Goal: Information Seeking & Learning: Learn about a topic

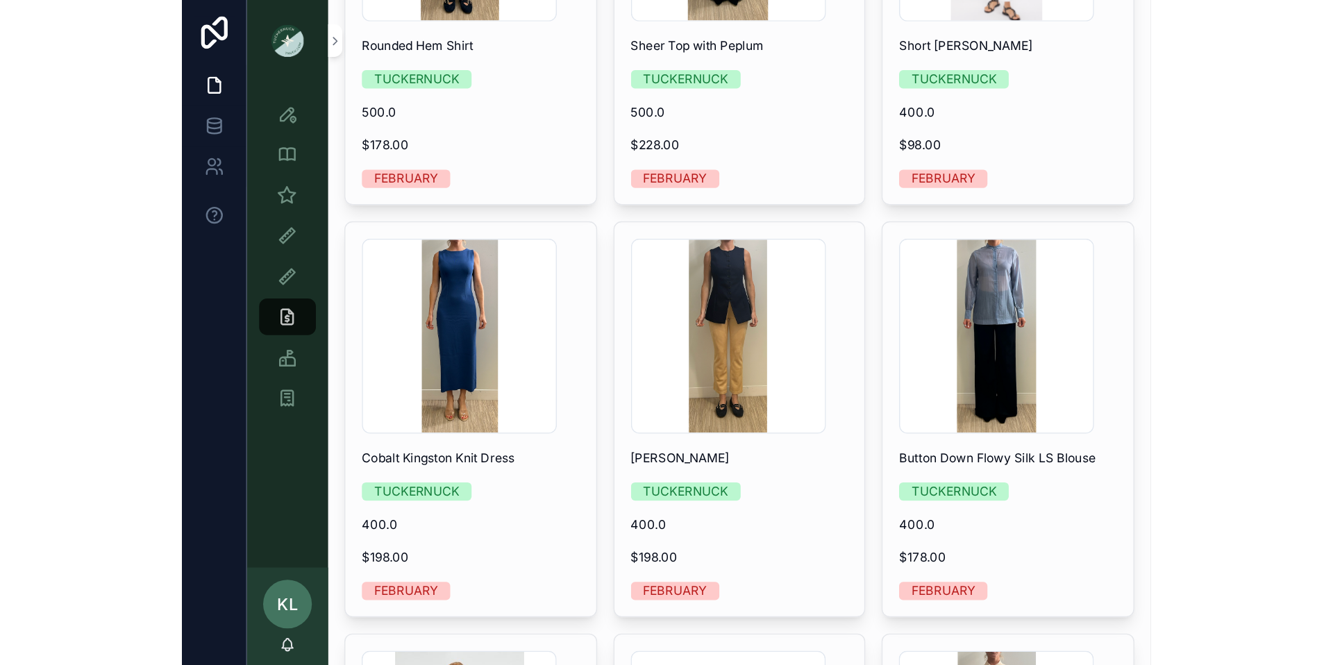
scroll to position [1408, 0]
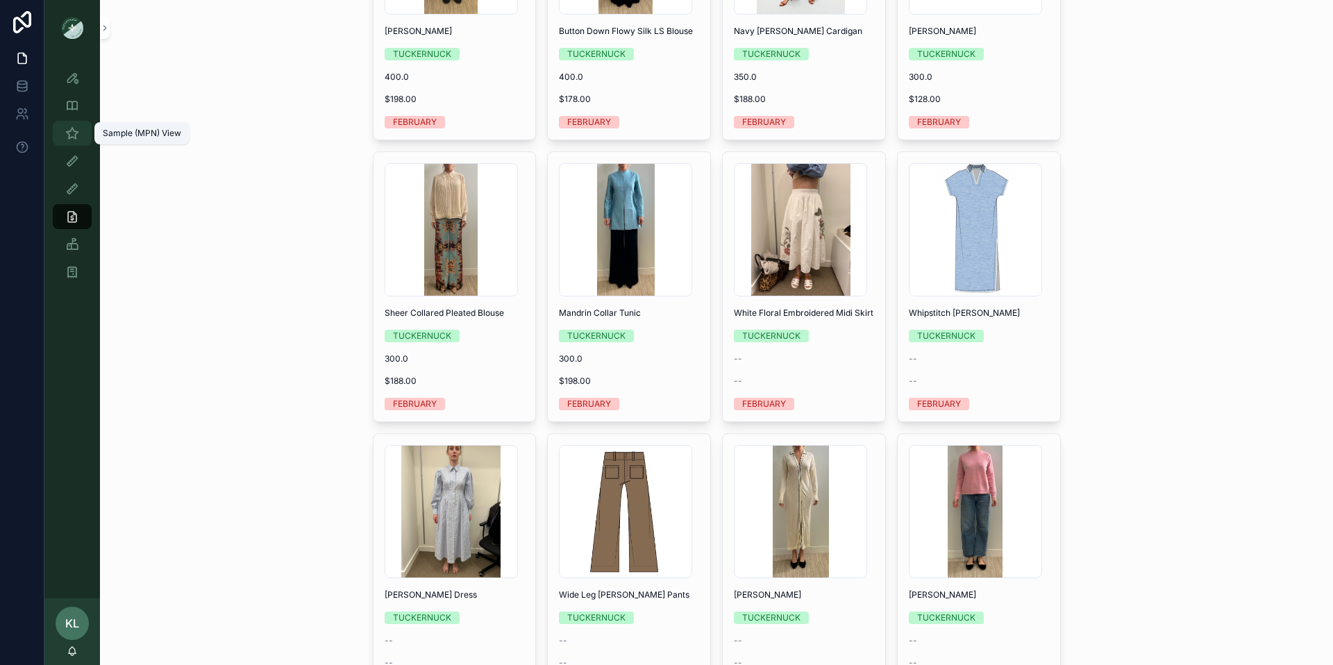
click at [72, 135] on icon "scrollable content" at bounding box center [72, 133] width 14 height 14
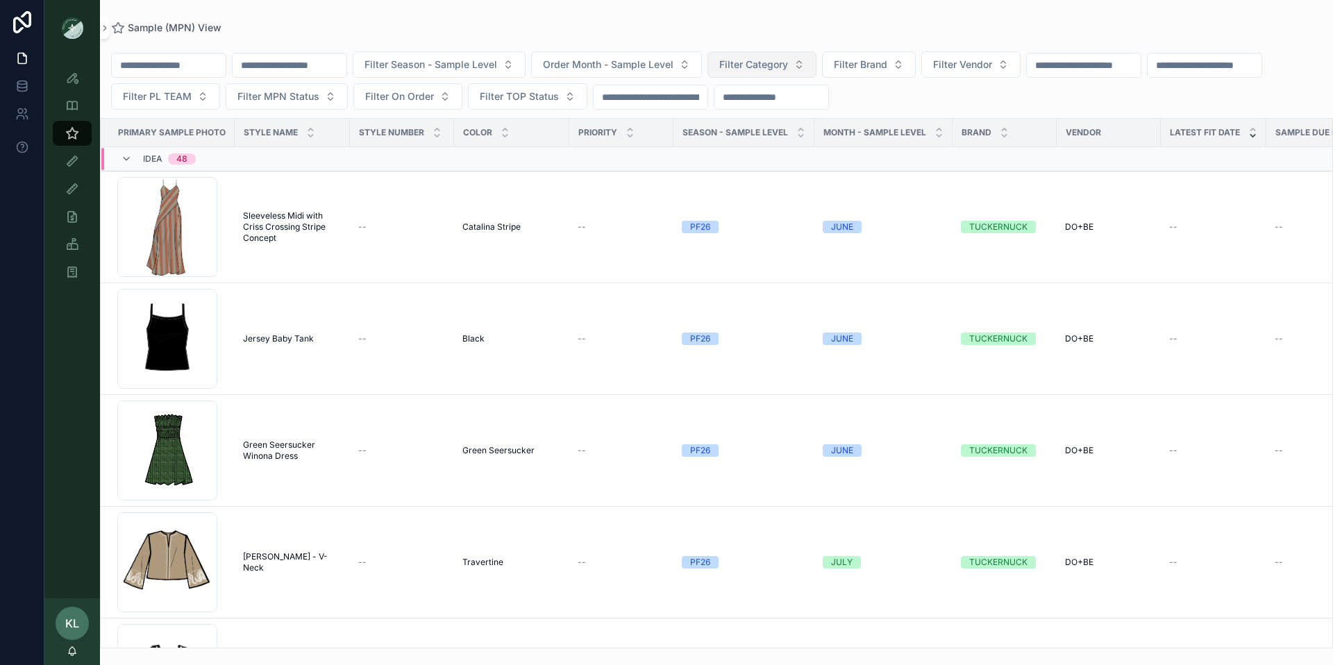
click at [817, 63] on button "Filter Category" at bounding box center [762, 64] width 109 height 26
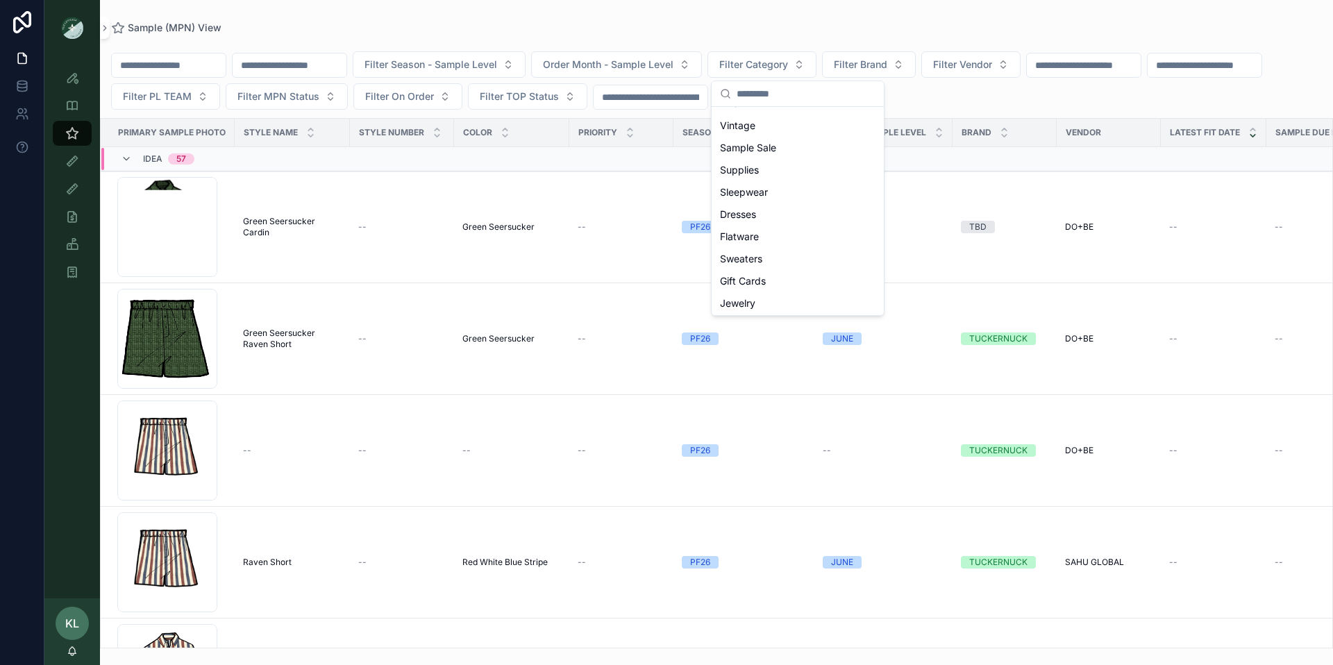
scroll to position [99, 0]
click at [773, 217] on div "Dresses" at bounding box center [797, 221] width 167 height 22
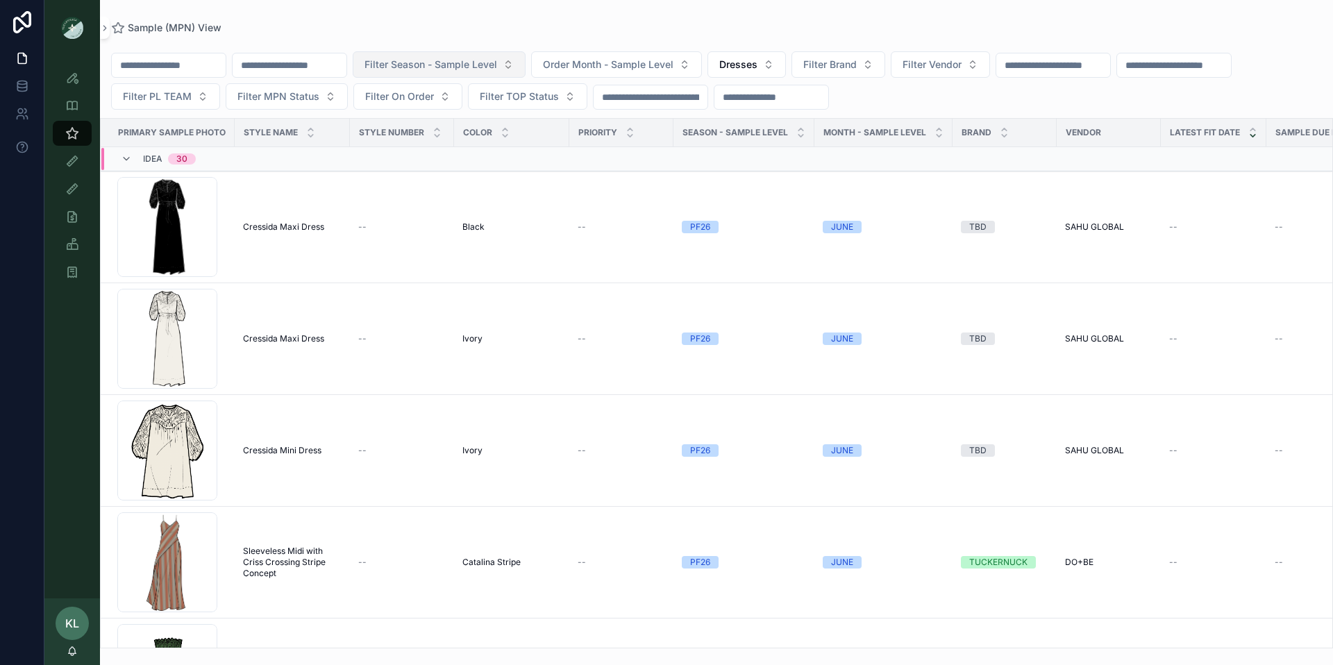
click at [496, 62] on span "Filter Season - Sample Level" at bounding box center [431, 65] width 133 height 14
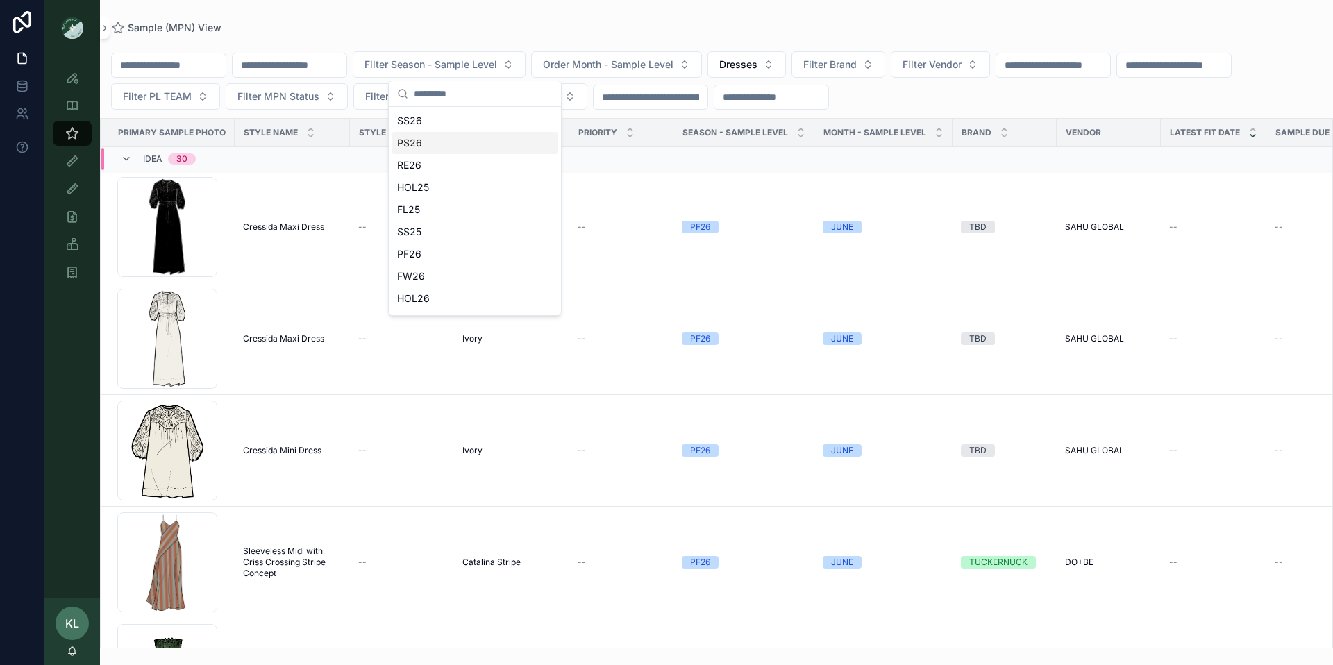
click at [458, 139] on div "PS26" at bounding box center [475, 143] width 167 height 22
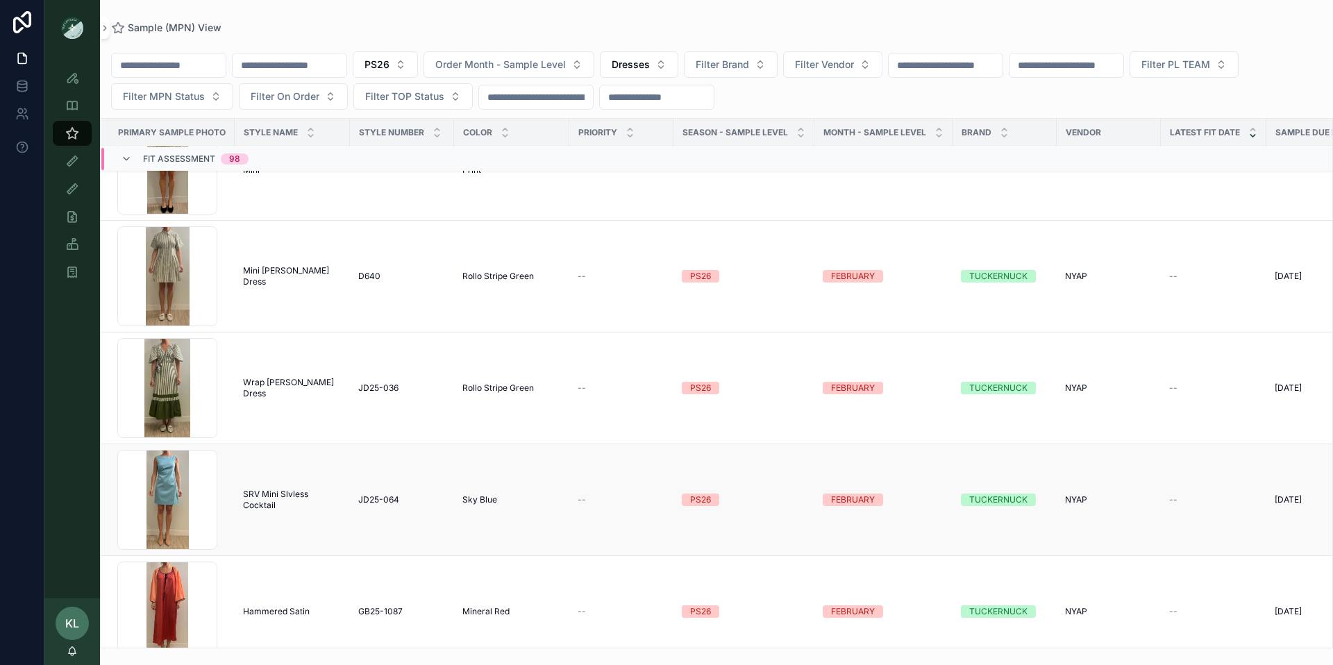
scroll to position [6951, 0]
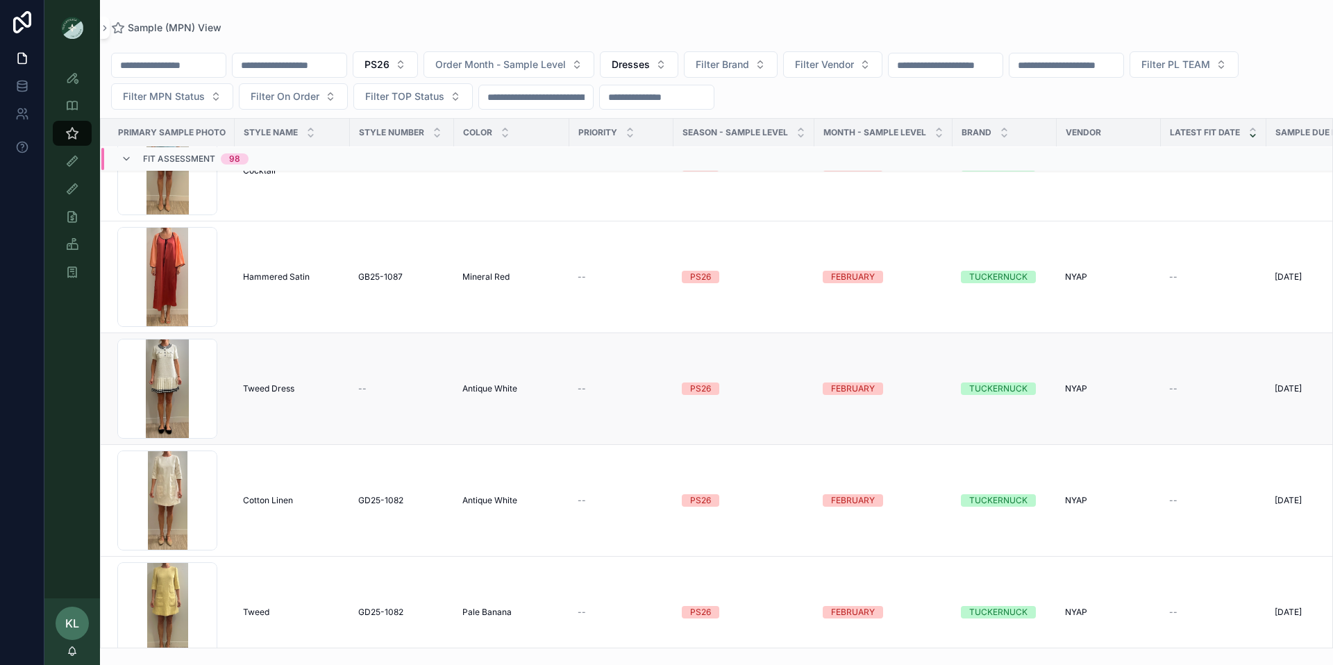
click at [286, 385] on span "Tweed Dress" at bounding box center [268, 388] width 51 height 11
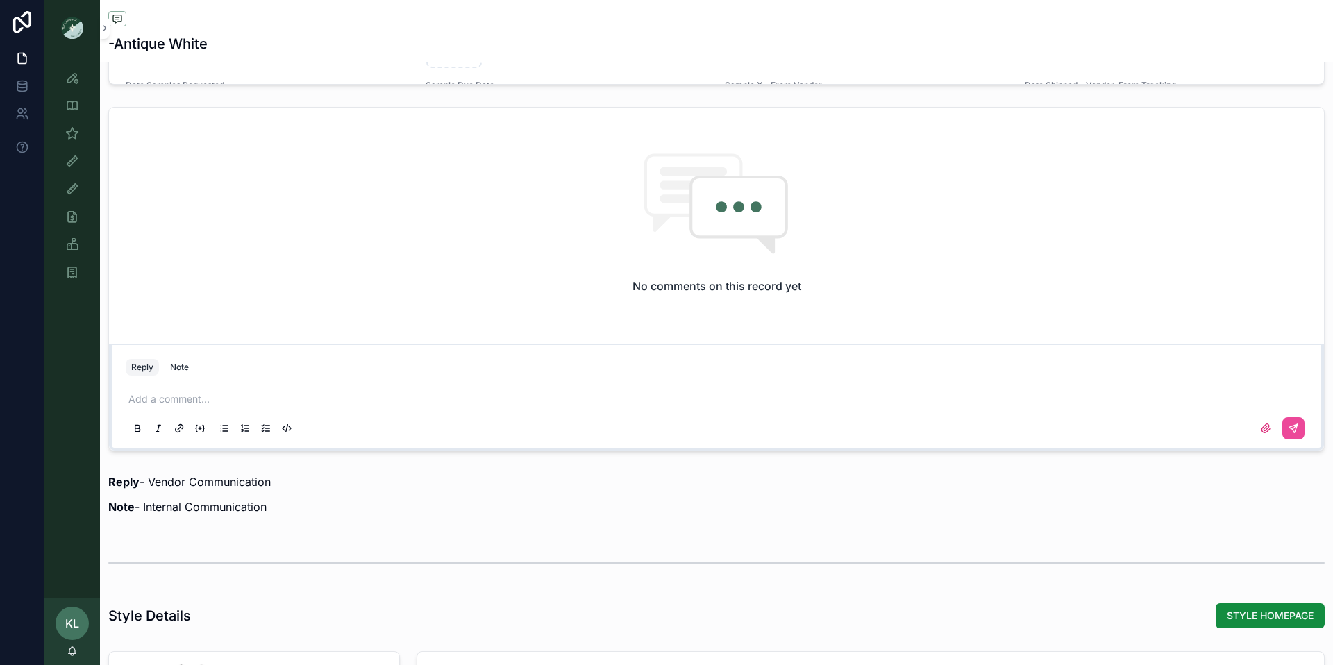
scroll to position [1455, 0]
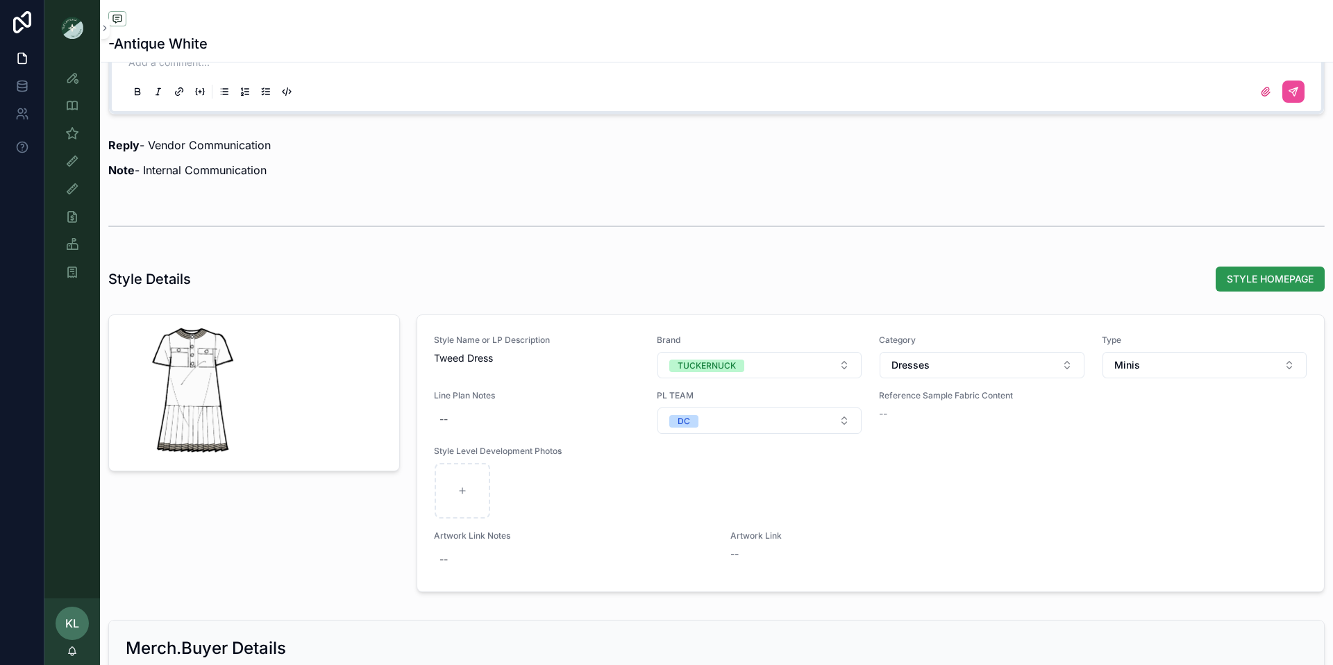
click at [999, 273] on span "STYLE HOMEPAGE" at bounding box center [1270, 279] width 87 height 14
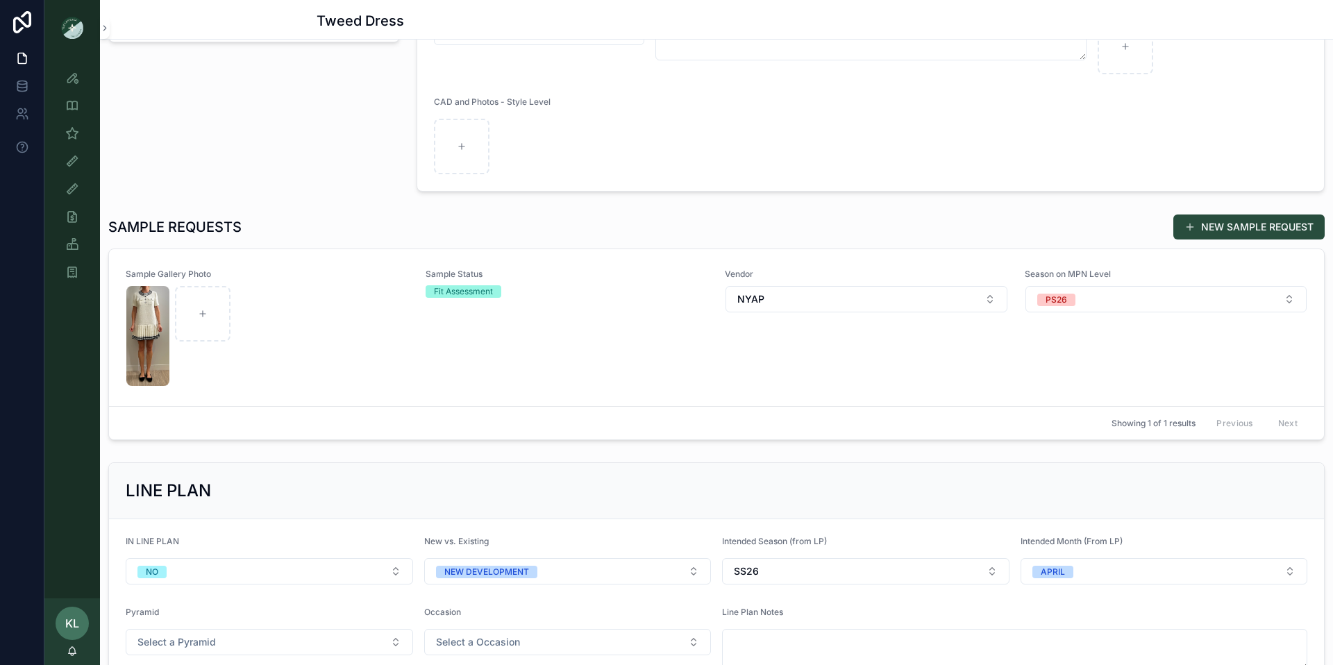
scroll to position [271, 0]
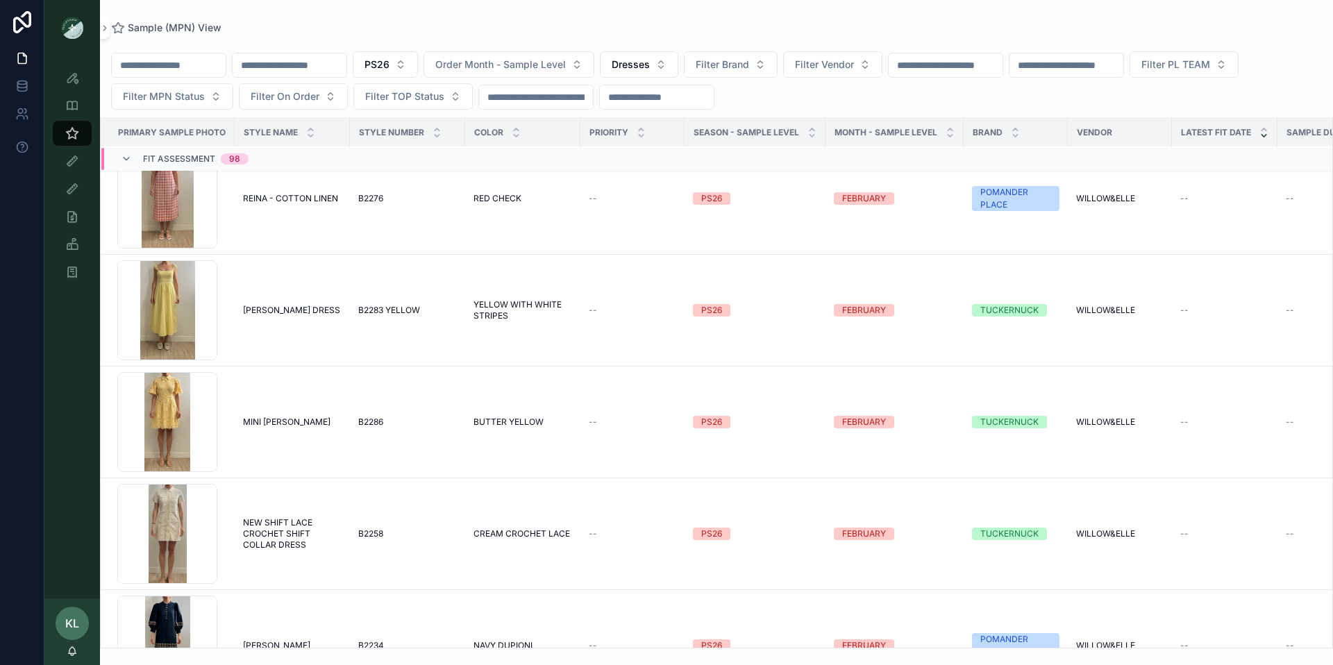
scroll to position [10211, 0]
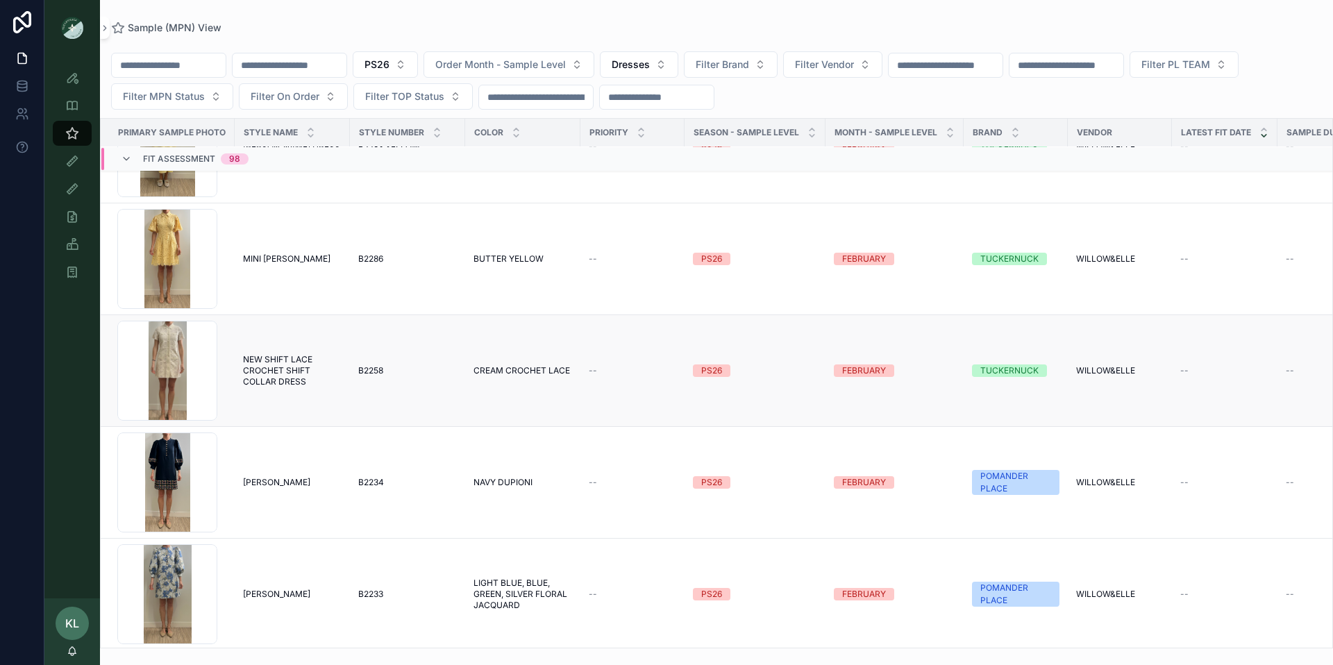
click at [270, 371] on span "NEW SHIFT LACE CROCHET SHIFT COLLAR DRESS" at bounding box center [292, 370] width 99 height 33
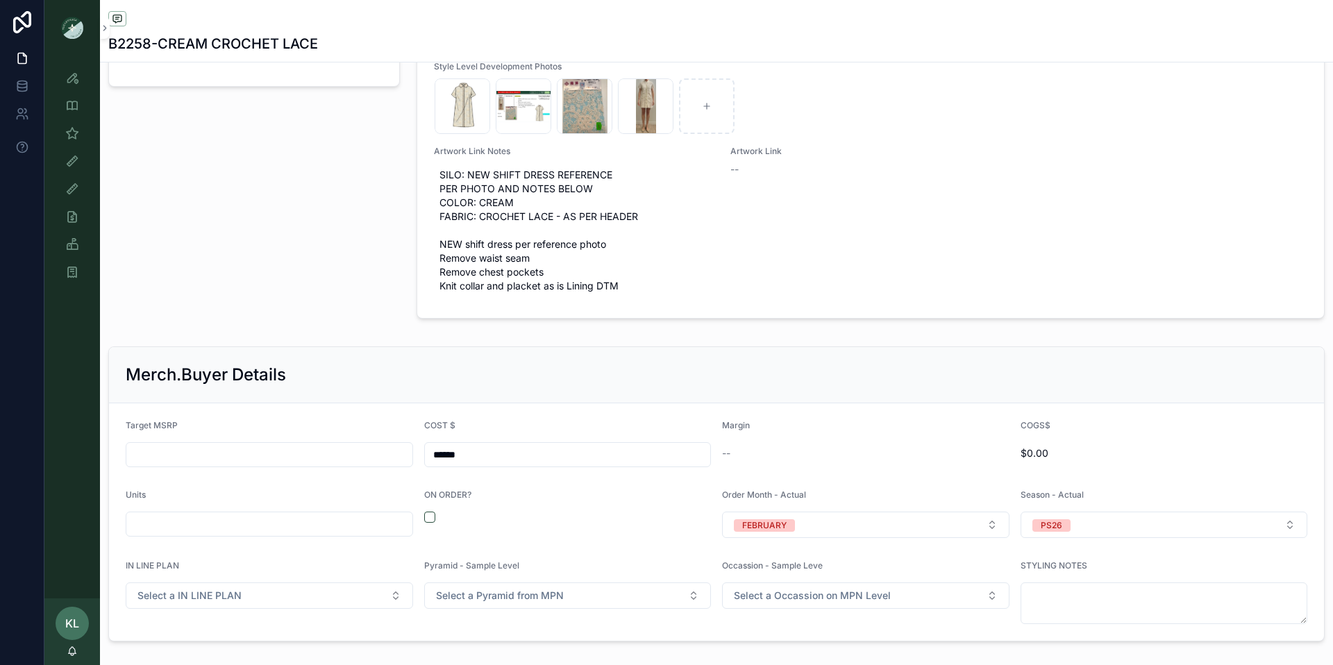
scroll to position [1993, 0]
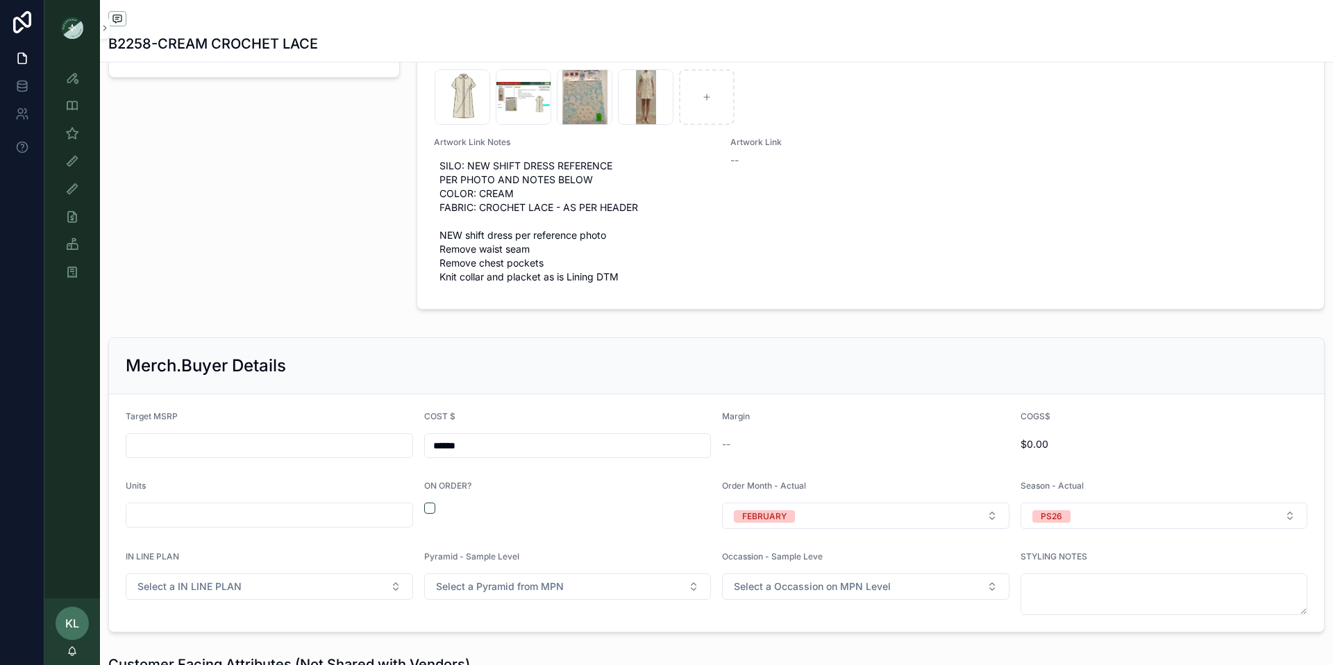
click at [171, 444] on input "scrollable content" at bounding box center [269, 445] width 286 height 19
type input "*******"
click at [219, 415] on div "Target MSRP" at bounding box center [269, 419] width 287 height 17
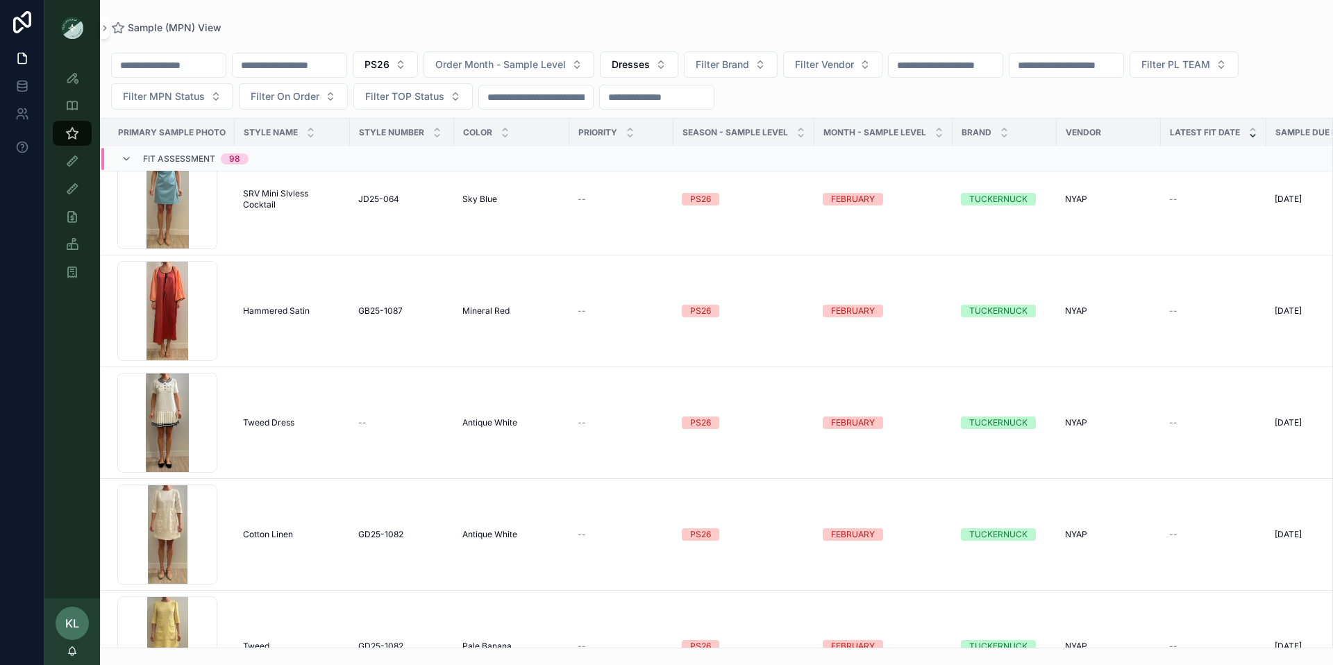
scroll to position [6913, 0]
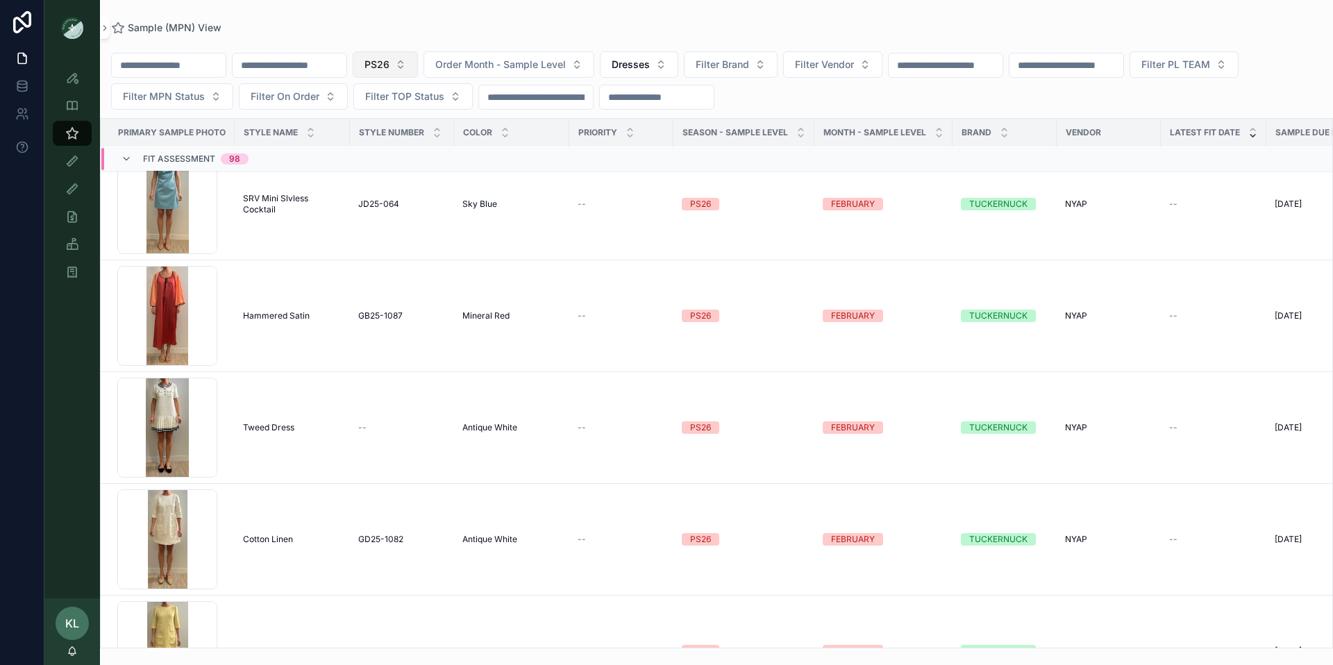
click at [418, 64] on button "PS26" at bounding box center [385, 64] width 65 height 26
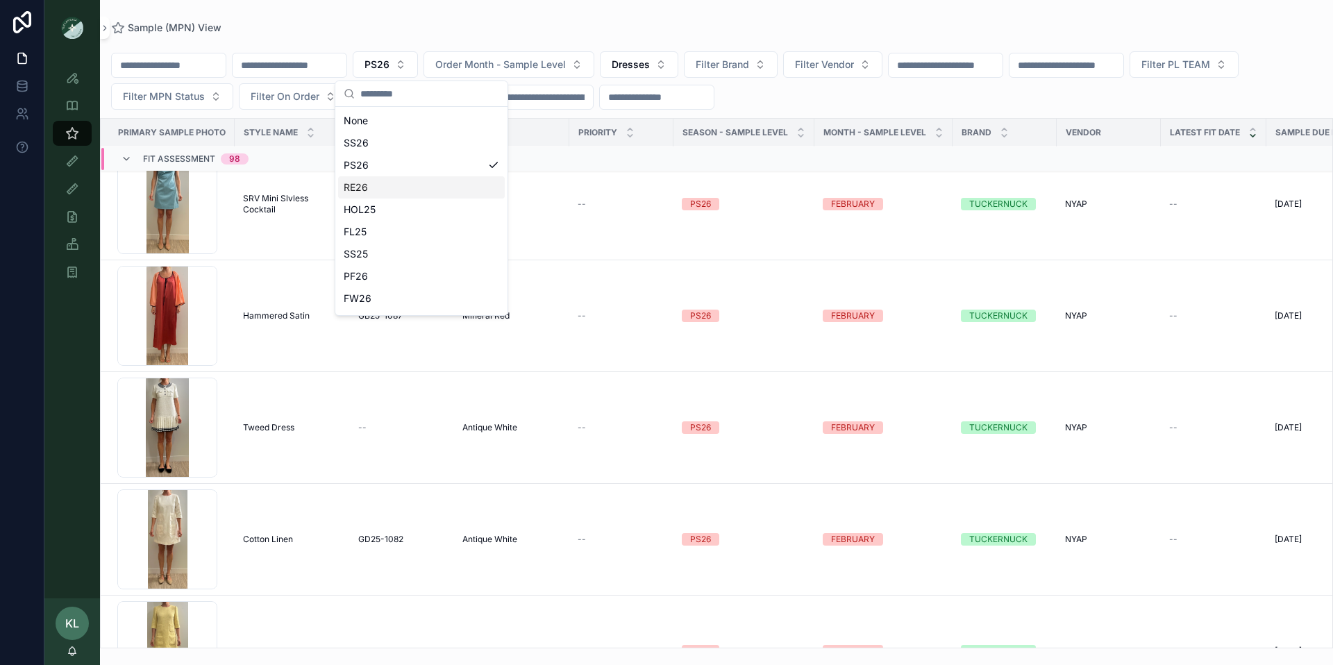
click at [383, 183] on div "RE26" at bounding box center [421, 187] width 167 height 22
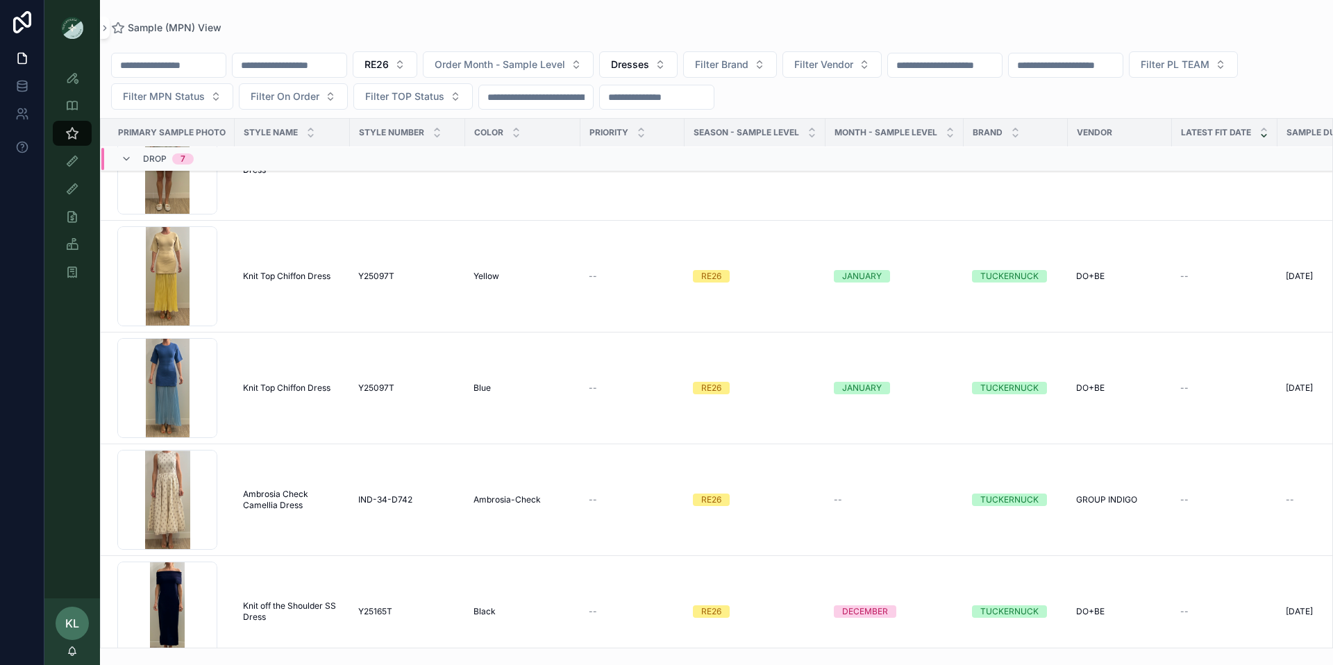
scroll to position [12053, 0]
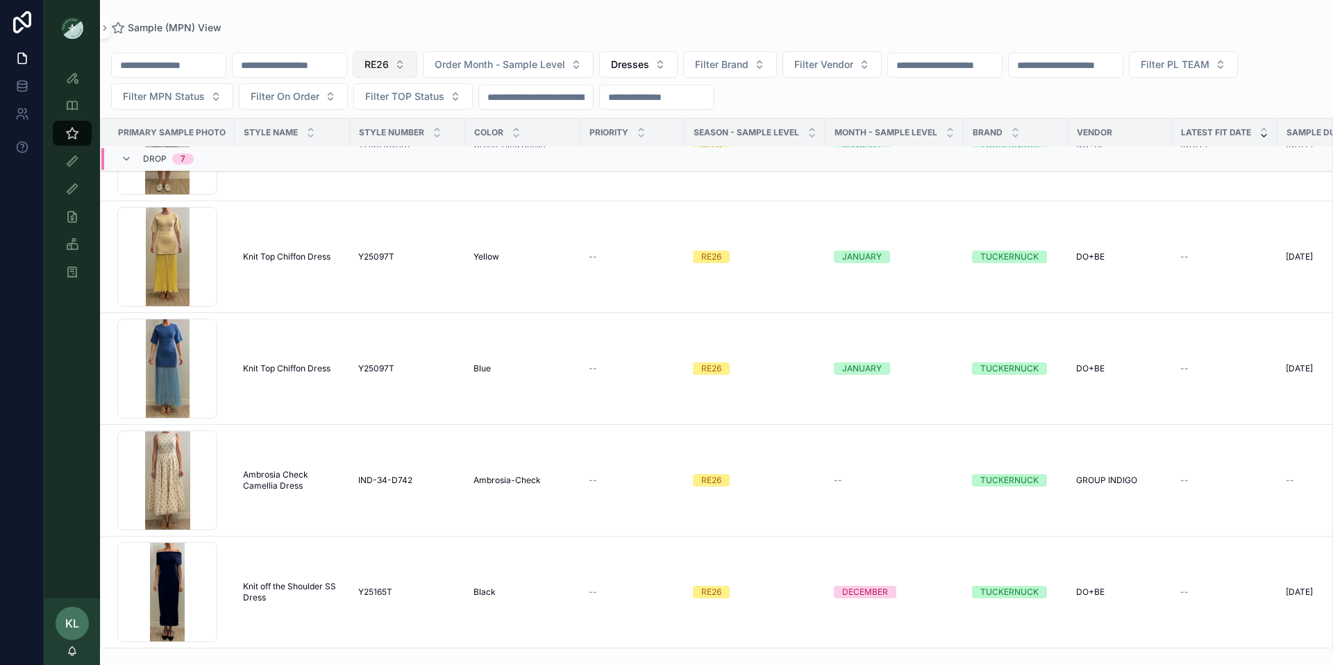
click at [389, 60] on span "RE26" at bounding box center [377, 65] width 24 height 14
click at [397, 142] on div "SS26" at bounding box center [420, 143] width 167 height 22
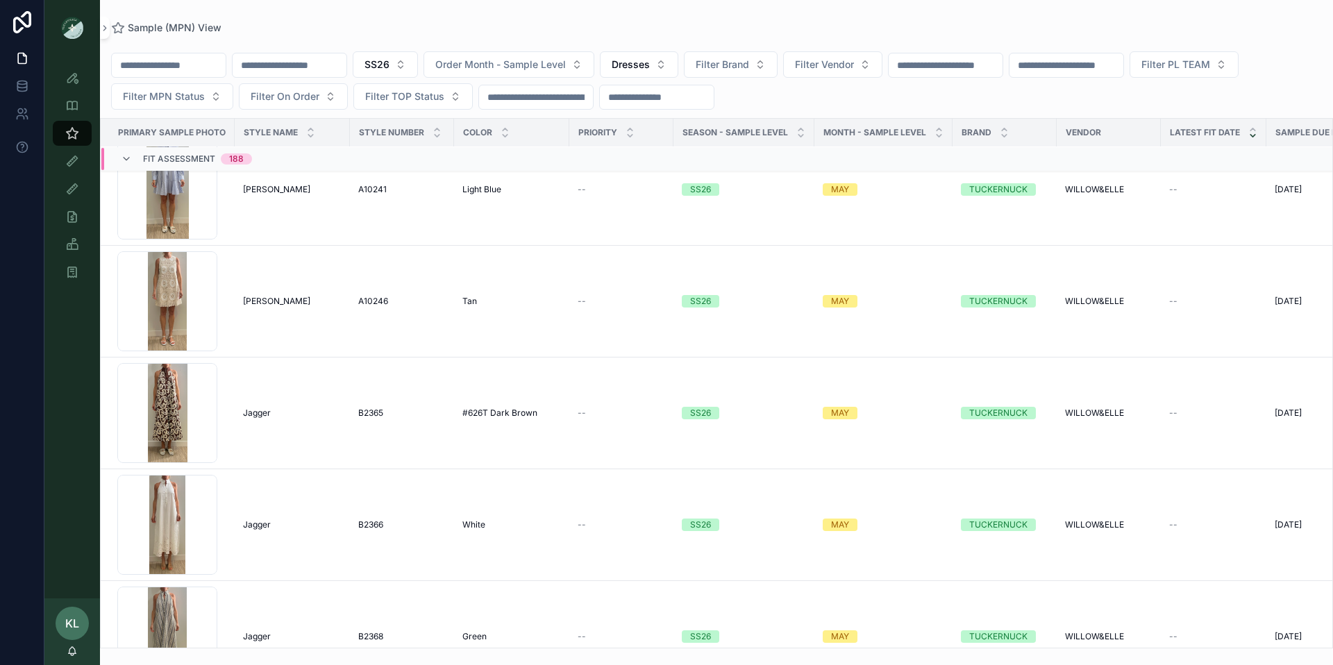
scroll to position [16770, 0]
click at [262, 303] on span "[PERSON_NAME]" at bounding box center [276, 301] width 67 height 11
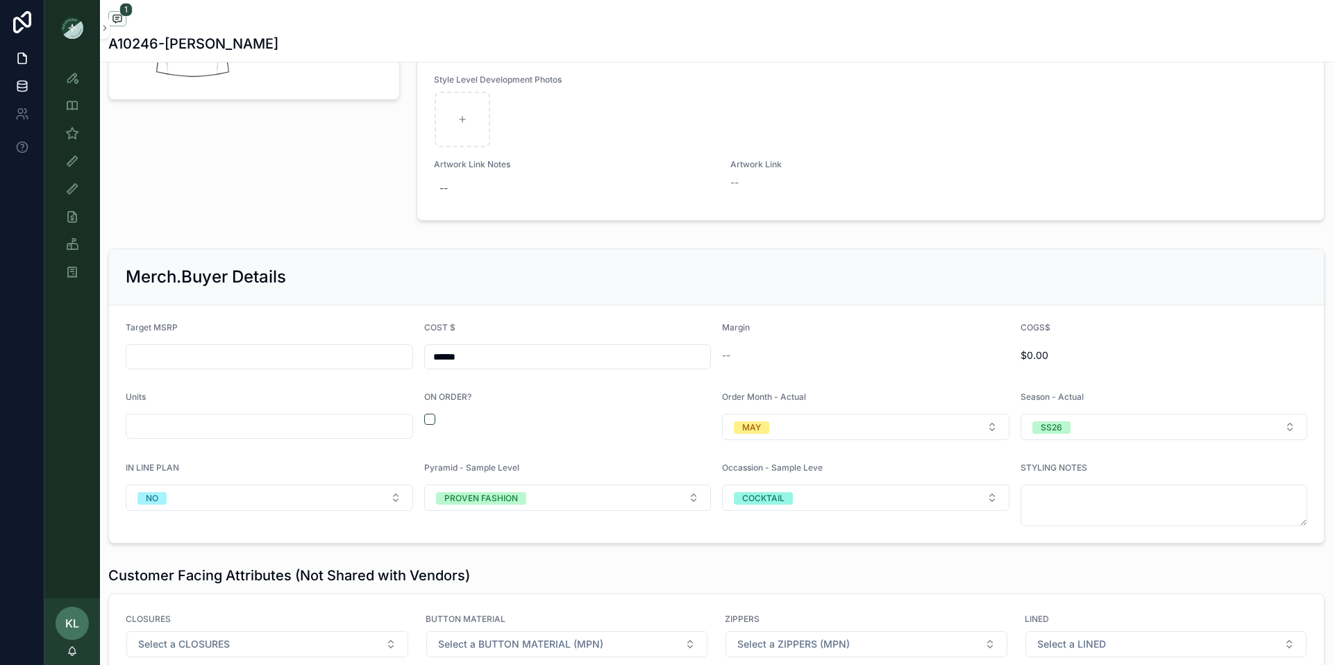
scroll to position [1660, 0]
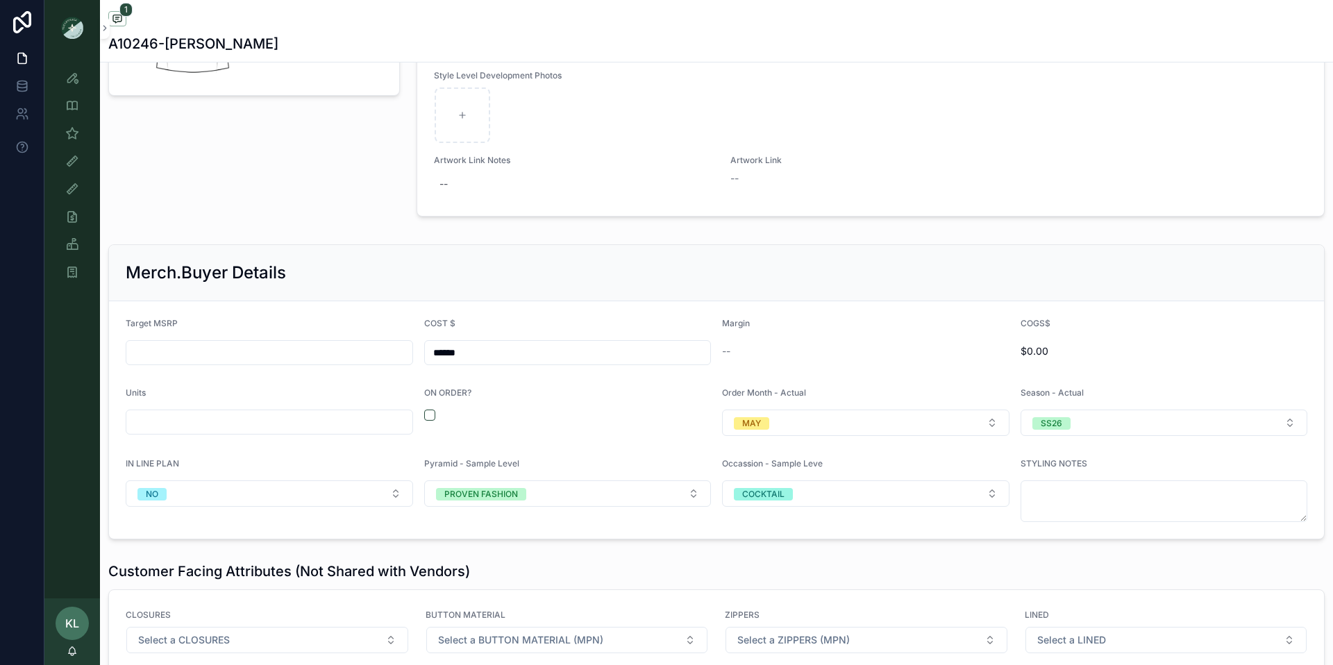
click at [251, 350] on input "scrollable content" at bounding box center [269, 352] width 286 height 19
click at [380, 297] on div "Merch.Buyer Details" at bounding box center [716, 273] width 1215 height 56
drag, startPoint x: 178, startPoint y: 353, endPoint x: 110, endPoint y: 353, distance: 67.3
click at [110, 353] on form "Target MSRP ******* COST $ ****** Margin 76% COGS$ $0.00 Units ON ORDER? Order …" at bounding box center [716, 419] width 1215 height 237
type input "*******"
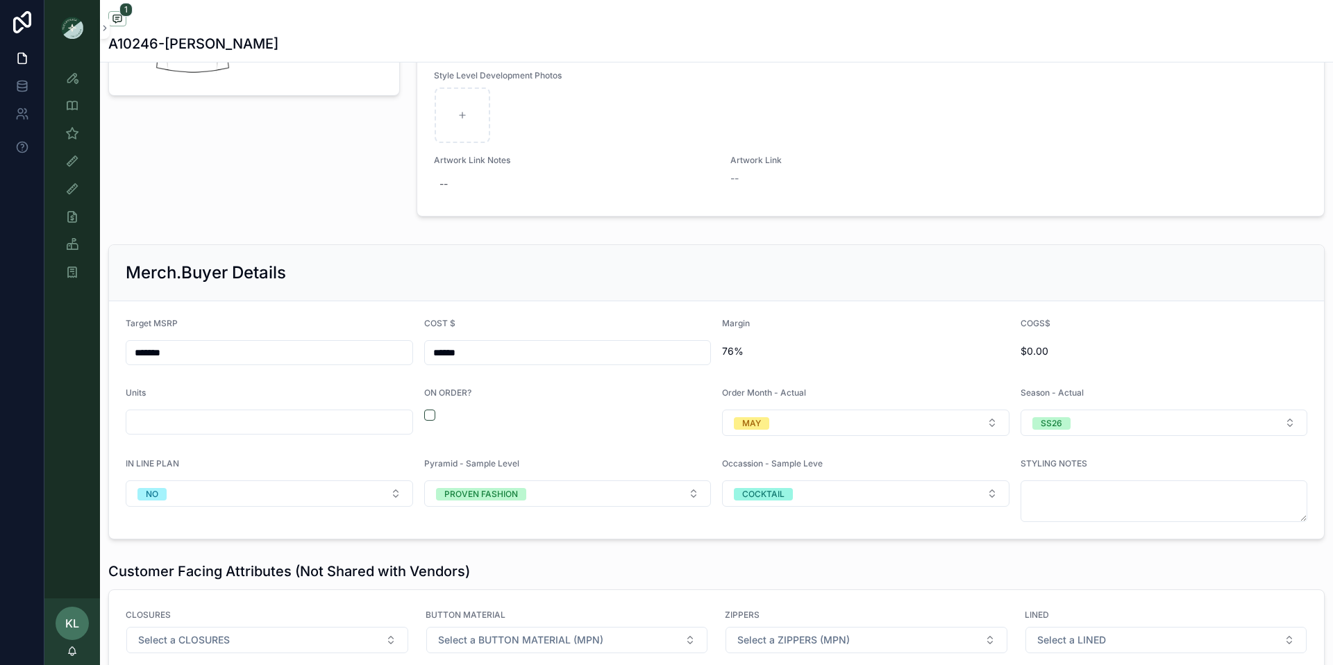
click at [291, 292] on div "Merch.Buyer Details" at bounding box center [716, 273] width 1215 height 56
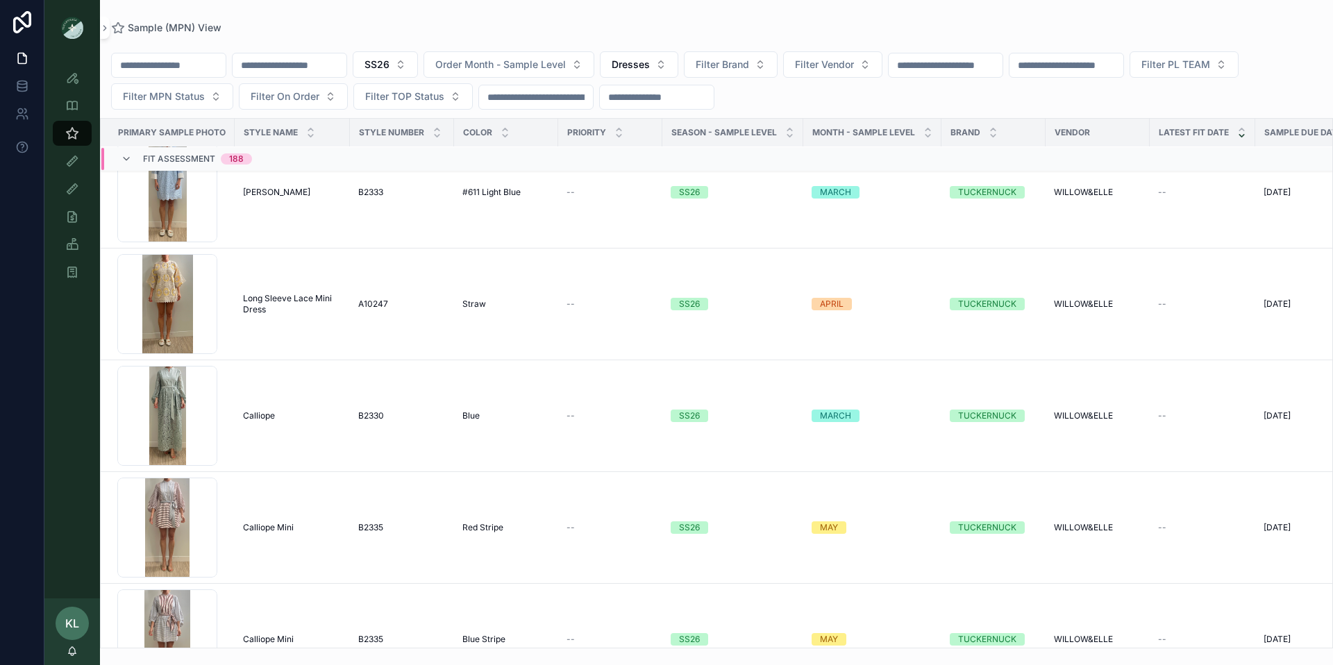
scroll to position [23016, 0]
click at [275, 301] on span "Long Sleeve Lace Mini Dress" at bounding box center [292, 303] width 99 height 22
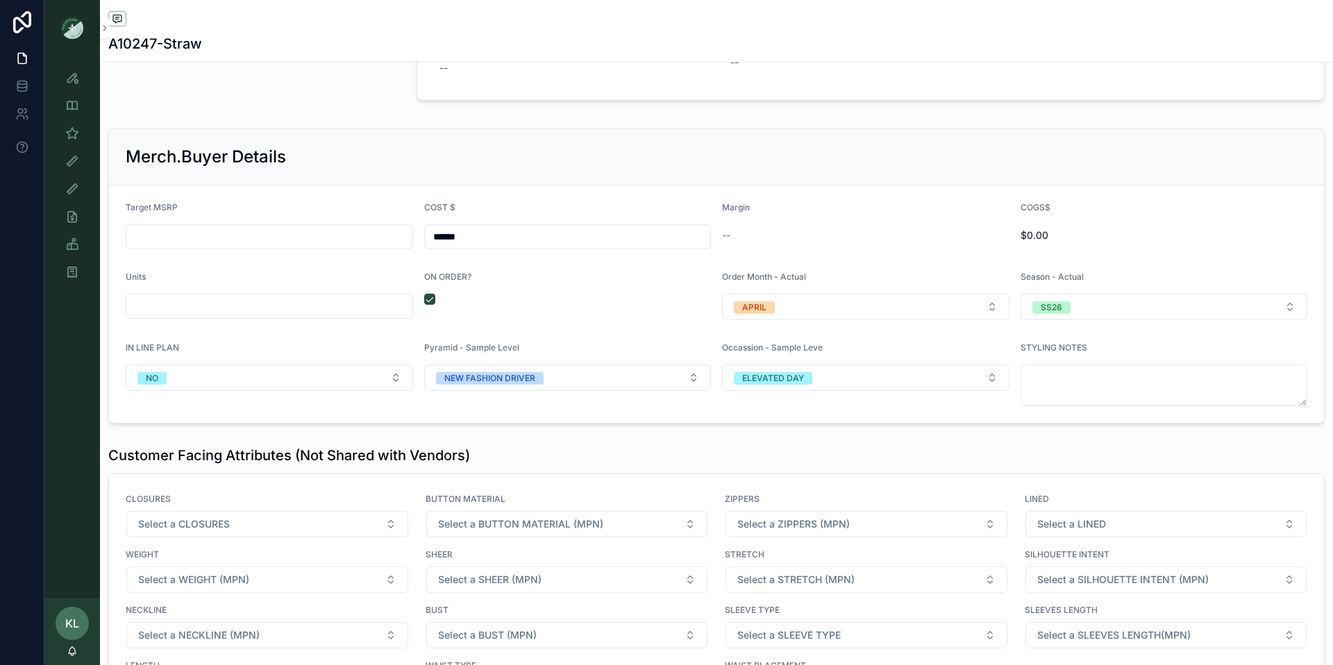
scroll to position [2029, 0]
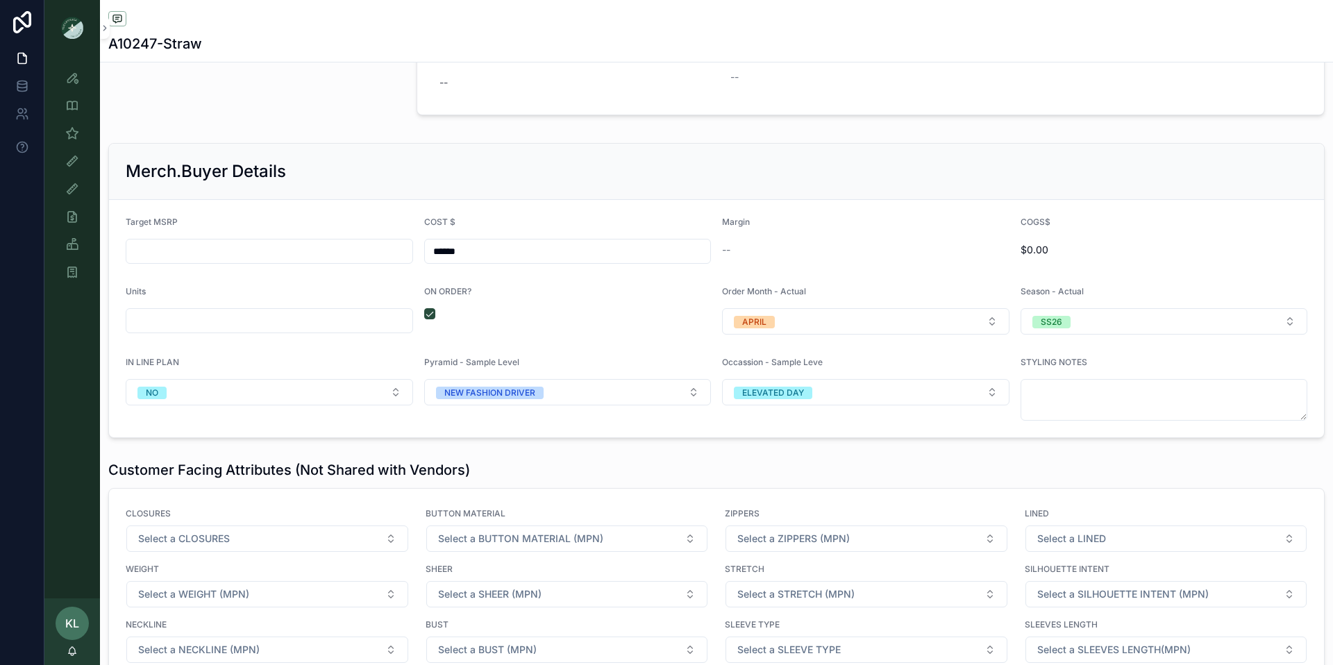
click at [159, 259] on input "scrollable content" at bounding box center [269, 251] width 286 height 19
click at [244, 194] on div "Merch.Buyer Details" at bounding box center [716, 172] width 1215 height 56
click at [151, 252] on input "*******" at bounding box center [269, 251] width 286 height 19
click at [235, 215] on form "Target MSRP ******* COST $ ****** Margin 72% COGS$ $0.00 Units ON ORDER? Order …" at bounding box center [716, 318] width 1215 height 237
click at [151, 255] on input "*******" at bounding box center [269, 251] width 286 height 19
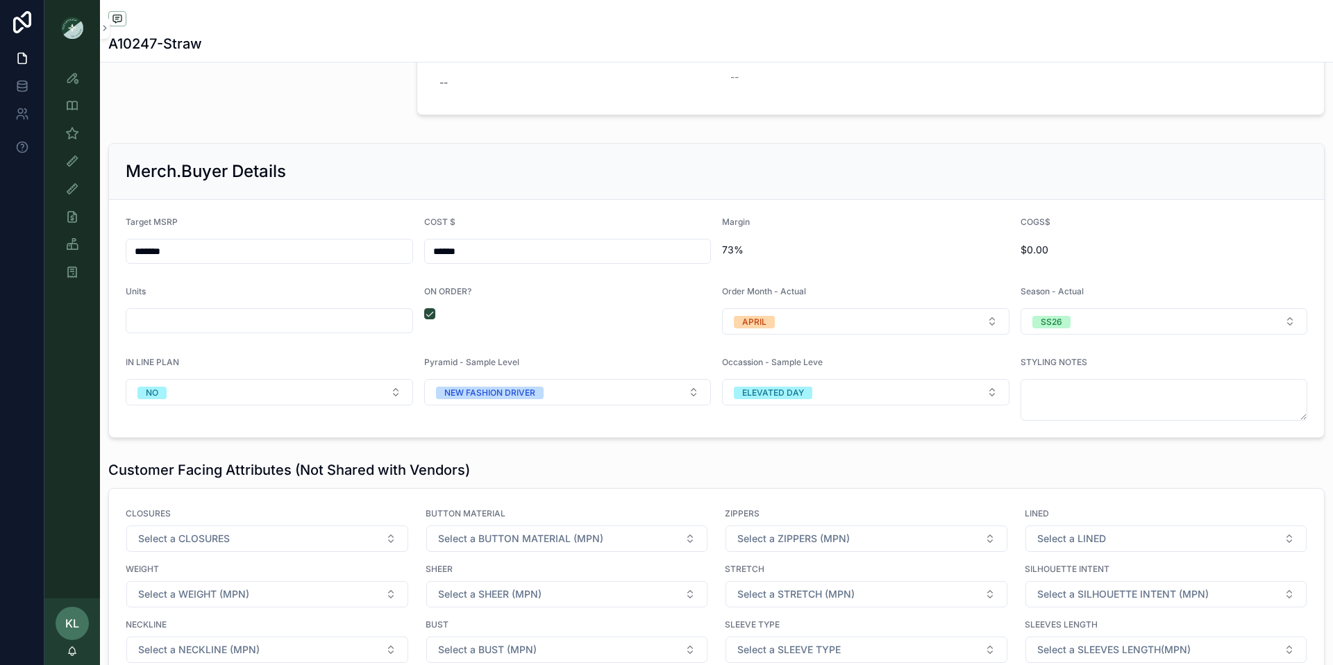
click at [192, 239] on div "*******" at bounding box center [269, 251] width 287 height 25
click at [153, 251] on input "*******" at bounding box center [269, 251] width 286 height 19
type input "*******"
click at [225, 224] on div "Target MSRP" at bounding box center [269, 225] width 287 height 17
click at [153, 253] on input "*******" at bounding box center [269, 251] width 286 height 19
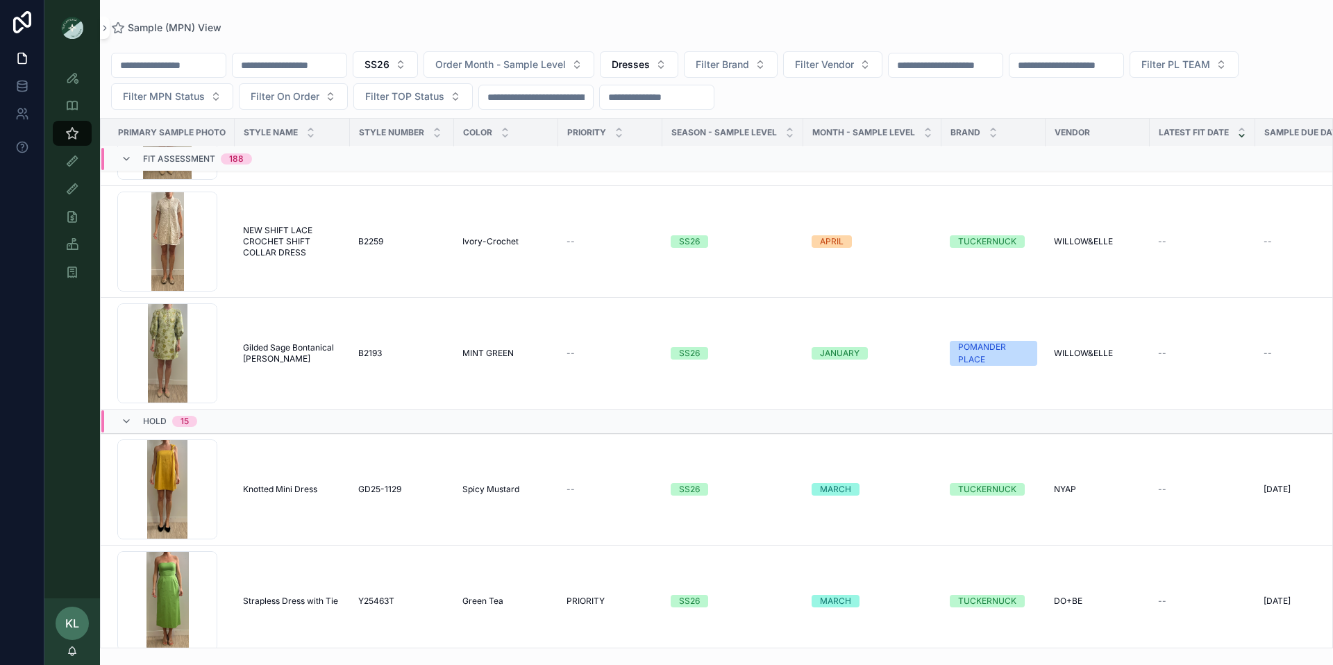
scroll to position [24274, 0]
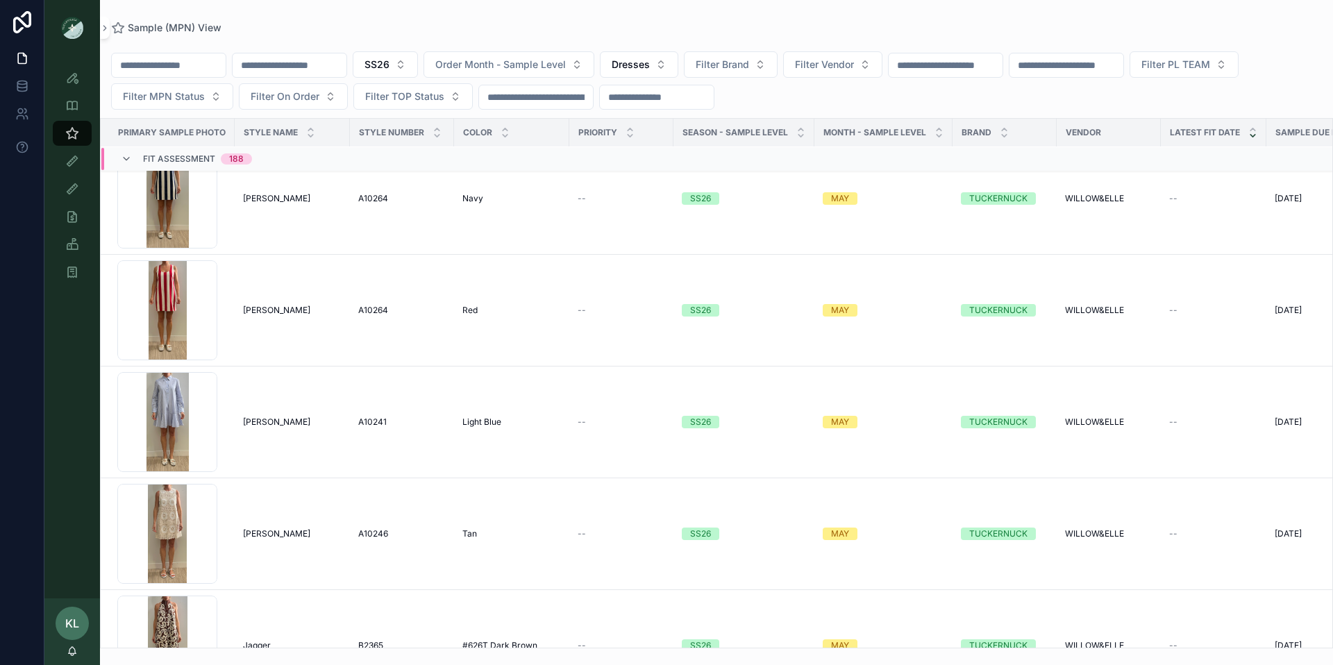
scroll to position [16565, 0]
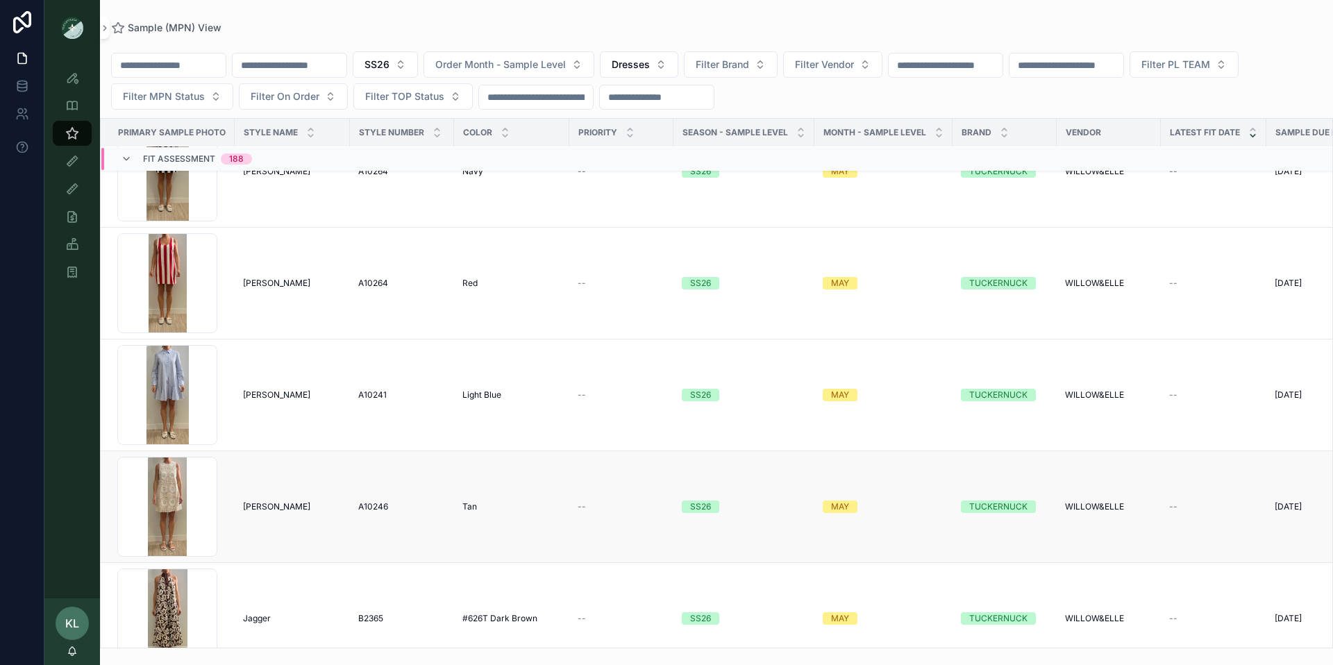
click at [255, 501] on span "[PERSON_NAME]" at bounding box center [276, 506] width 67 height 11
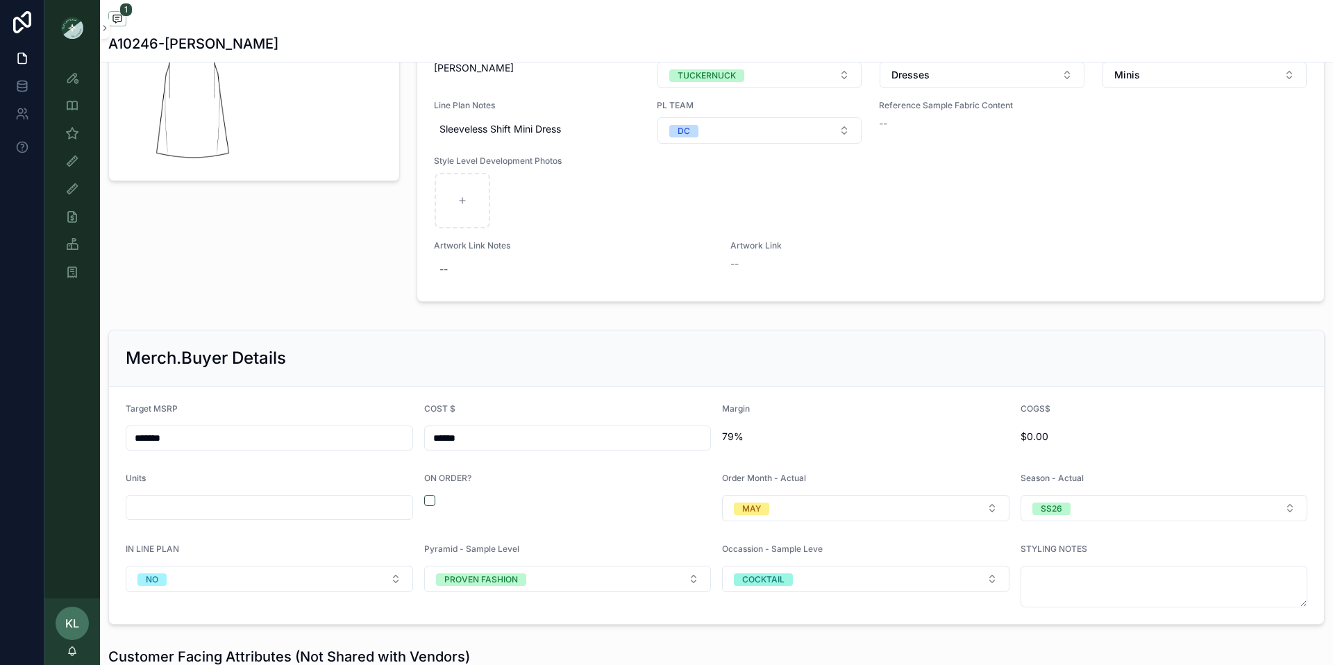
scroll to position [1586, 0]
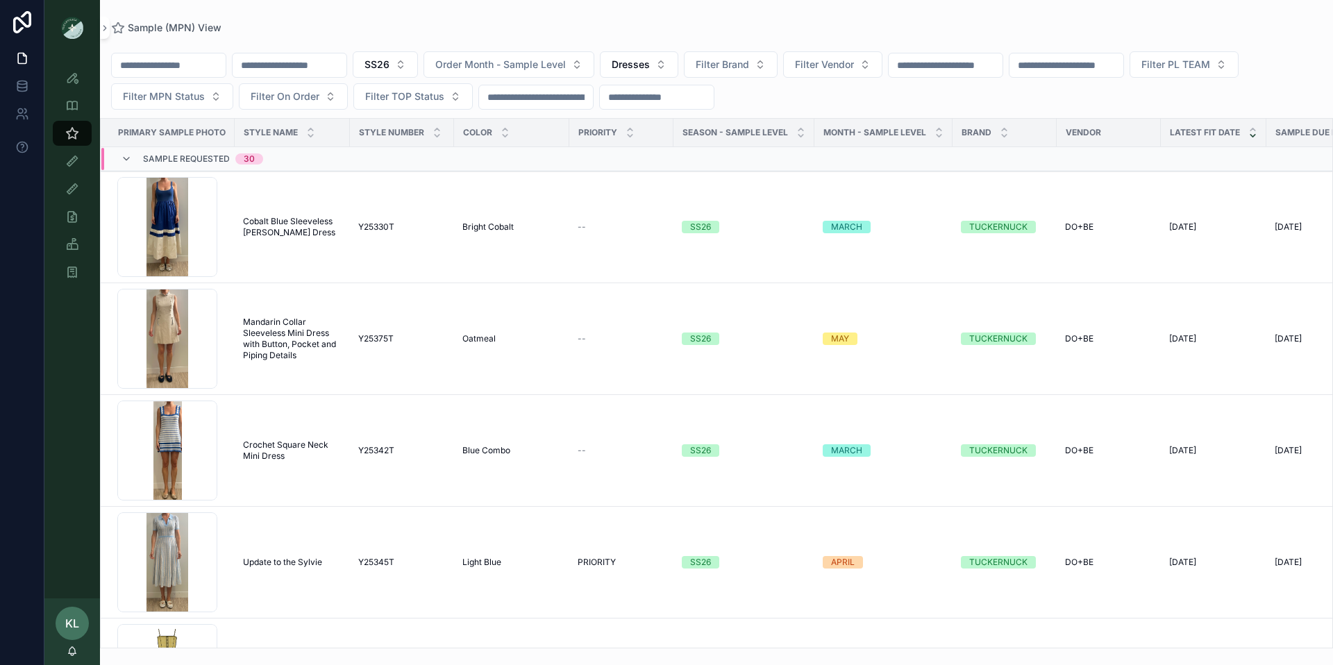
click at [185, 65] on input "scrollable content" at bounding box center [169, 65] width 114 height 19
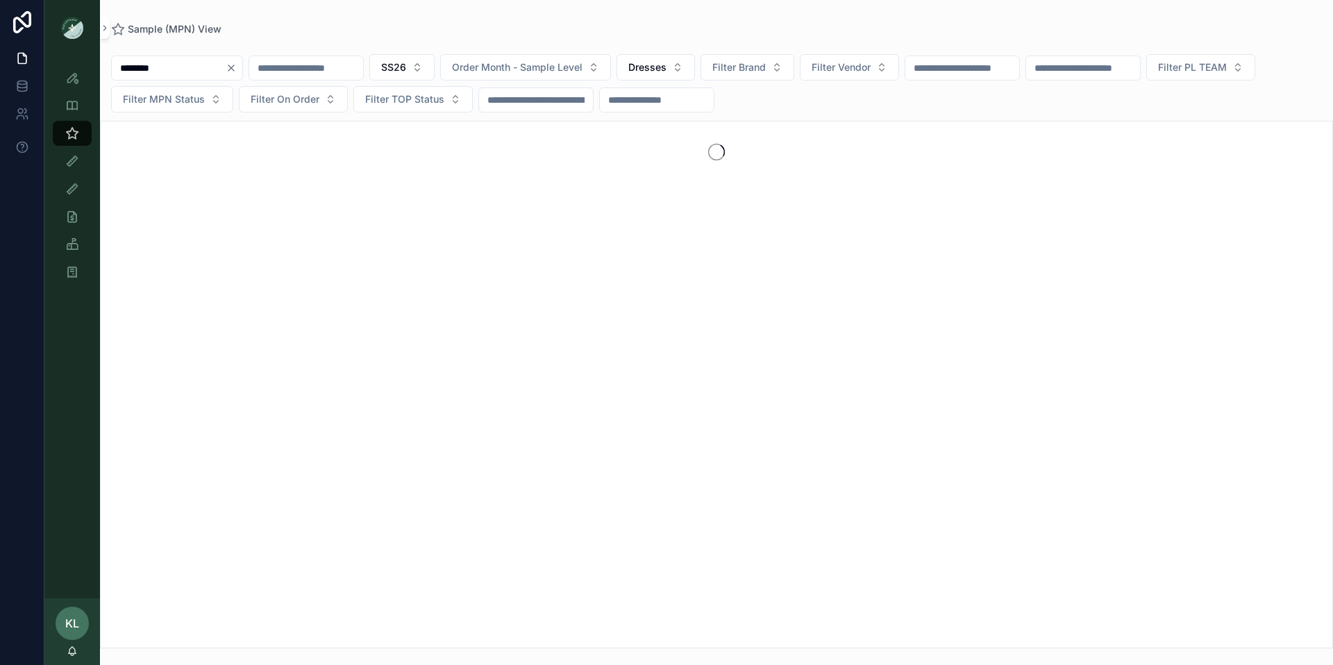
type input "********"
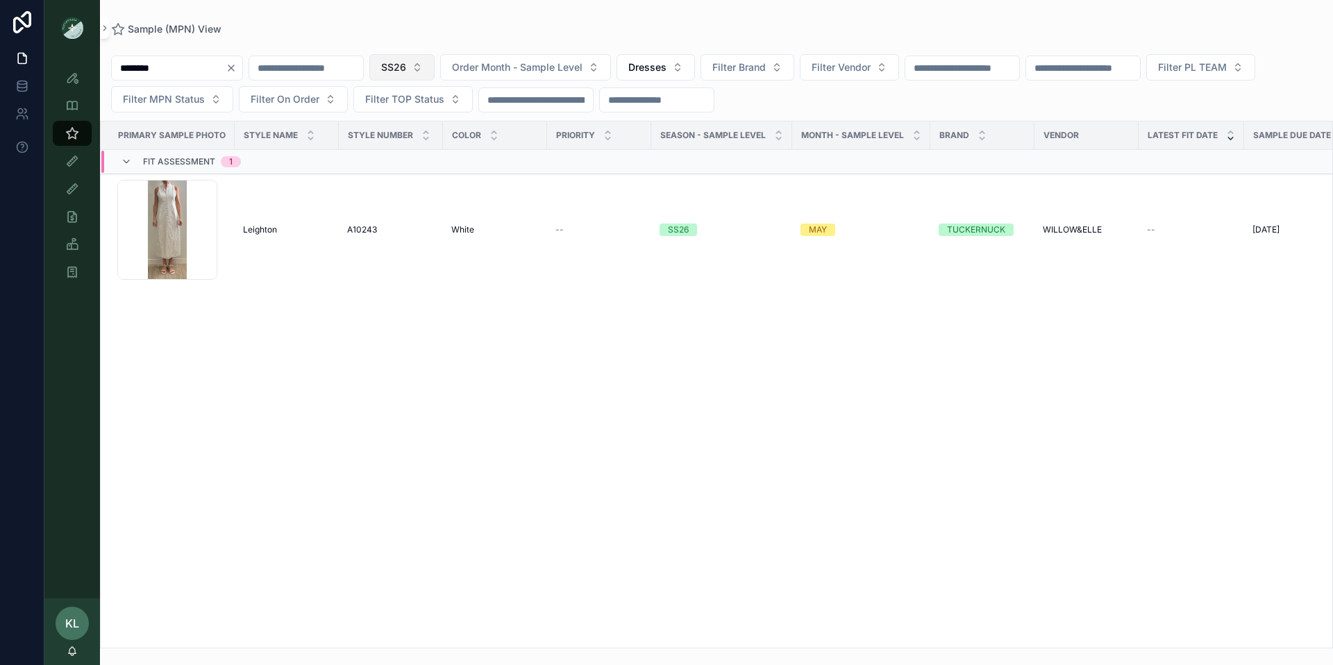
click at [435, 69] on button "SS26" at bounding box center [401, 67] width 65 height 26
click at [414, 170] on div "PS26" at bounding box center [438, 168] width 167 height 22
click at [235, 215] on td "Leighton Mini Dress Leighton Mini Dress" at bounding box center [287, 230] width 104 height 112
click at [265, 233] on span "Leighton Mini Dress" at bounding box center [282, 229] width 78 height 11
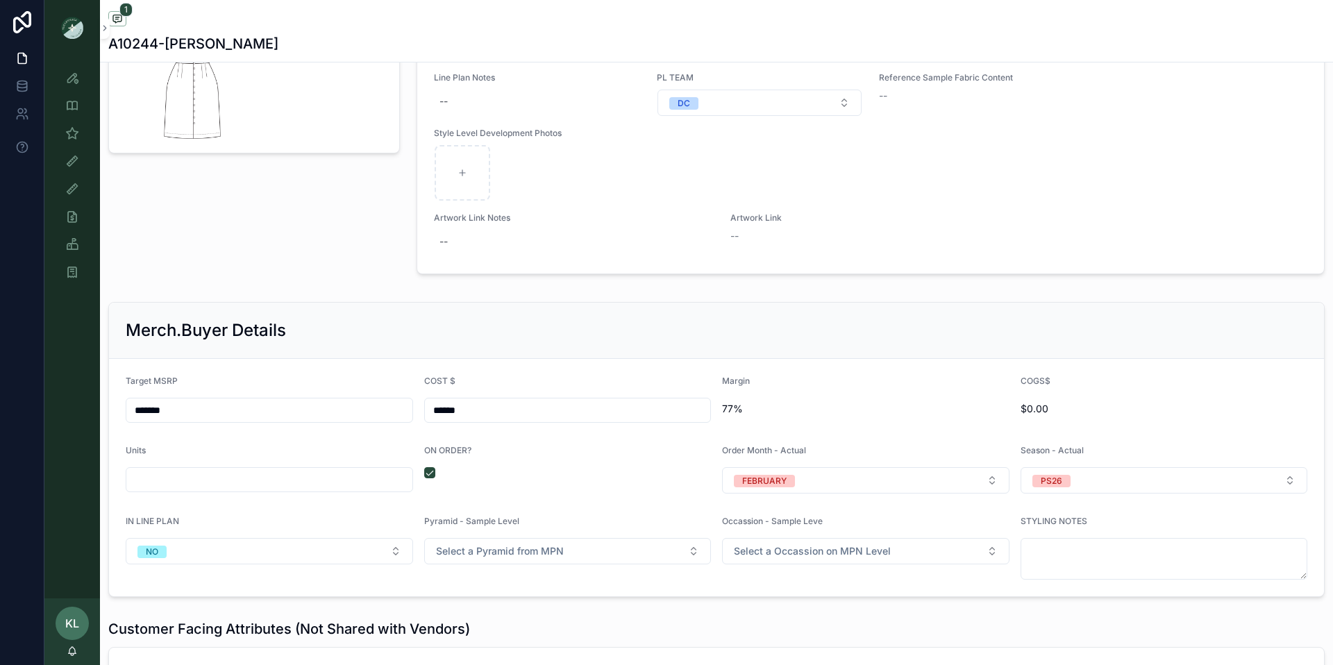
scroll to position [1681, 0]
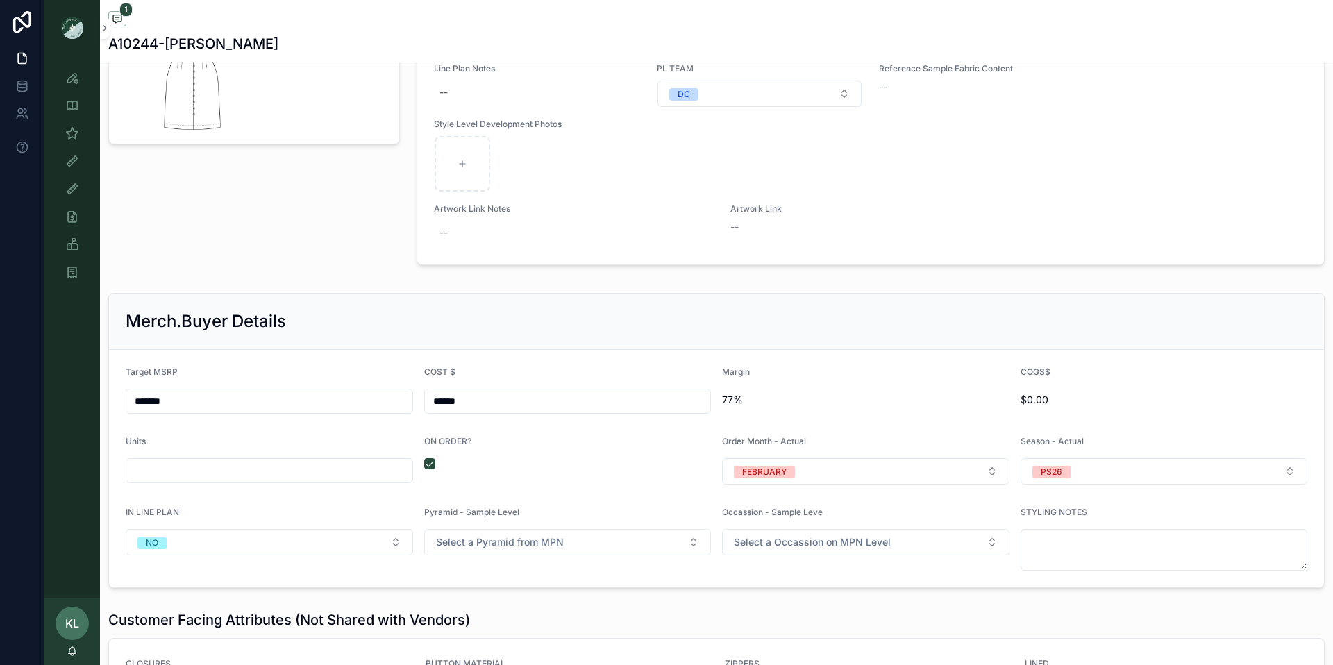
click at [150, 401] on input "*******" at bounding box center [269, 401] width 286 height 19
type input "*******"
click at [365, 305] on div "Merch.Buyer Details" at bounding box center [716, 322] width 1215 height 56
click at [73, 128] on icon "scrollable content" at bounding box center [72, 133] width 14 height 14
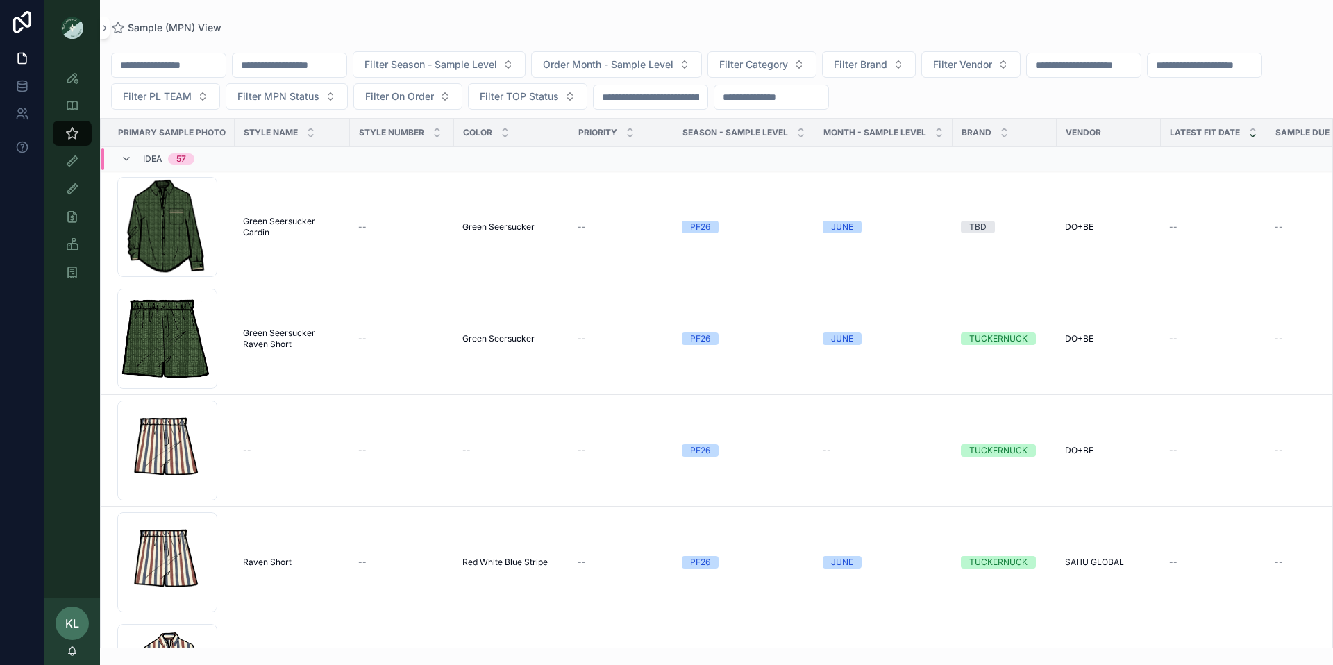
click at [278, 62] on input "scrollable content" at bounding box center [290, 65] width 114 height 19
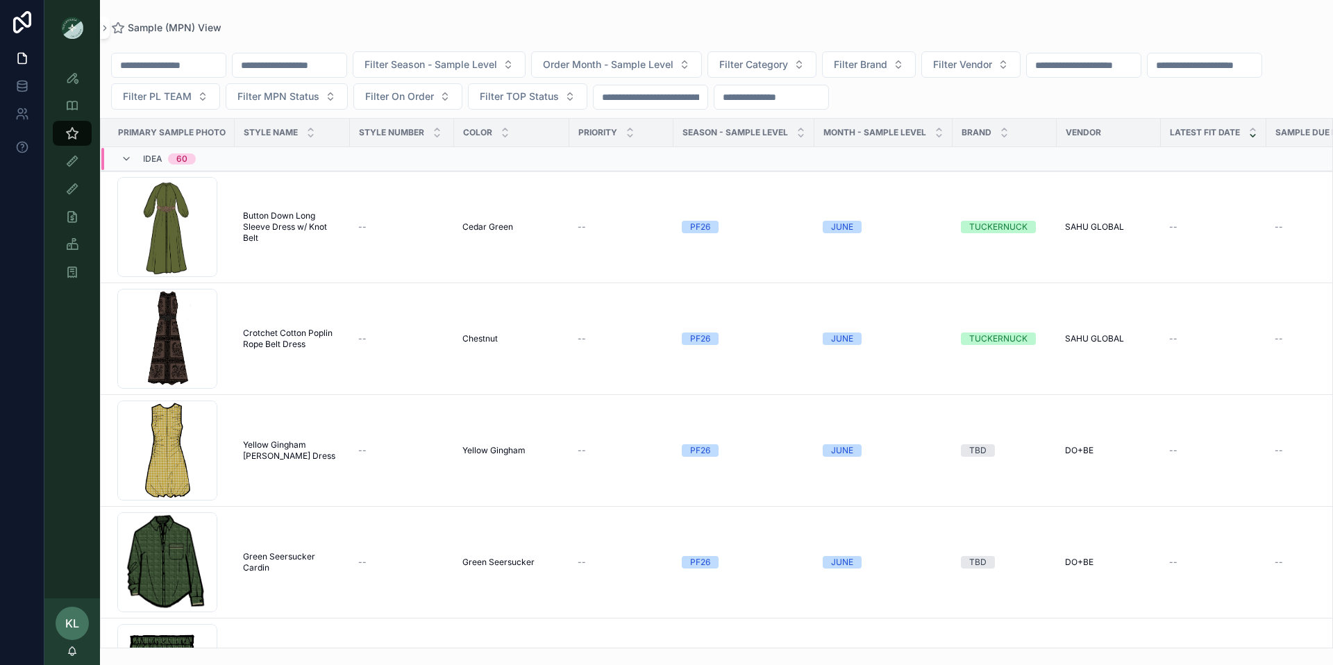
paste input "*******"
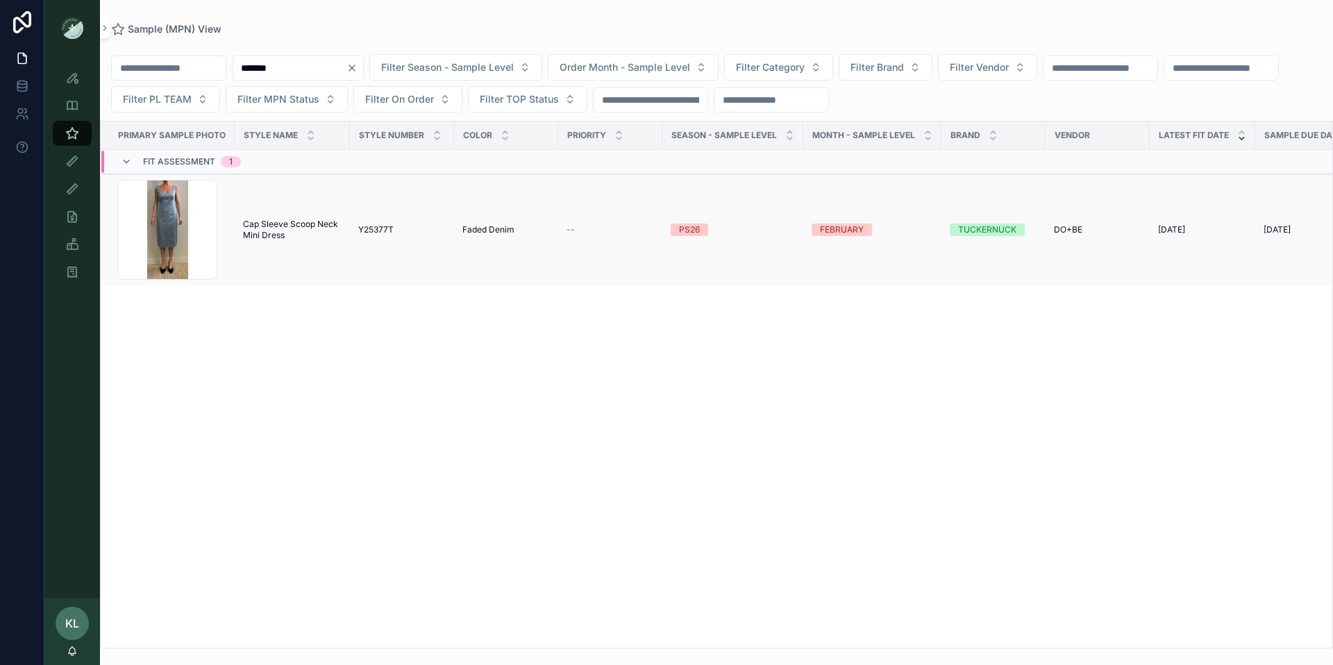
type input "*******"
click at [272, 231] on span "Cap Sleeve Scoop Neck Mini Dress" at bounding box center [292, 230] width 99 height 22
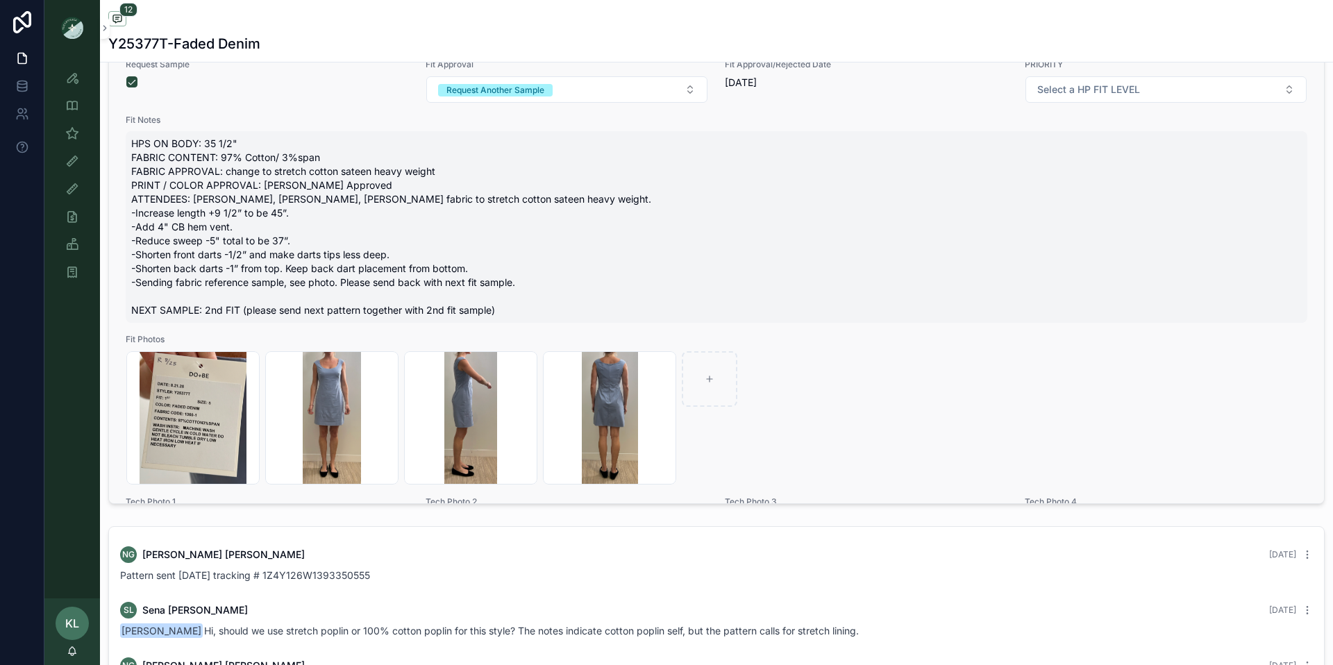
scroll to position [679, 0]
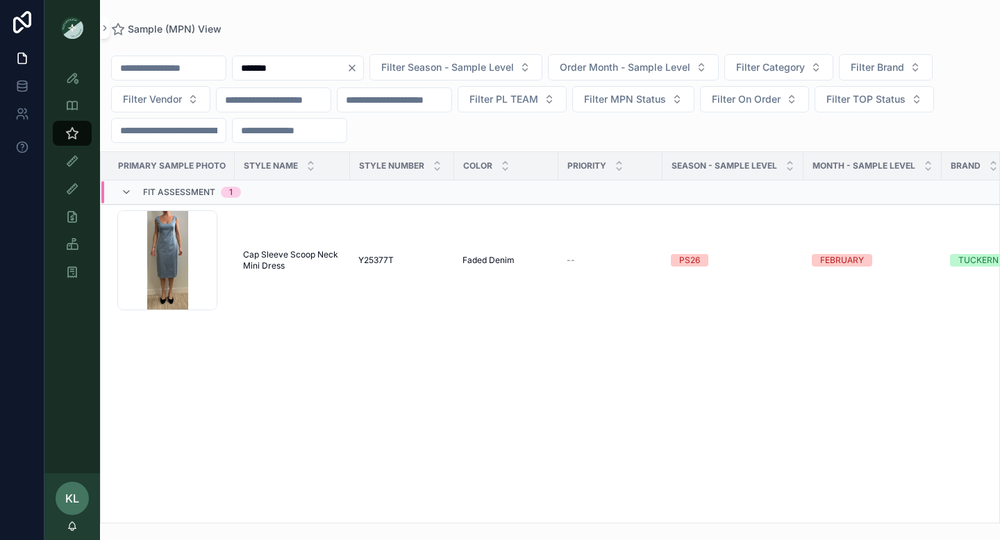
click at [358, 73] on icon "Clear" at bounding box center [351, 67] width 11 height 11
click at [184, 66] on input "scrollable content" at bounding box center [169, 67] width 114 height 19
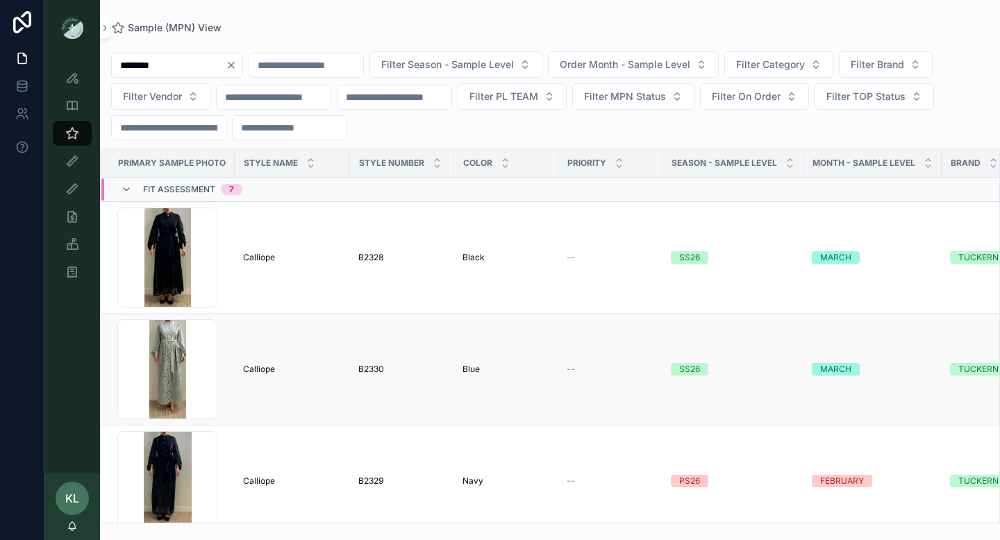
type input "********"
click at [257, 366] on span "Calliope" at bounding box center [259, 369] width 32 height 11
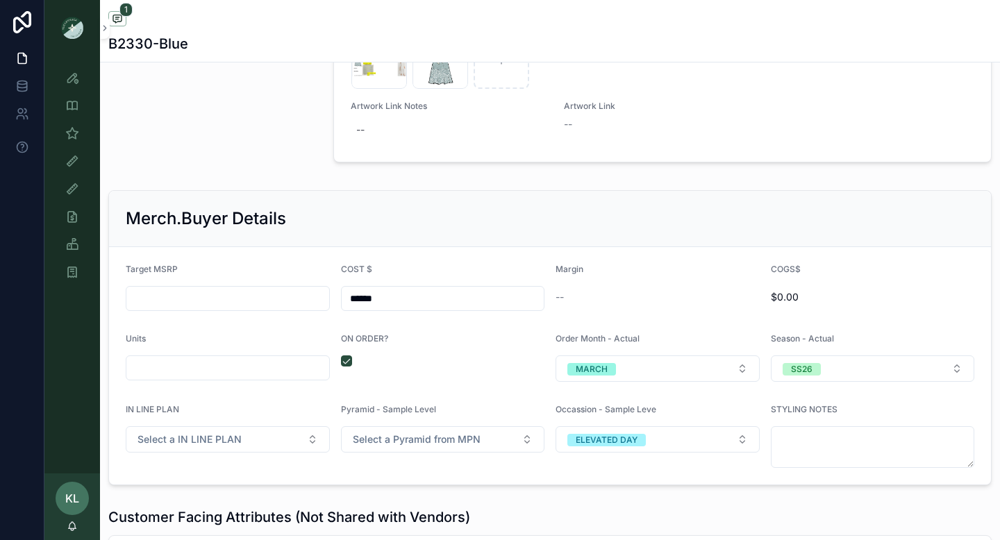
scroll to position [1769, 0]
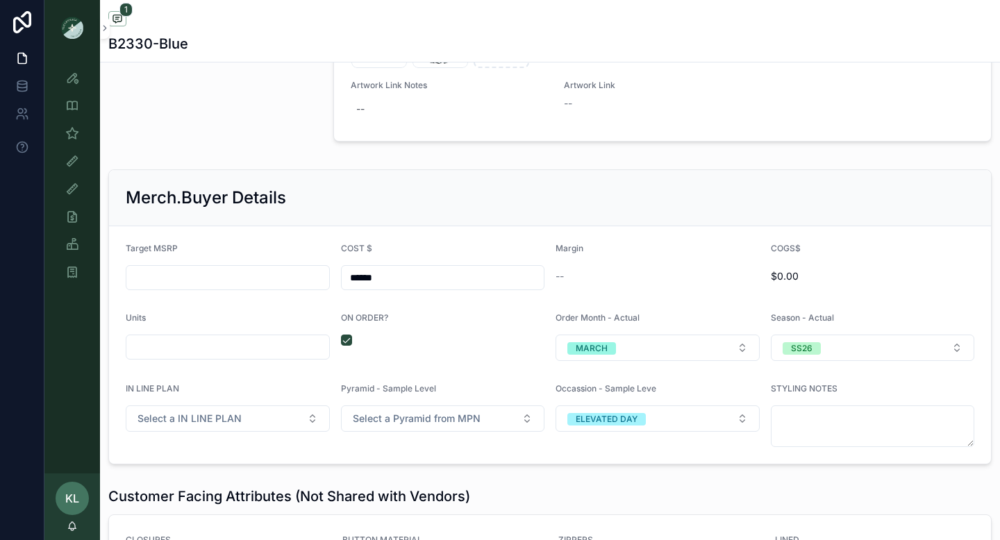
click at [219, 277] on input "scrollable content" at bounding box center [227, 277] width 203 height 19
click at [318, 229] on form "Target MSRP ******* COST $ ****** Margin -- COGS$ $0.00 Units ON ORDER? Order M…" at bounding box center [550, 344] width 882 height 237
click at [156, 278] on input "*******" at bounding box center [227, 277] width 203 height 19
type input "*****"
type input "*******"
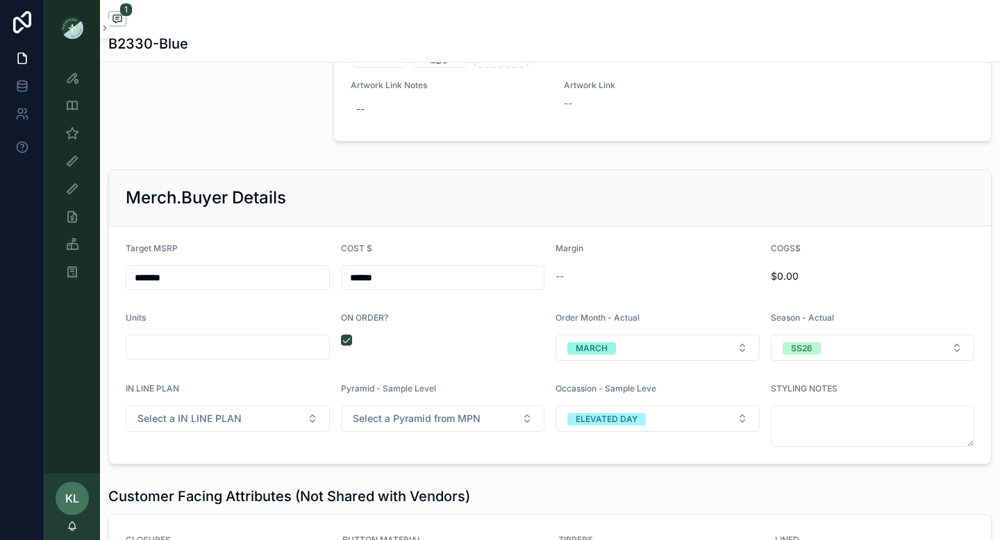
click at [276, 215] on div "Merch.Buyer Details" at bounding box center [550, 198] width 882 height 56
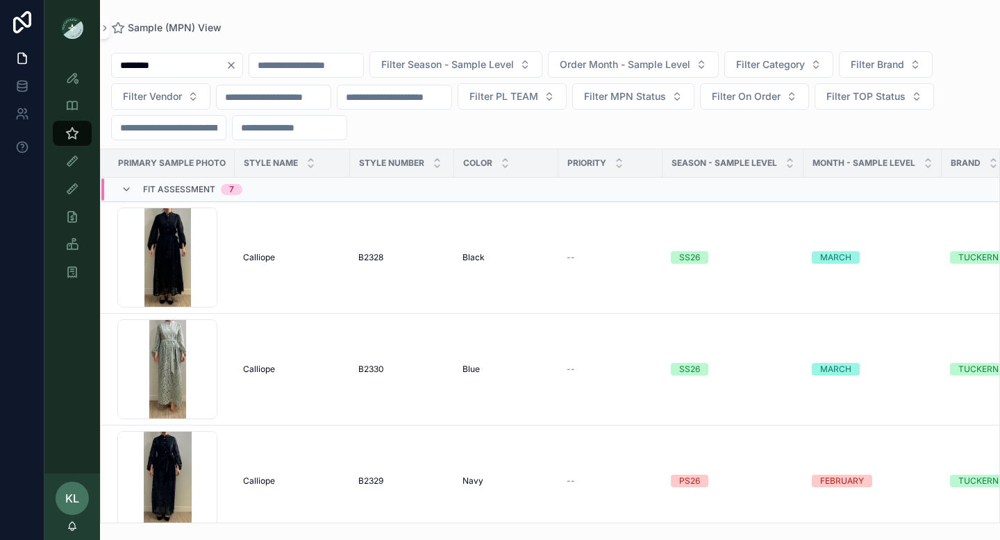
click at [146, 62] on input "********" at bounding box center [169, 65] width 114 height 19
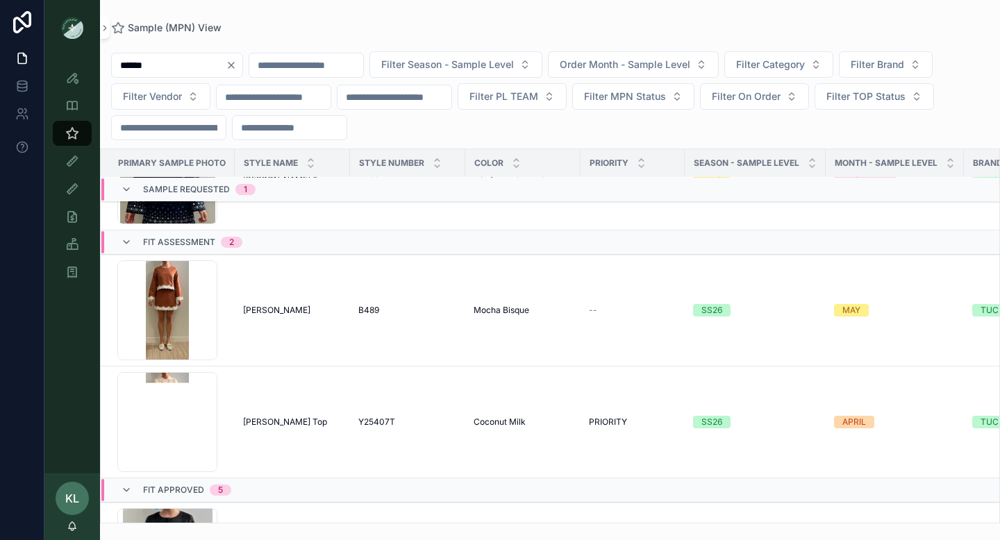
scroll to position [236, 0]
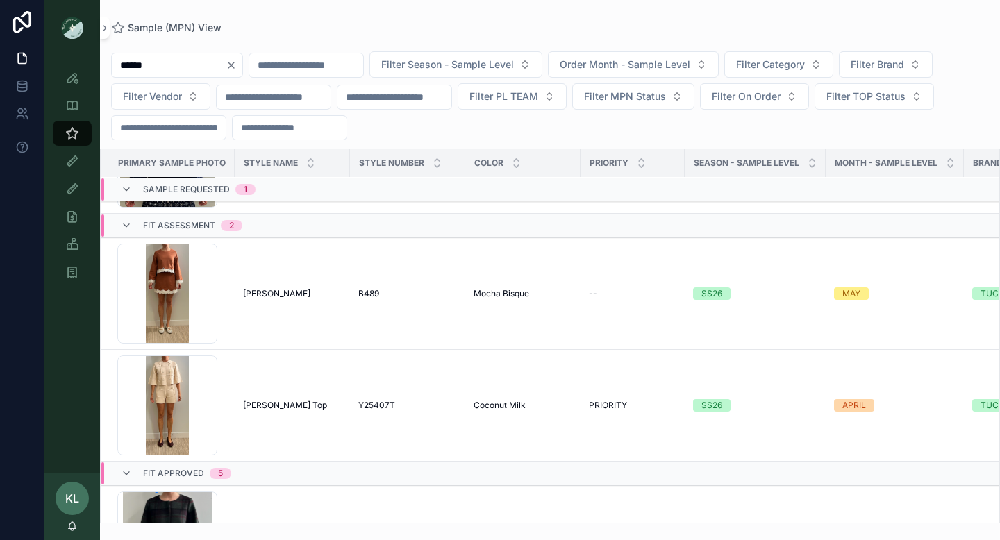
type input "******"
click at [237, 64] on icon "Clear" at bounding box center [231, 65] width 11 height 11
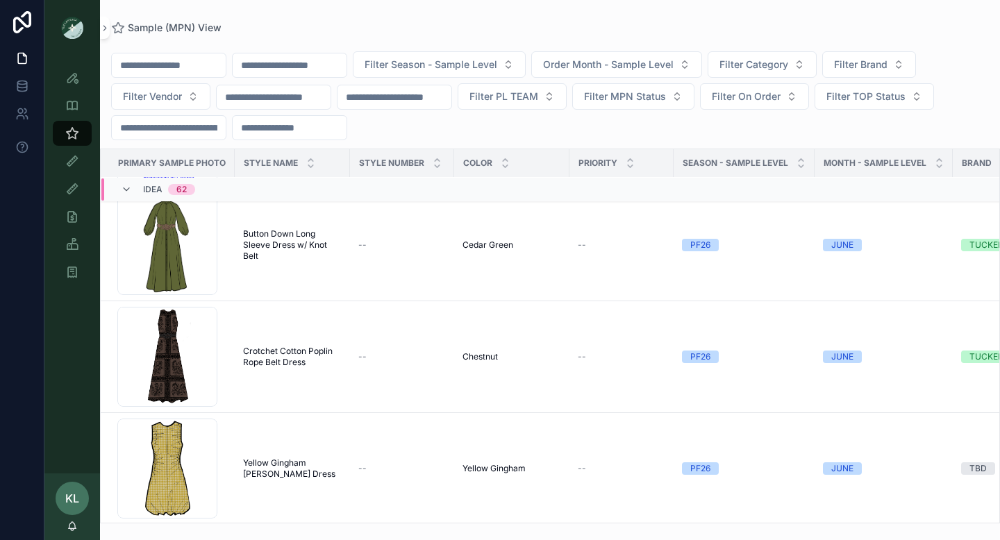
scroll to position [292, 0]
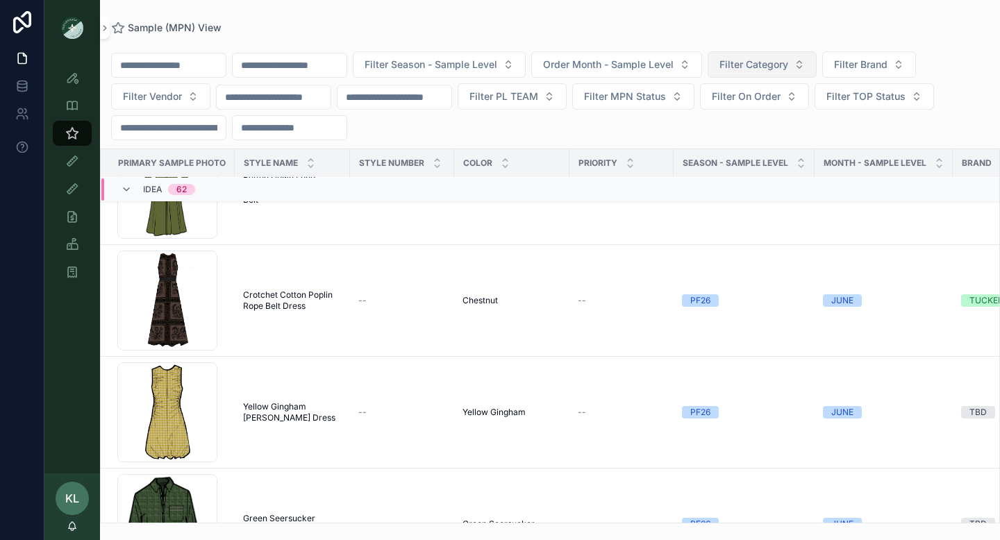
click at [788, 67] on span "Filter Category" at bounding box center [753, 65] width 69 height 14
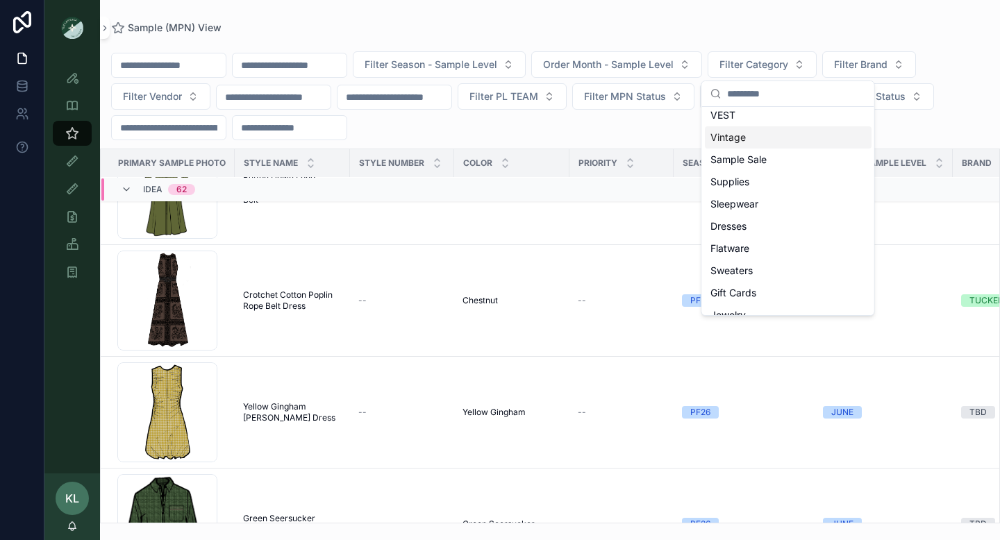
scroll to position [96, 0]
click at [756, 226] on div "Dresses" at bounding box center [788, 225] width 167 height 22
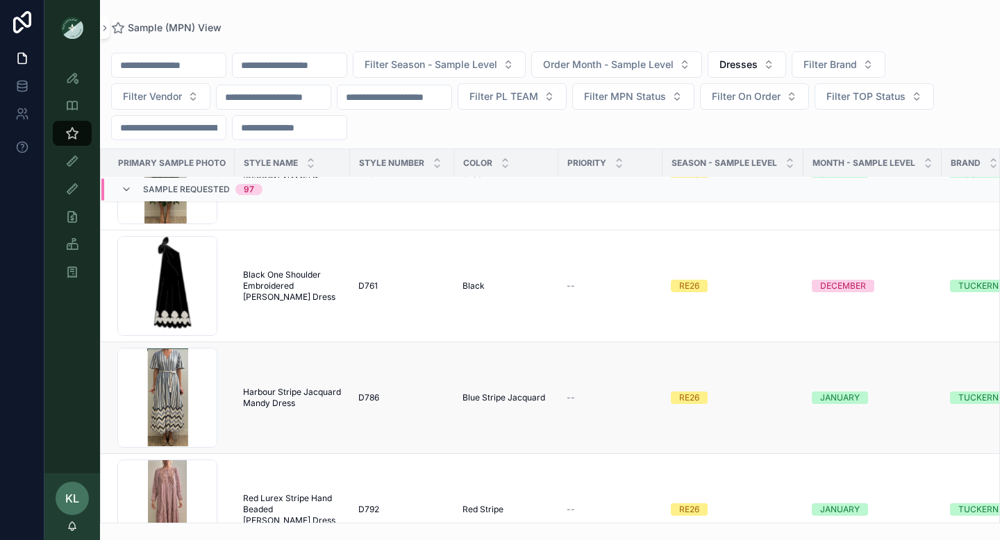
scroll to position [6001, 0]
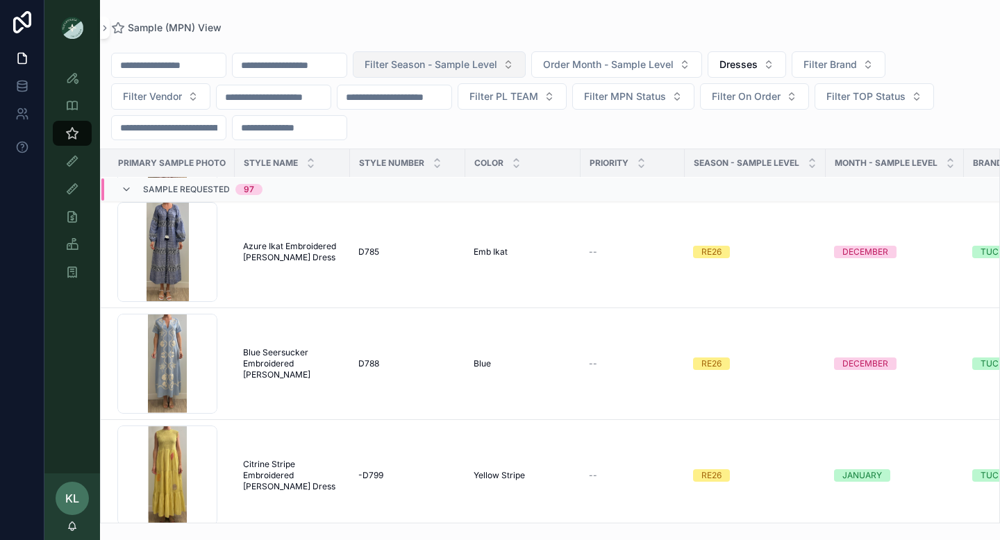
click at [459, 69] on span "Filter Season - Sample Level" at bounding box center [431, 65] width 133 height 14
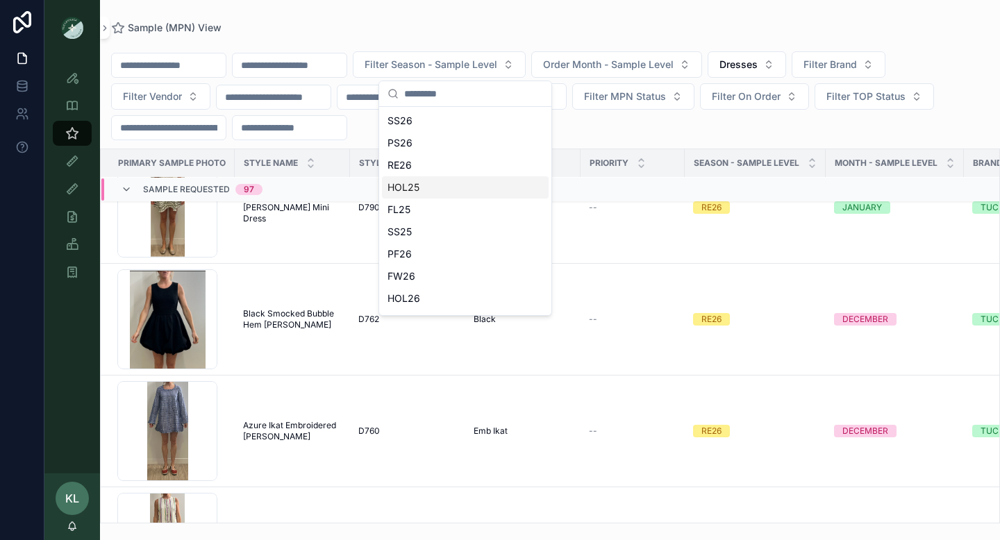
scroll to position [6638, 0]
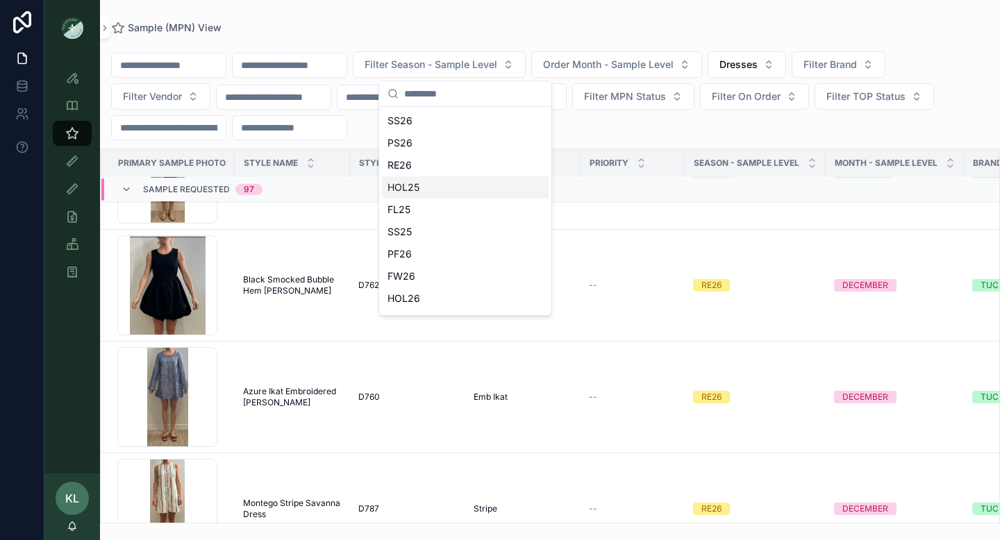
click at [545, 28] on div "Sample (MPN) View" at bounding box center [550, 27] width 878 height 11
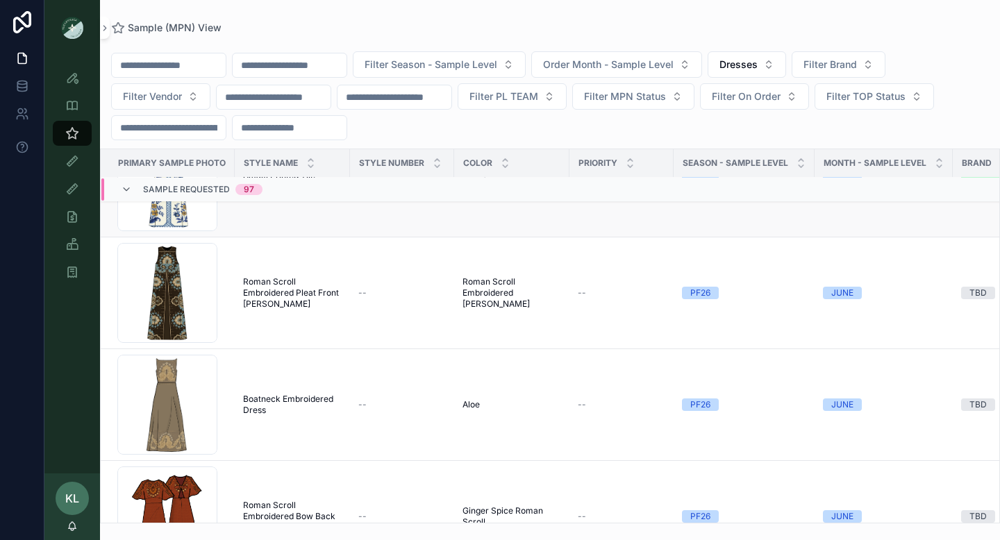
scroll to position [8786, 0]
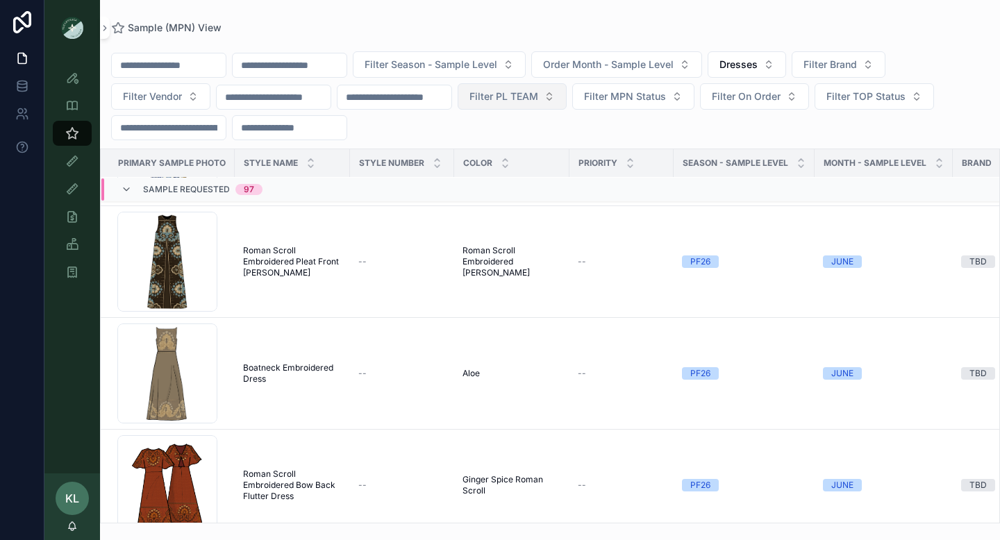
click at [538, 96] on span "Filter PL TEAM" at bounding box center [503, 97] width 69 height 14
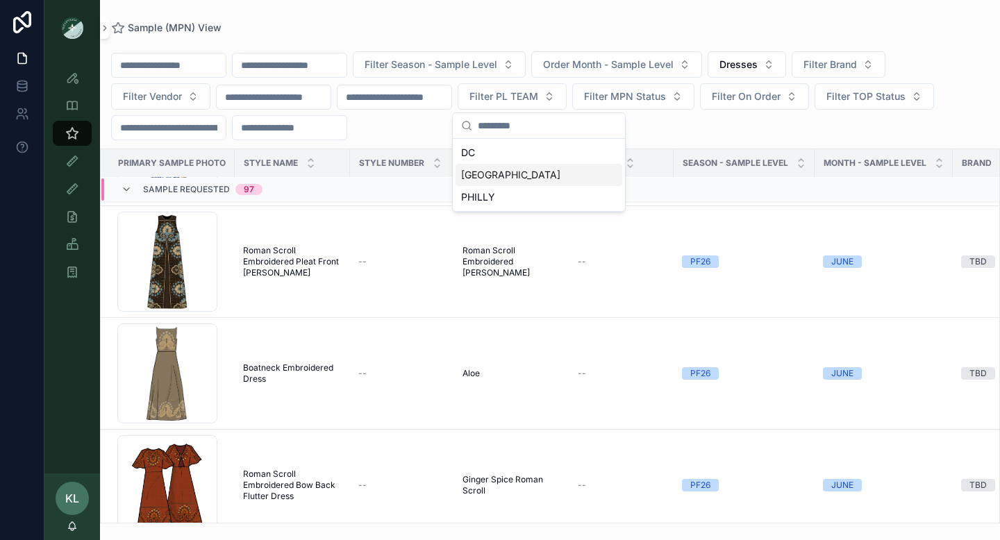
click at [496, 176] on div "NYC" at bounding box center [538, 175] width 167 height 22
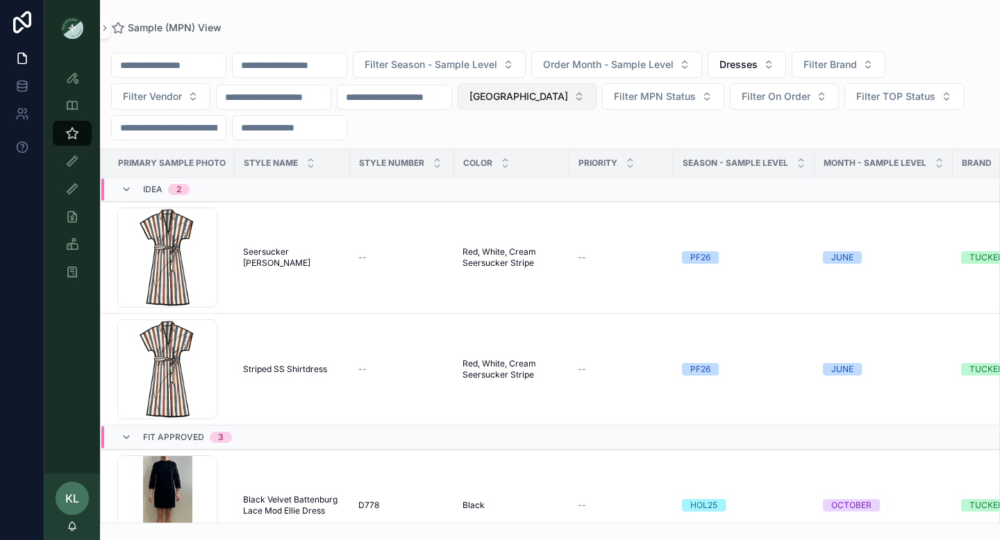
click at [515, 99] on span "NYC" at bounding box center [518, 97] width 99 height 14
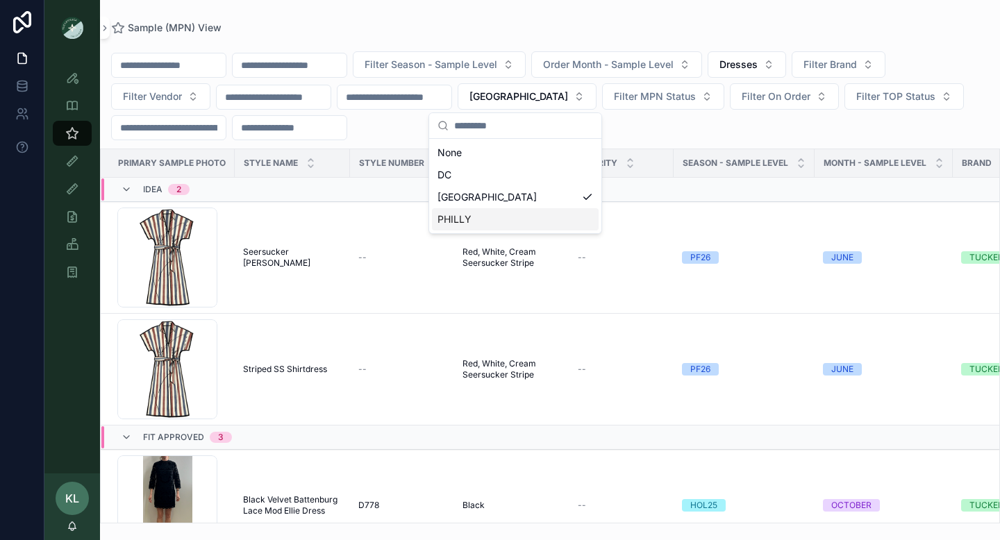
click at [514, 222] on div "PHILLY" at bounding box center [515, 219] width 167 height 22
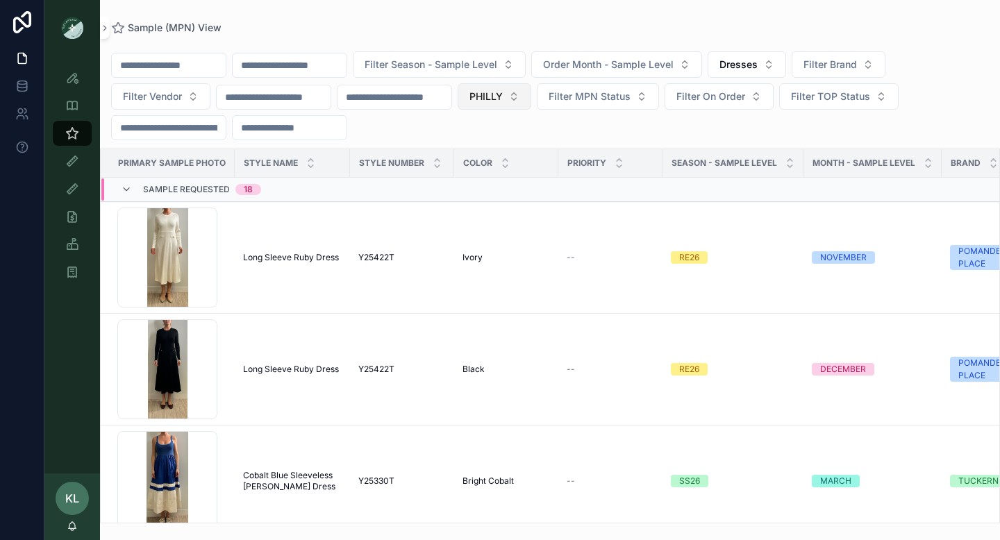
click at [503, 94] on span "PHILLY" at bounding box center [485, 97] width 33 height 14
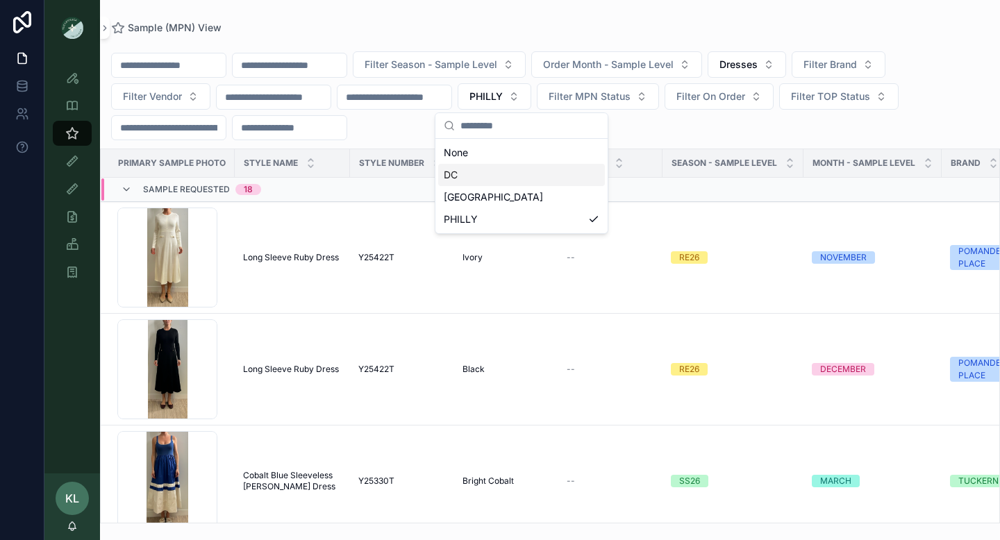
click at [471, 173] on div "DC" at bounding box center [521, 175] width 167 height 22
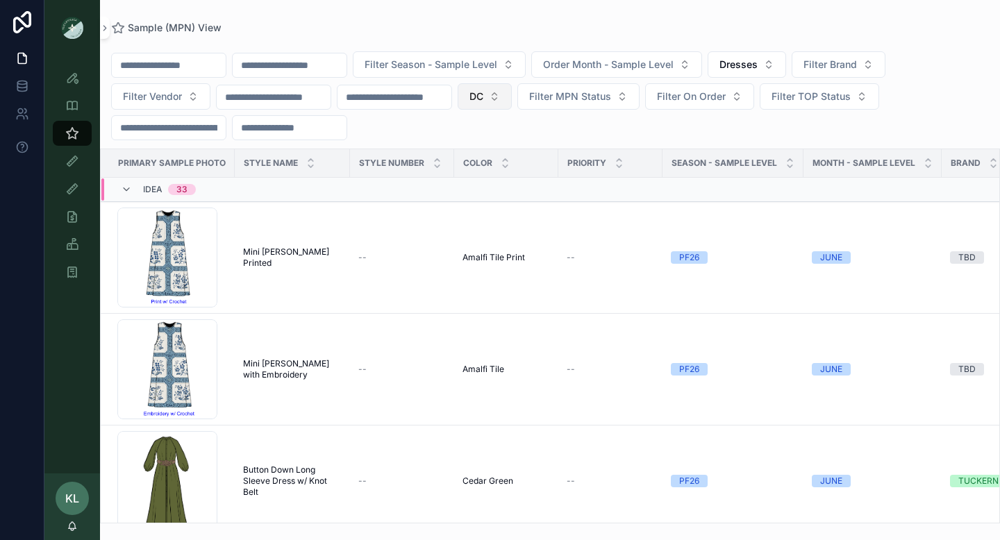
click at [512, 95] on button "DC" at bounding box center [485, 96] width 54 height 26
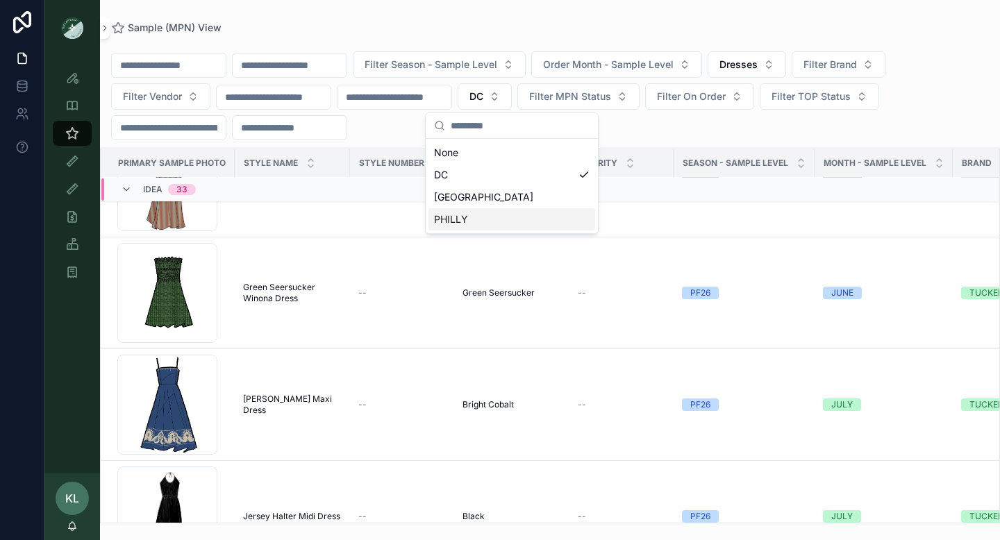
scroll to position [991, 0]
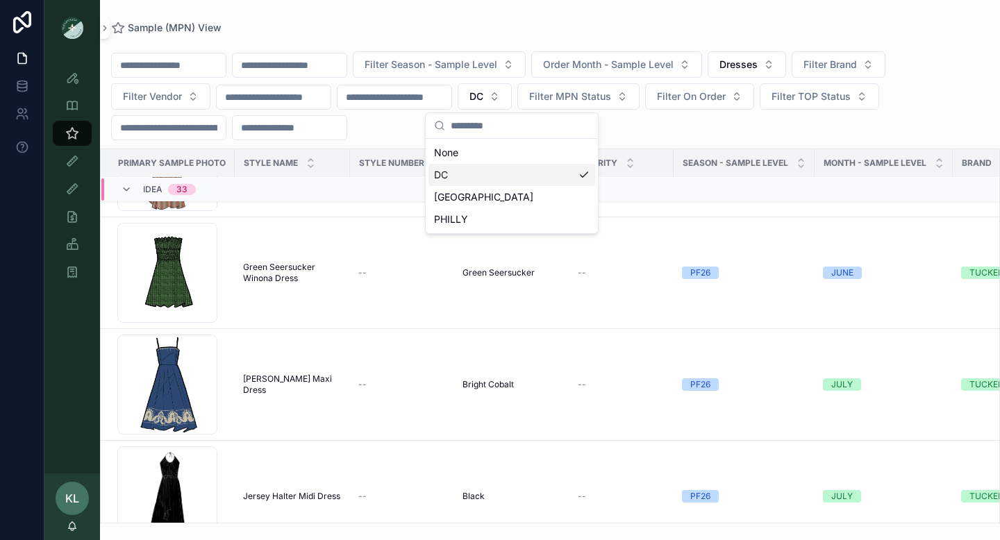
click at [651, 133] on div "Filter Season - Sample Level Order Month - Sample Level Dresses Filter Brand Fi…" at bounding box center [550, 95] width 900 height 89
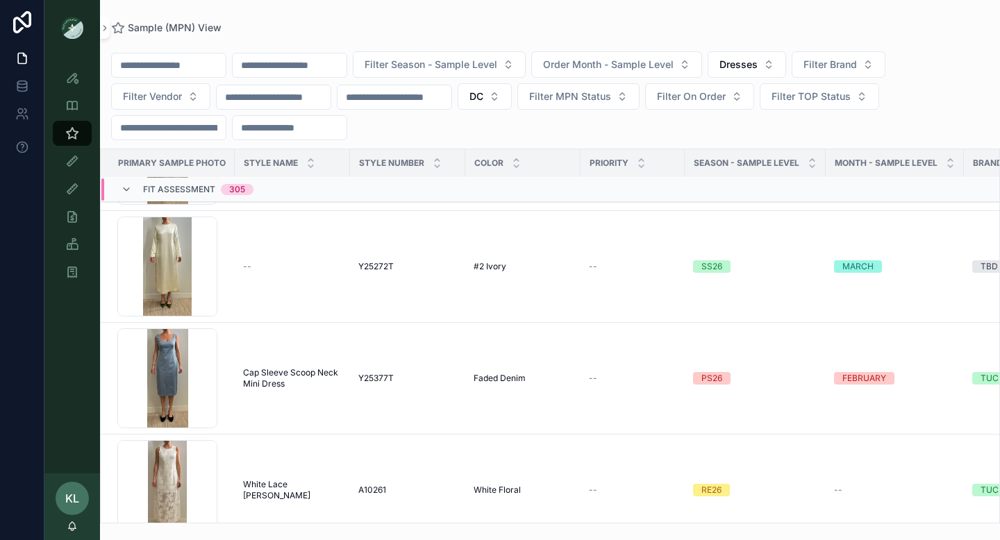
scroll to position [13190, 0]
click at [278, 374] on span "Cap Sleeve Scoop Neck Mini Dress" at bounding box center [292, 379] width 99 height 22
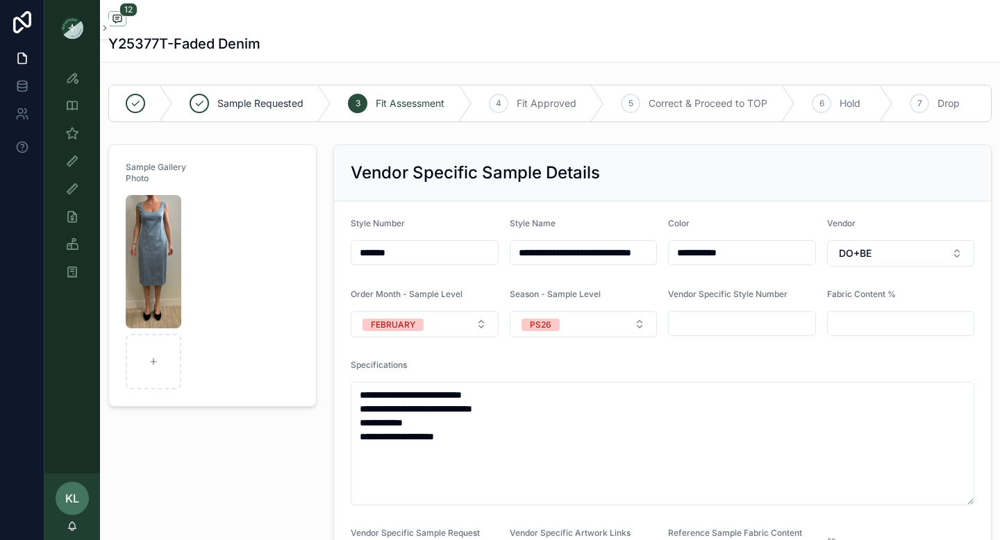
scroll to position [366, 0]
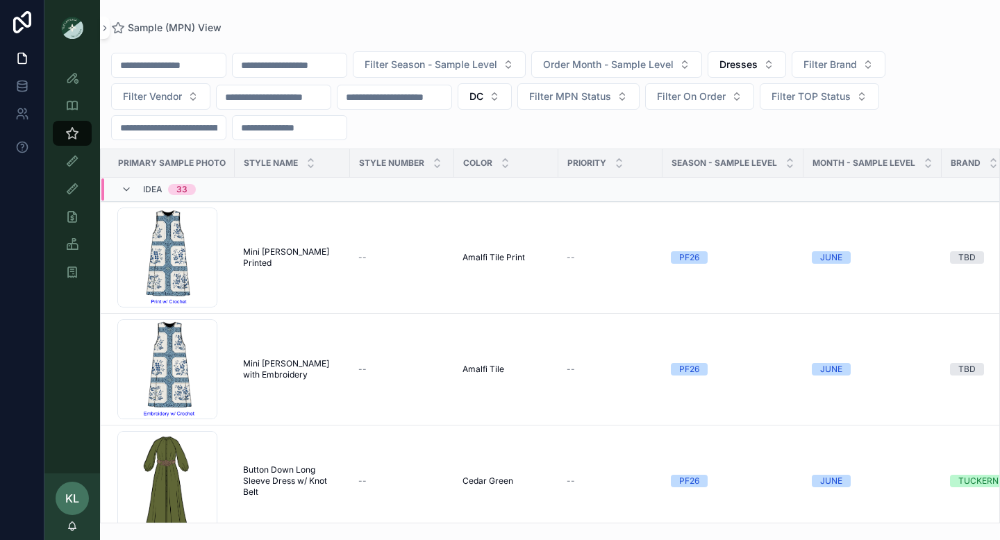
click at [181, 65] on input "scrollable content" at bounding box center [169, 65] width 114 height 19
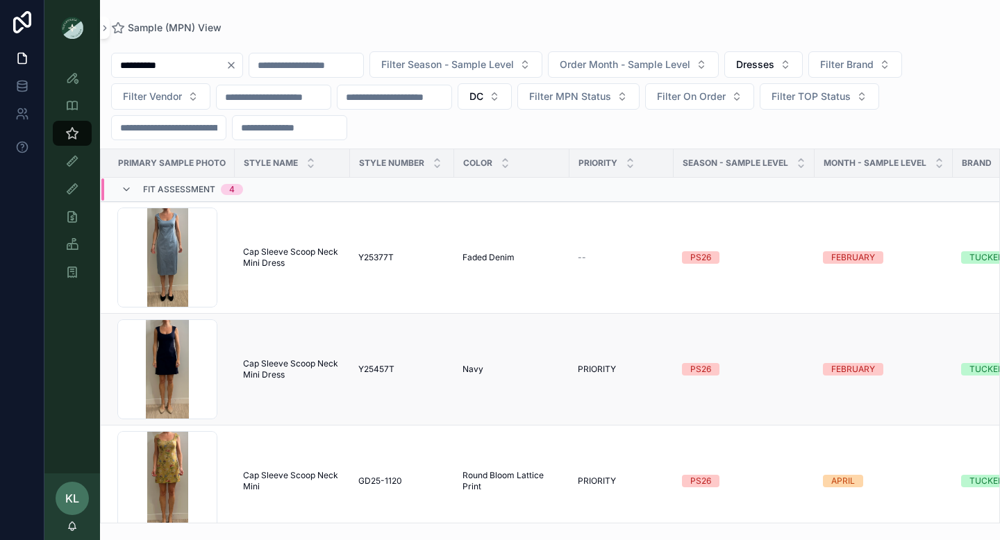
type input "**********"
click at [254, 367] on span "Cap Sleeve Scoop Neck Mini Dress" at bounding box center [292, 369] width 99 height 22
click at [234, 66] on icon "Clear" at bounding box center [231, 65] width 6 height 6
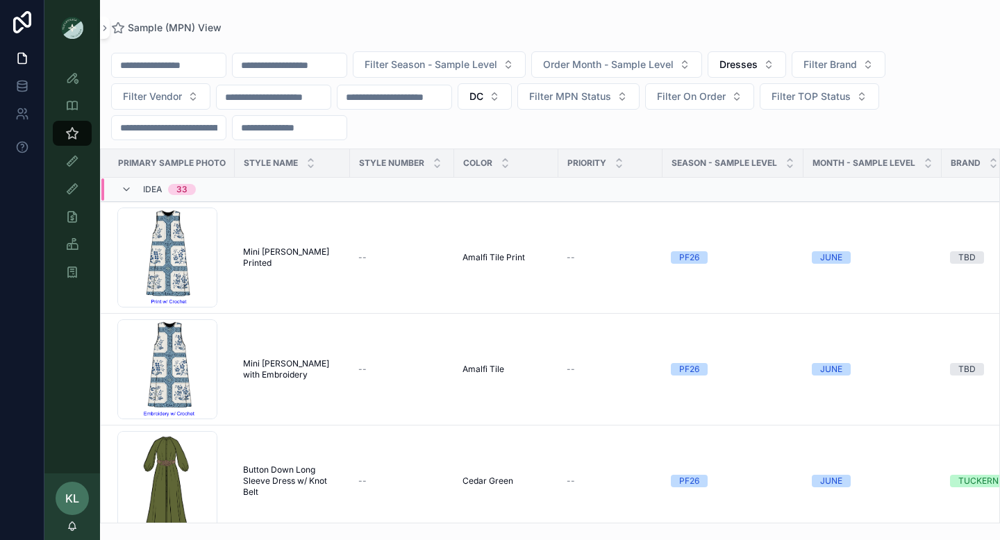
click at [160, 69] on input "scrollable content" at bounding box center [169, 65] width 114 height 19
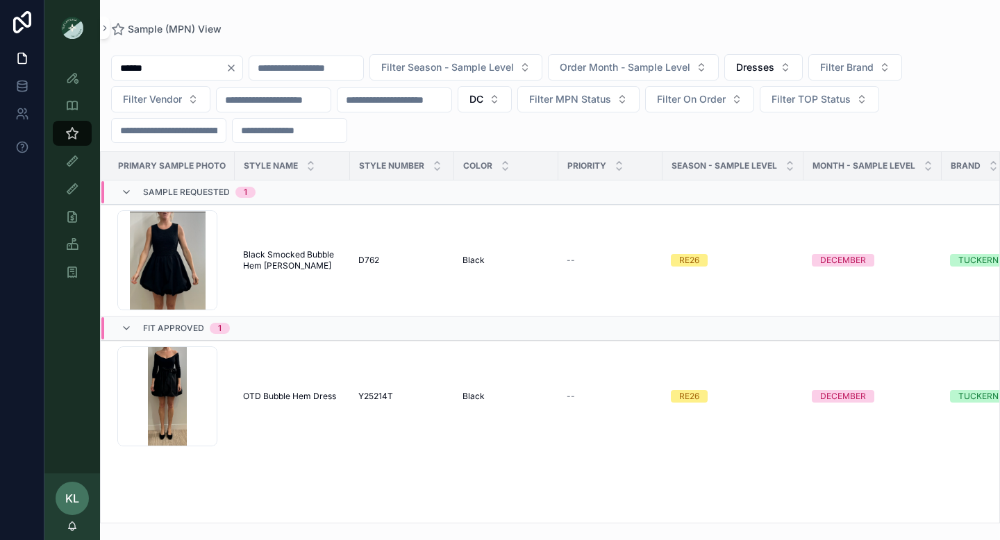
type input "******"
click at [234, 69] on icon "Clear" at bounding box center [231, 68] width 6 height 6
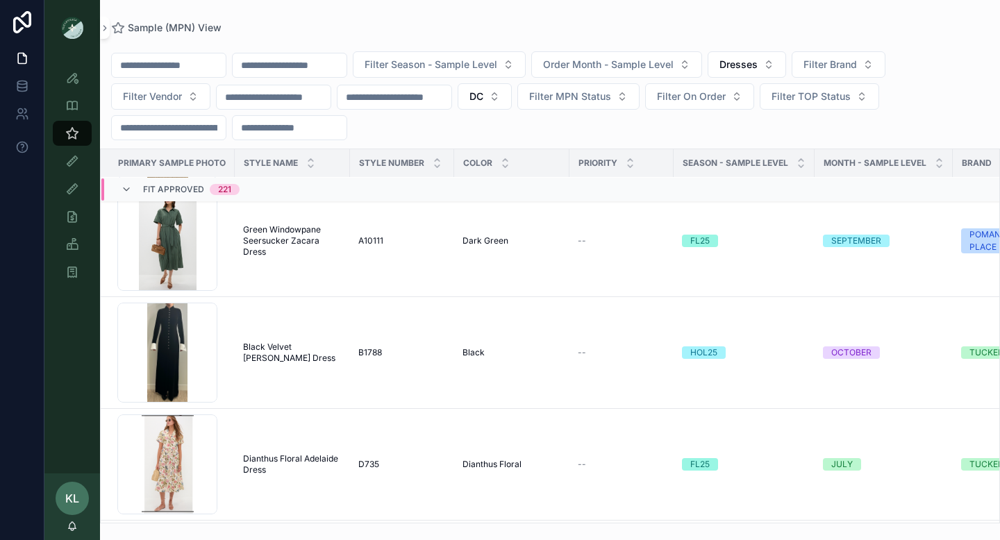
scroll to position [37137, 0]
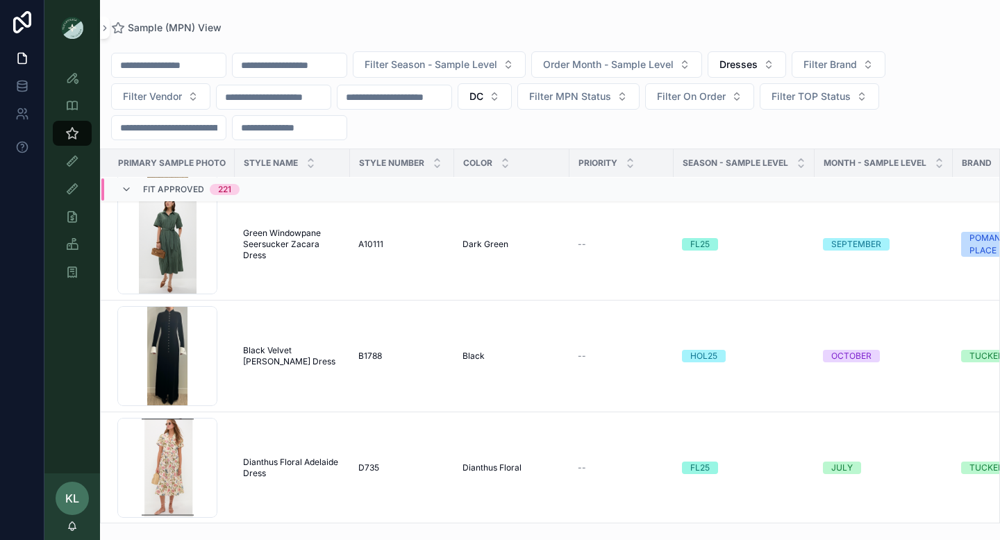
click at [150, 69] on input "scrollable content" at bounding box center [169, 65] width 114 height 19
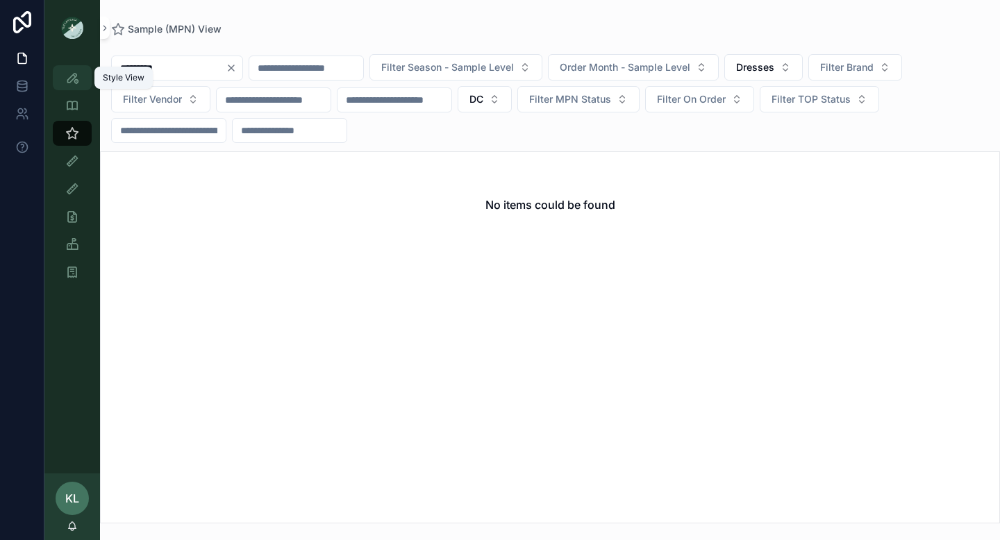
type input "*********"
click at [73, 83] on icon "scrollable content" at bounding box center [72, 78] width 14 height 14
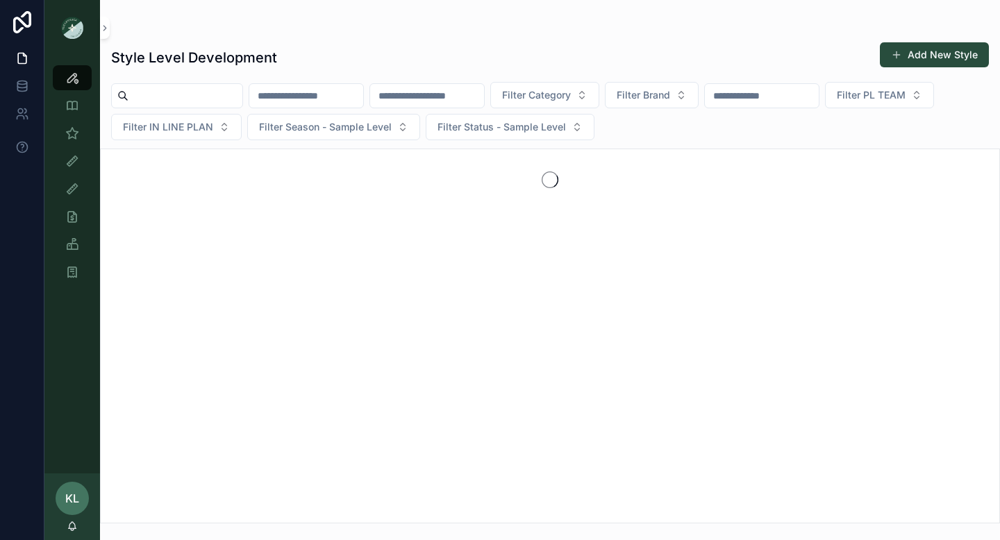
click at [175, 101] on input "scrollable content" at bounding box center [185, 95] width 114 height 19
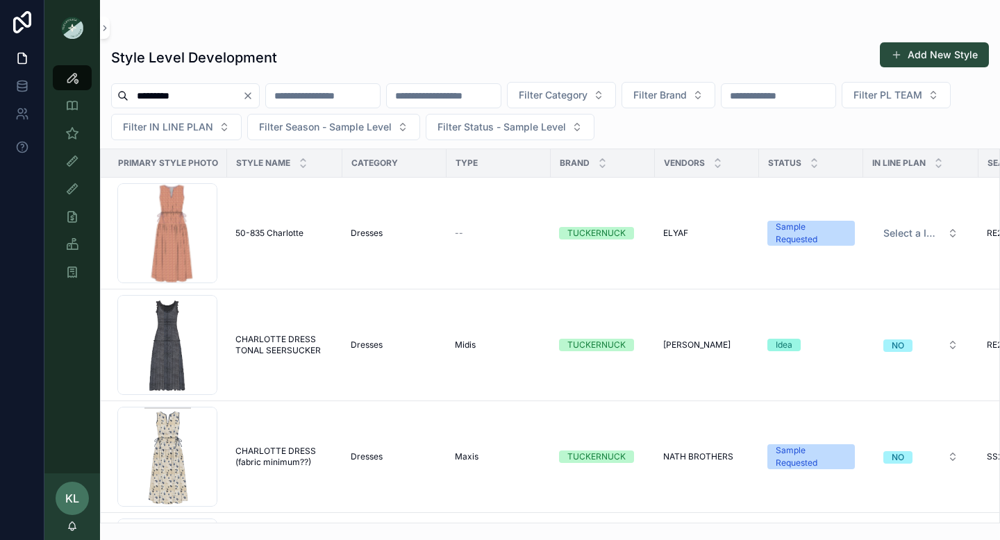
type input "*********"
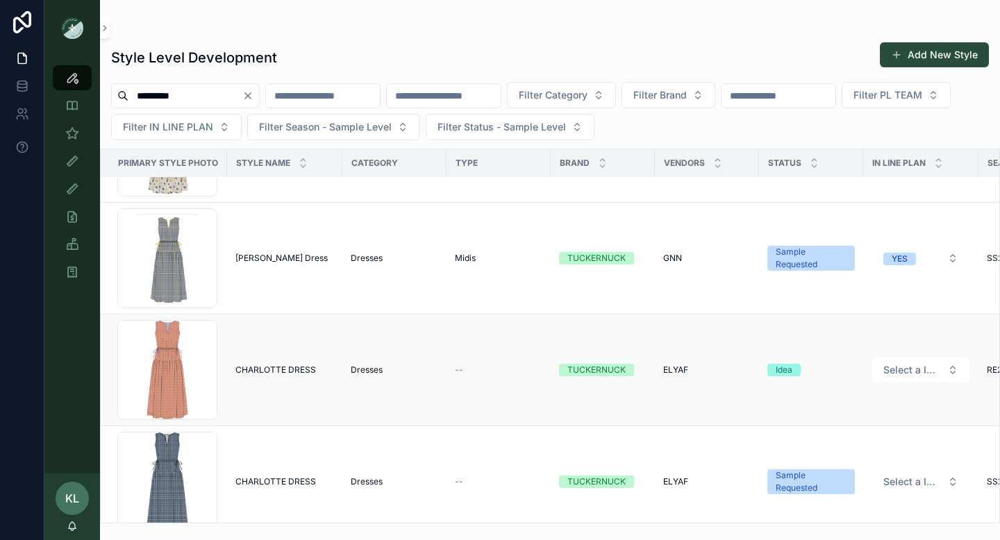
scroll to position [325, 0]
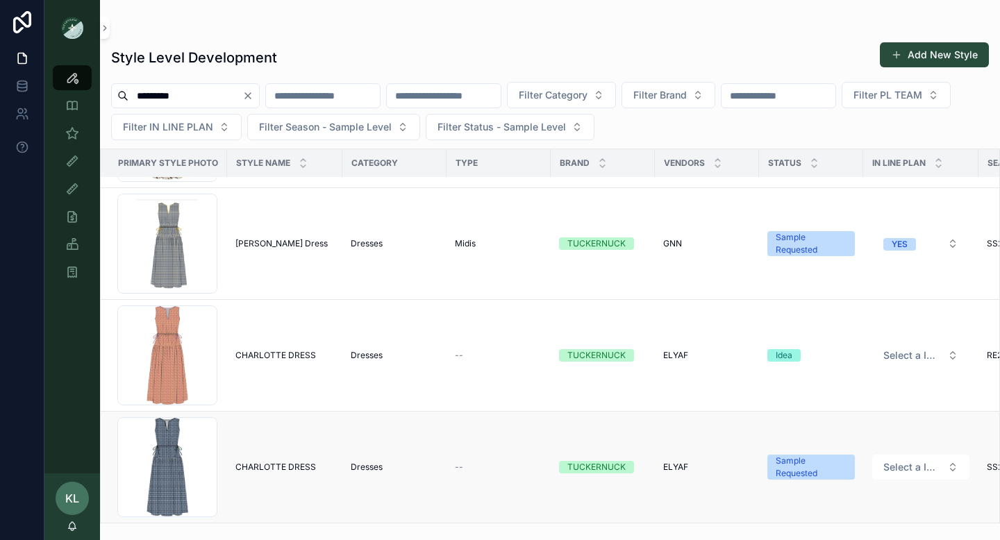
click at [288, 469] on span "CHARLOTTE DRESS" at bounding box center [275, 467] width 81 height 11
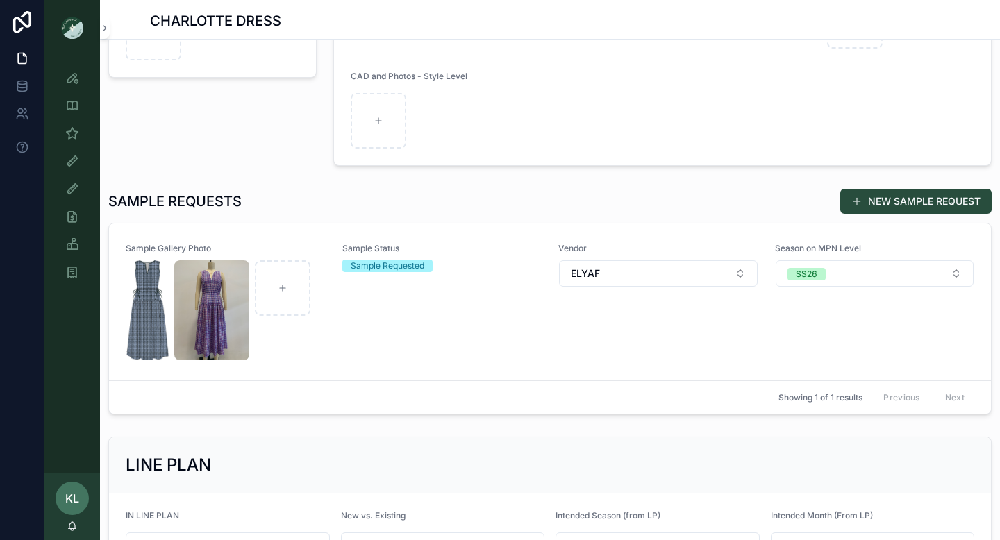
scroll to position [278, 0]
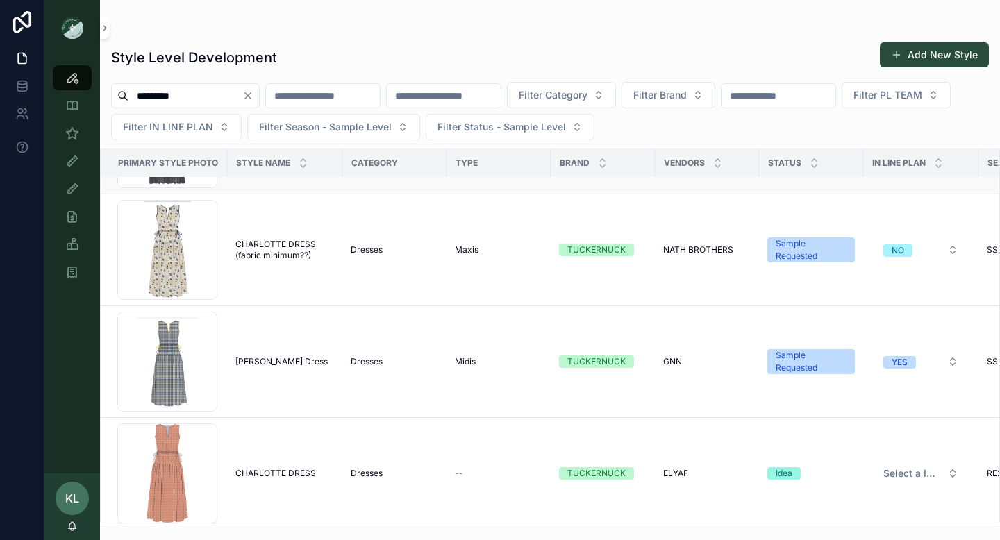
scroll to position [325, 0]
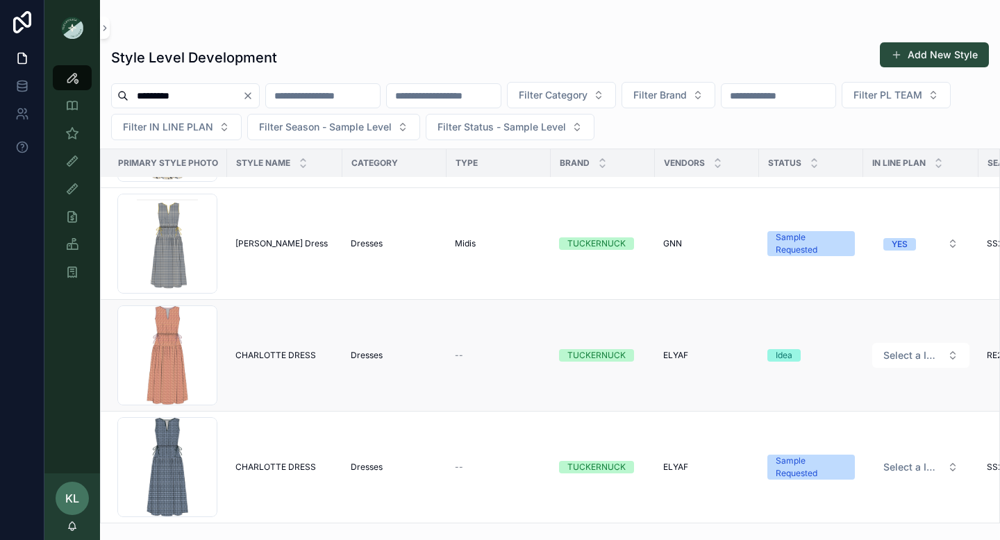
click at [292, 353] on span "CHARLOTTE DRESS" at bounding box center [275, 355] width 81 height 11
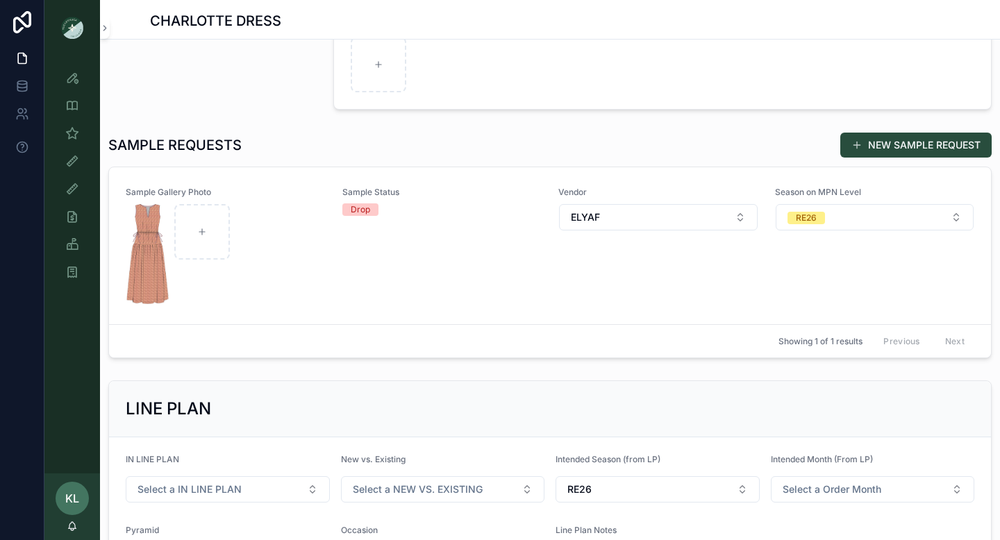
scroll to position [358, 0]
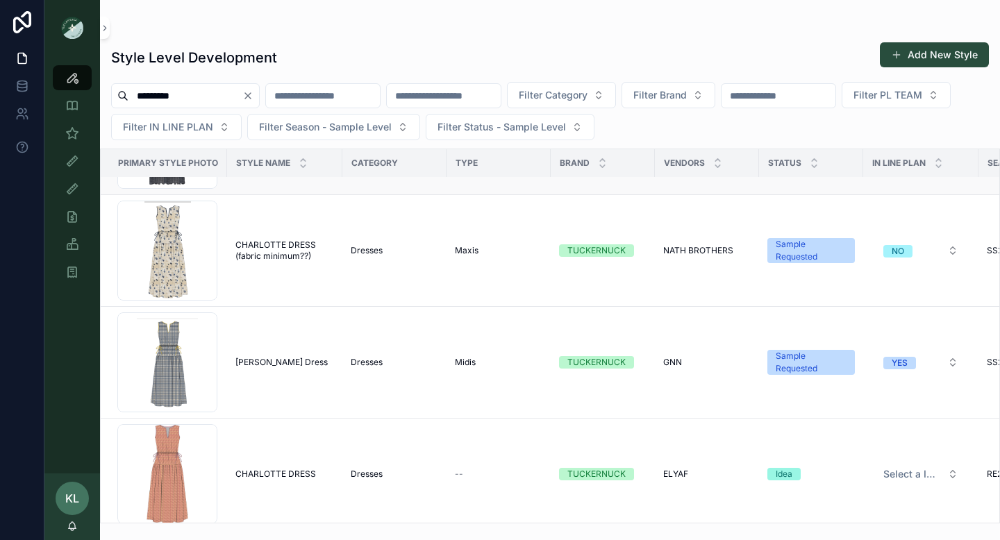
scroll to position [325, 0]
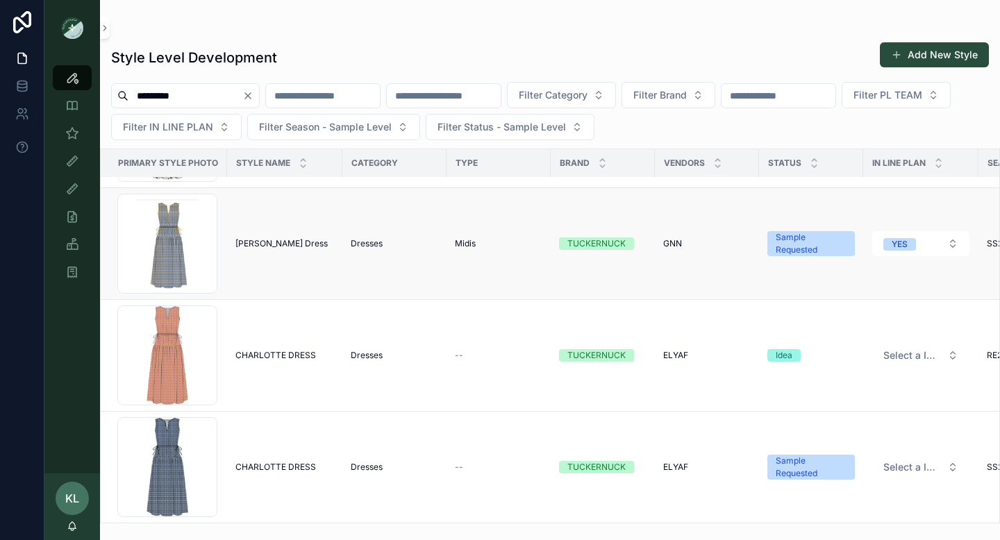
click at [297, 240] on span "Charlotte Maxi Dress" at bounding box center [281, 243] width 92 height 11
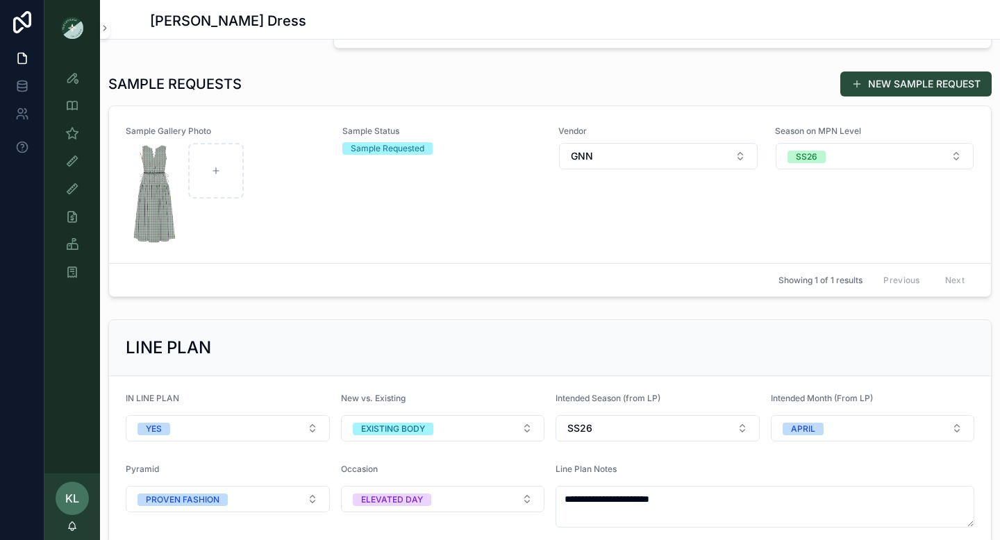
scroll to position [410, 0]
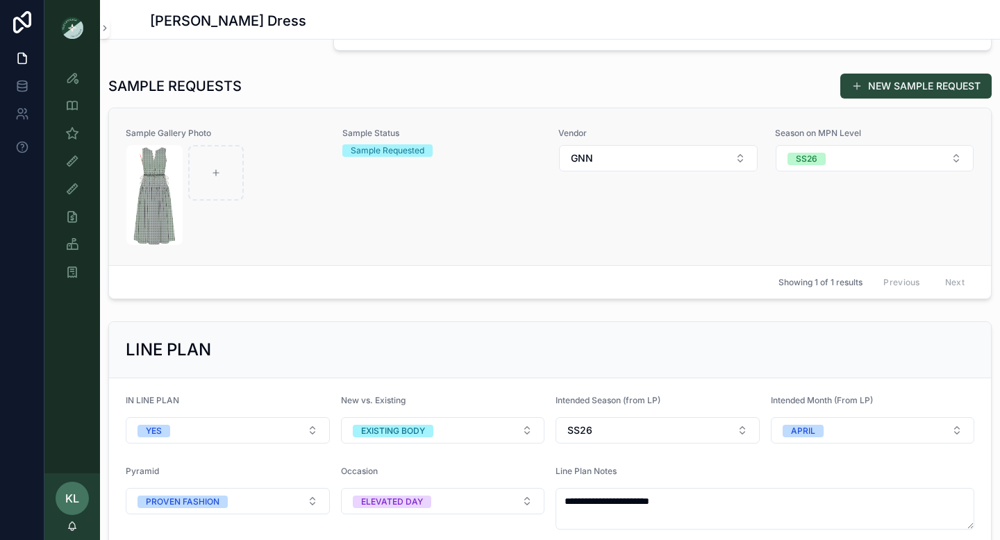
click at [325, 218] on form "scrollable content" at bounding box center [226, 194] width 200 height 101
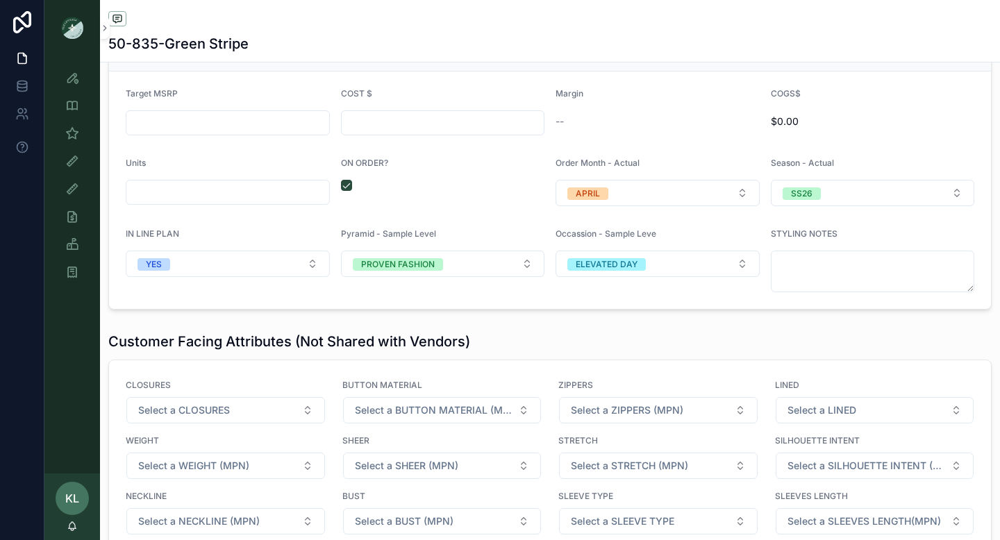
scroll to position [1887, 0]
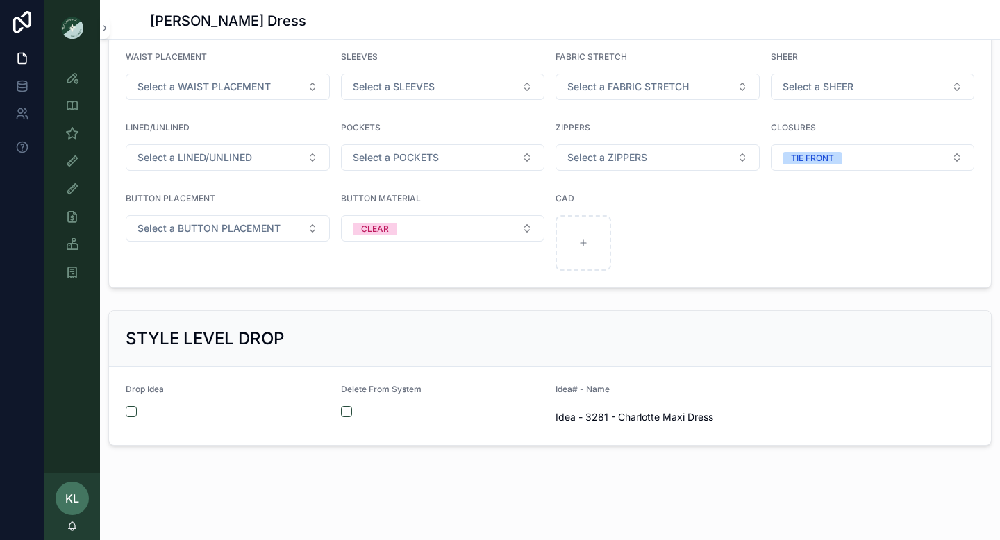
scroll to position [1482, 0]
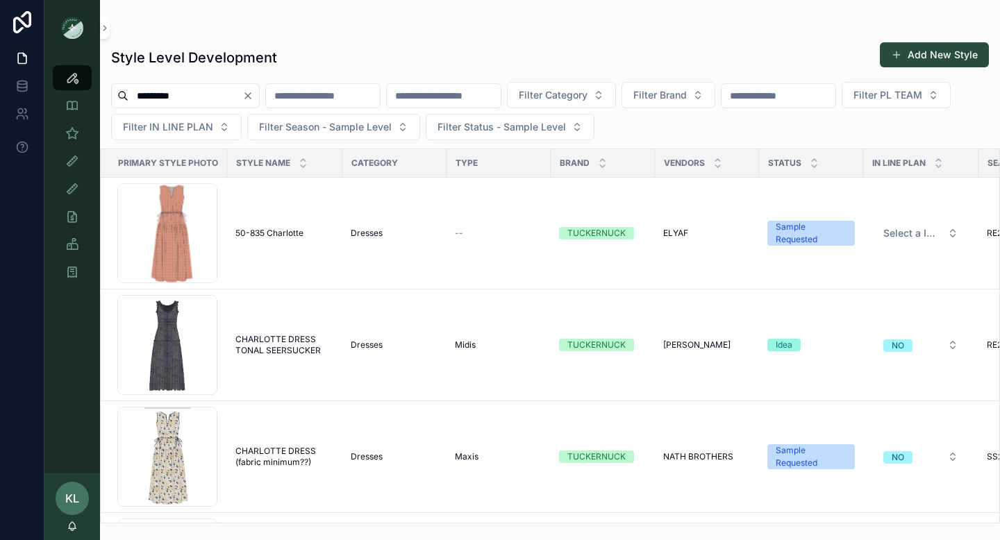
click at [169, 100] on input "*********" at bounding box center [185, 95] width 114 height 19
type input "*******"
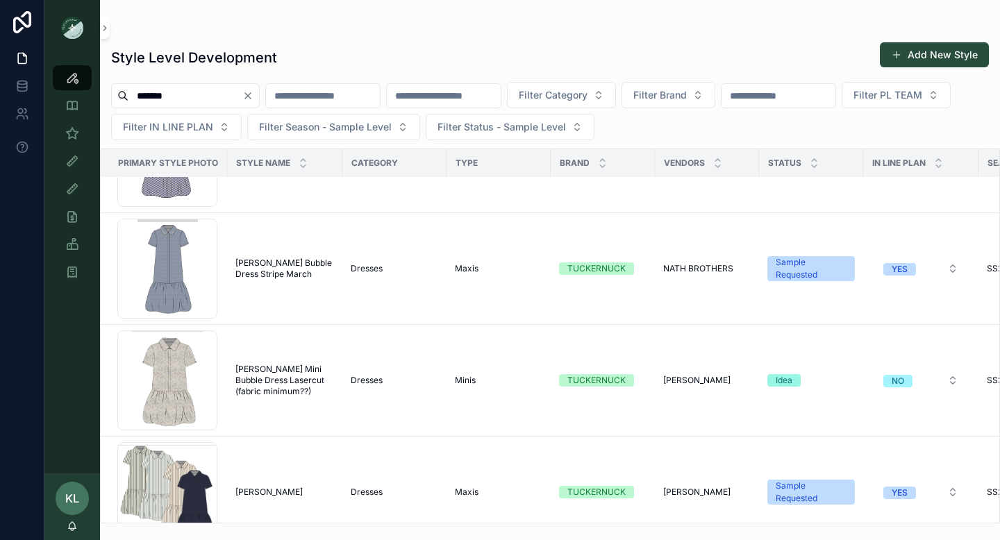
scroll to position [78, 0]
click at [278, 266] on span "Martine Maxi Bubble Dress Stripe March" at bounding box center [284, 267] width 99 height 22
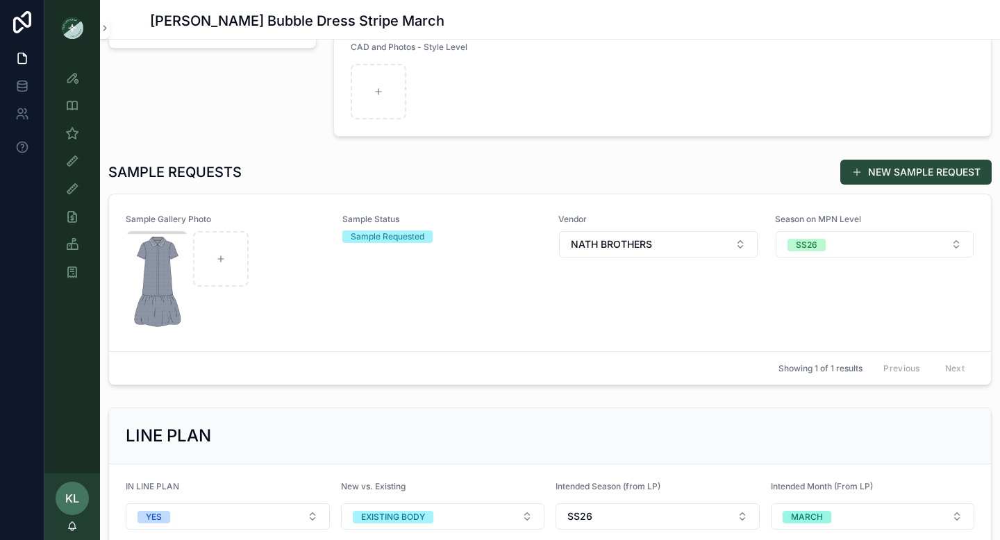
scroll to position [325, 0]
click at [336, 304] on div "Sample Gallery Photo Sample Status Sample Requested Vendor NATH BROTHERS Season…" at bounding box center [550, 272] width 848 height 118
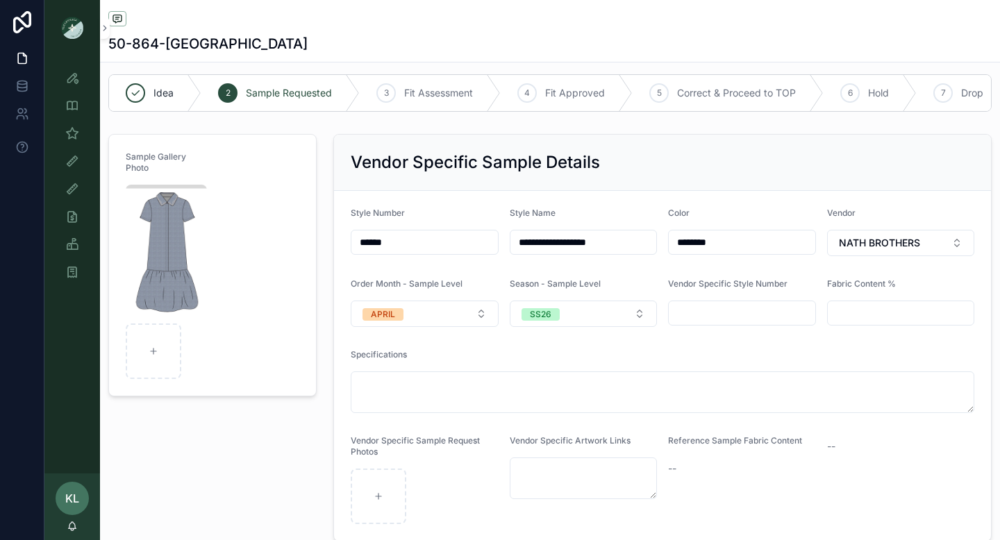
scroll to position [5, 0]
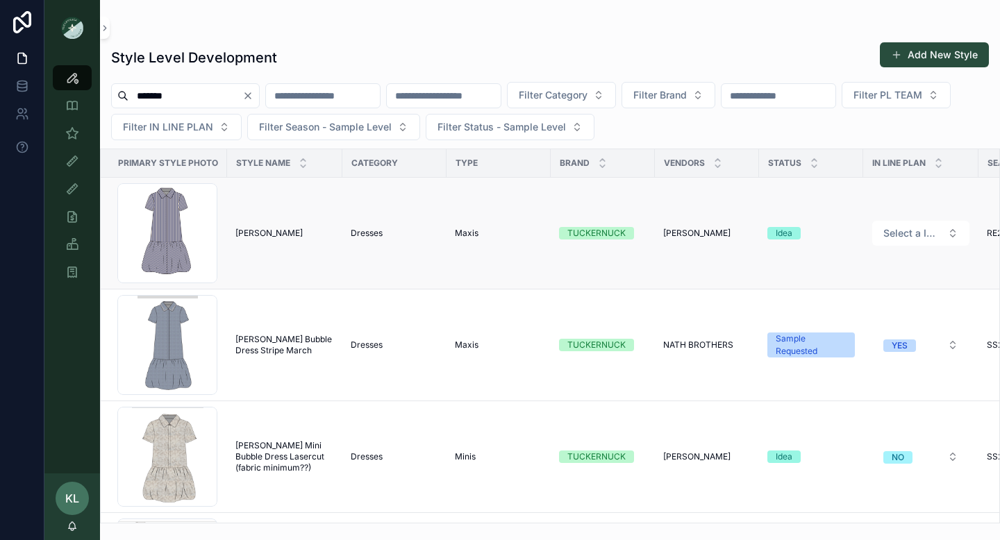
click at [267, 233] on span "Maxi Martine Dress" at bounding box center [268, 233] width 67 height 11
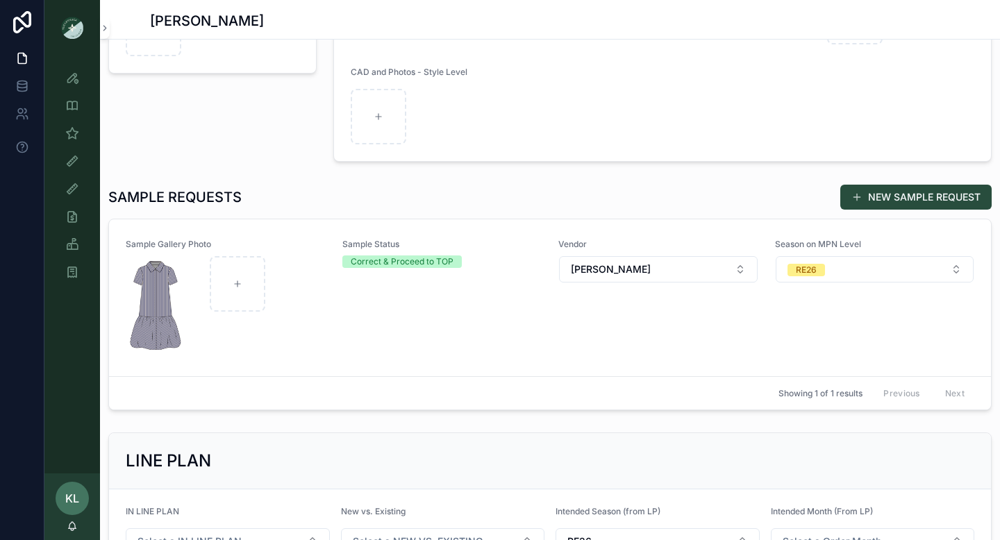
scroll to position [399, 0]
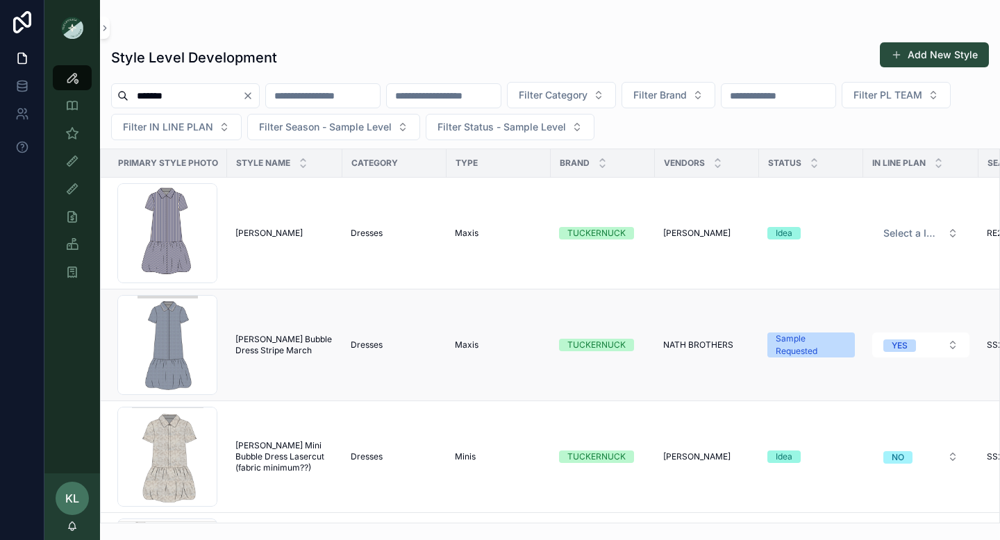
click at [281, 344] on span "Martine Maxi Bubble Dress Stripe March" at bounding box center [284, 345] width 99 height 22
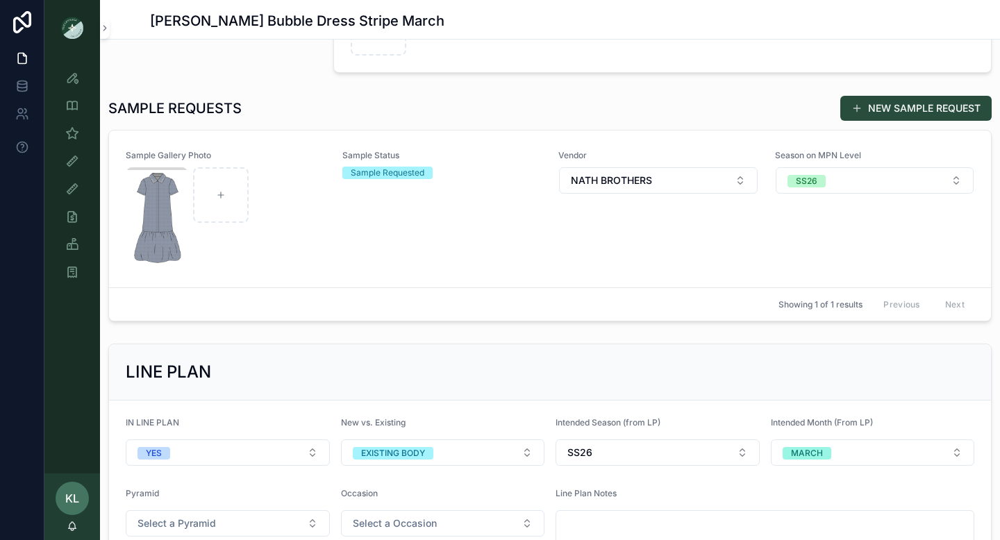
scroll to position [395, 0]
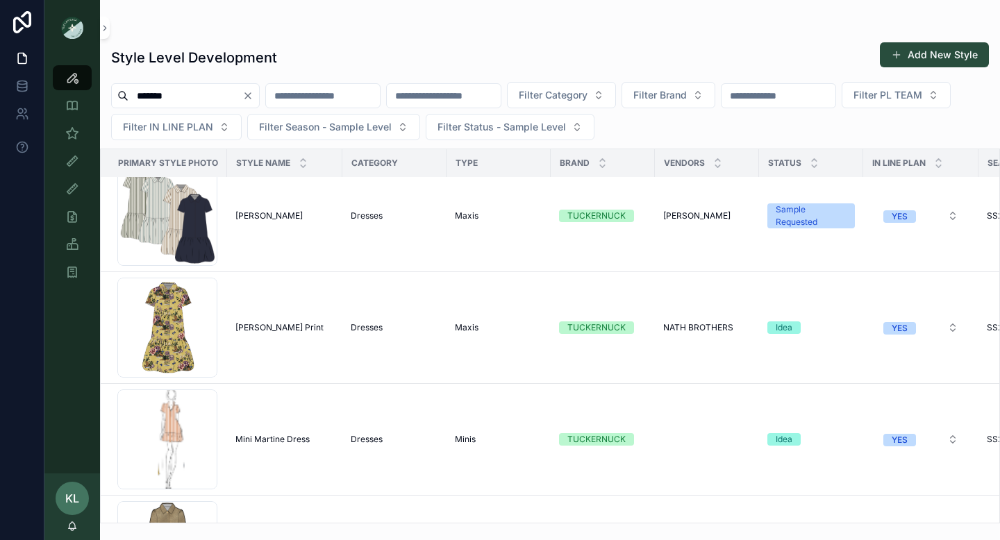
scroll to position [353, 0]
click at [269, 215] on span "Martine Dress" at bounding box center [268, 215] width 67 height 11
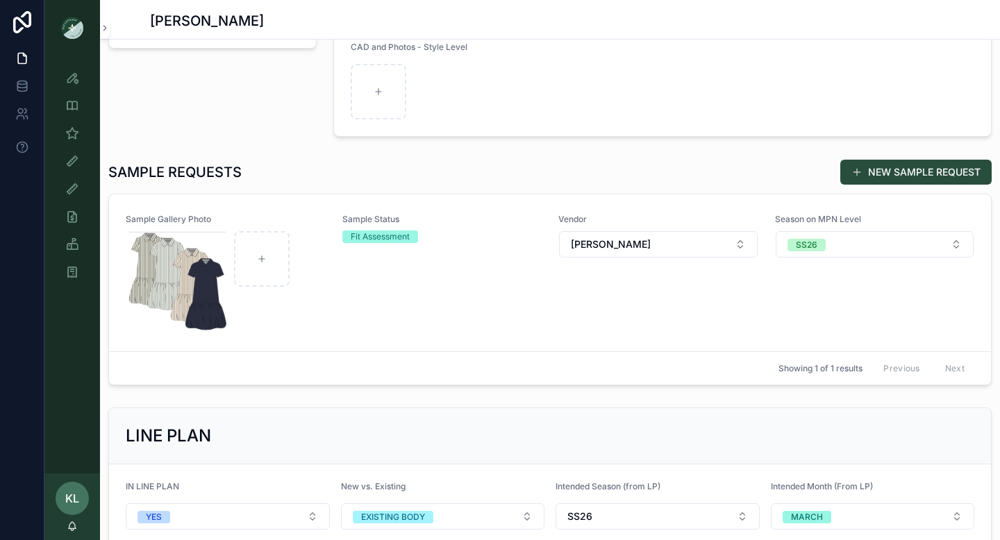
scroll to position [327, 0]
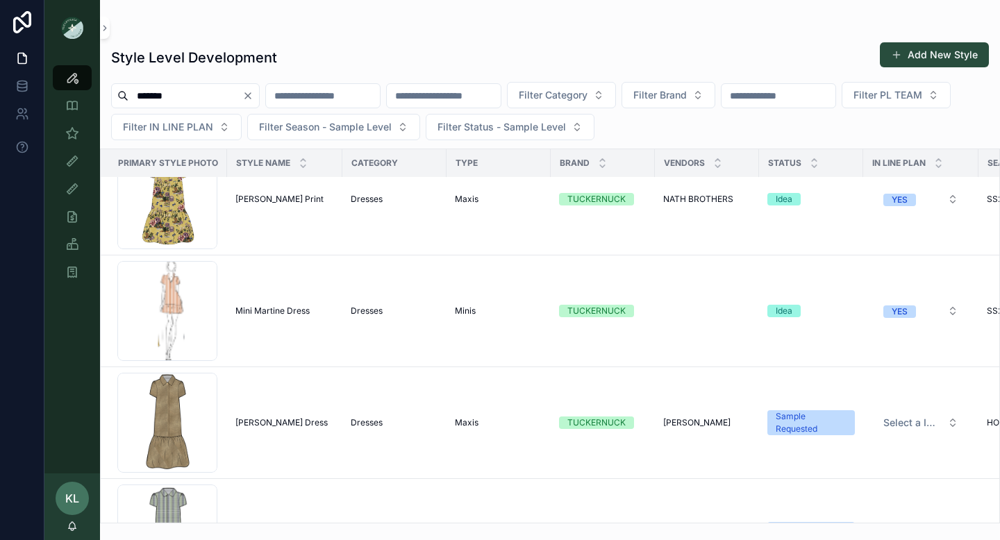
scroll to position [549, 0]
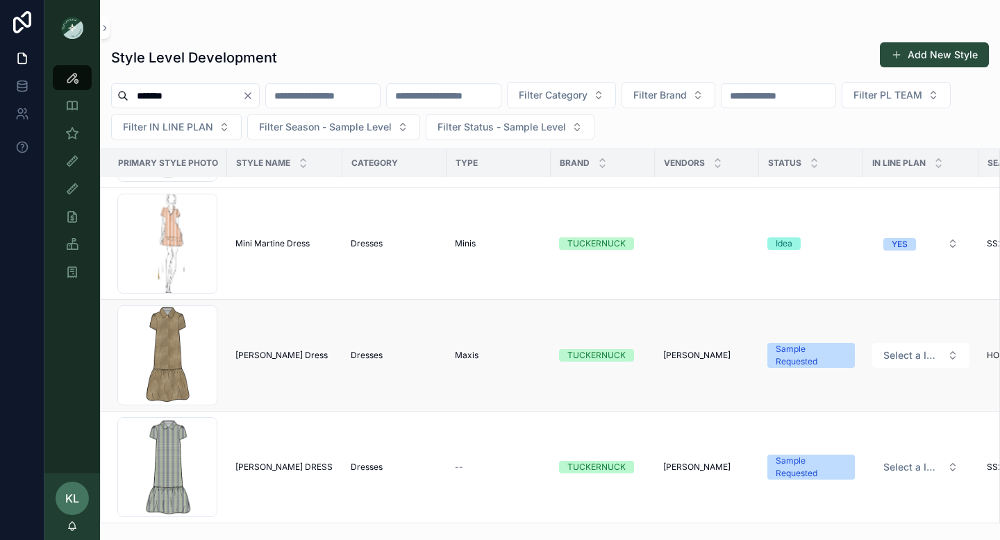
click at [266, 358] on span "Martine Maxi Dress" at bounding box center [281, 355] width 92 height 11
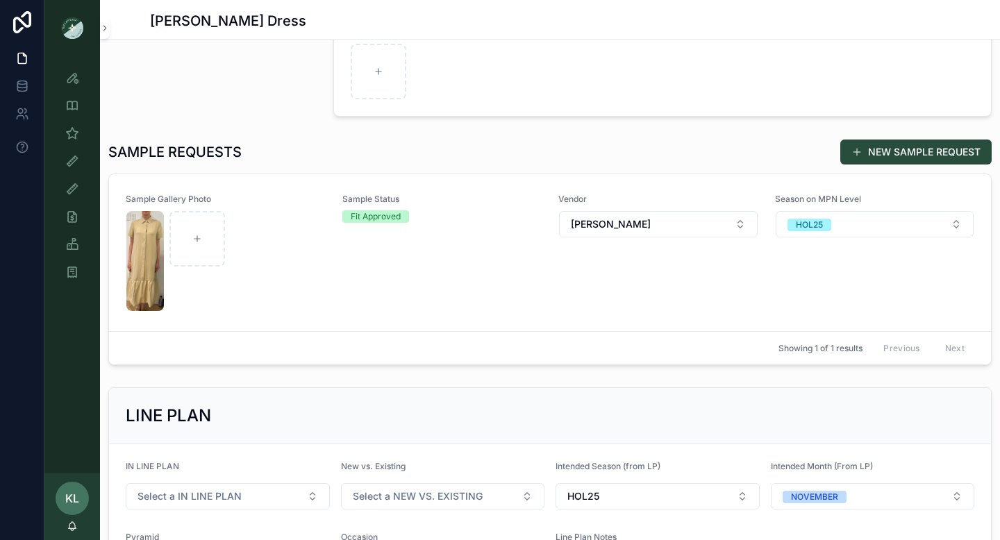
scroll to position [345, 0]
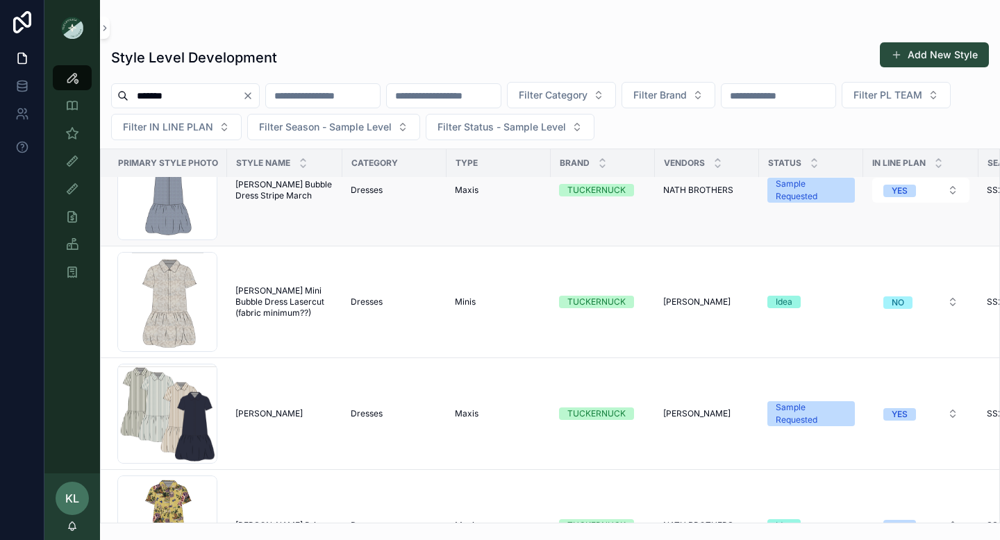
scroll to position [549, 0]
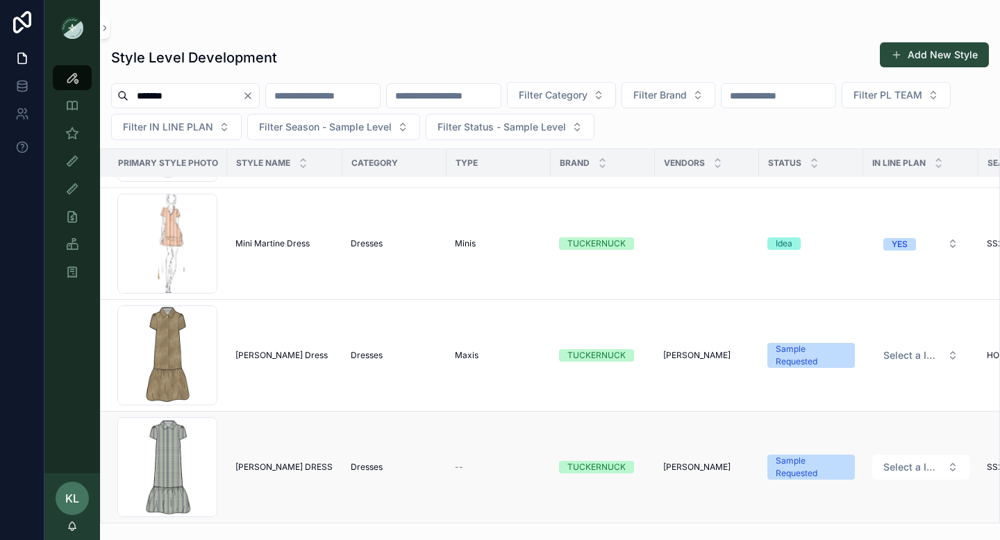
click at [265, 467] on span "MARTINE MAXI DRESS" at bounding box center [283, 467] width 97 height 11
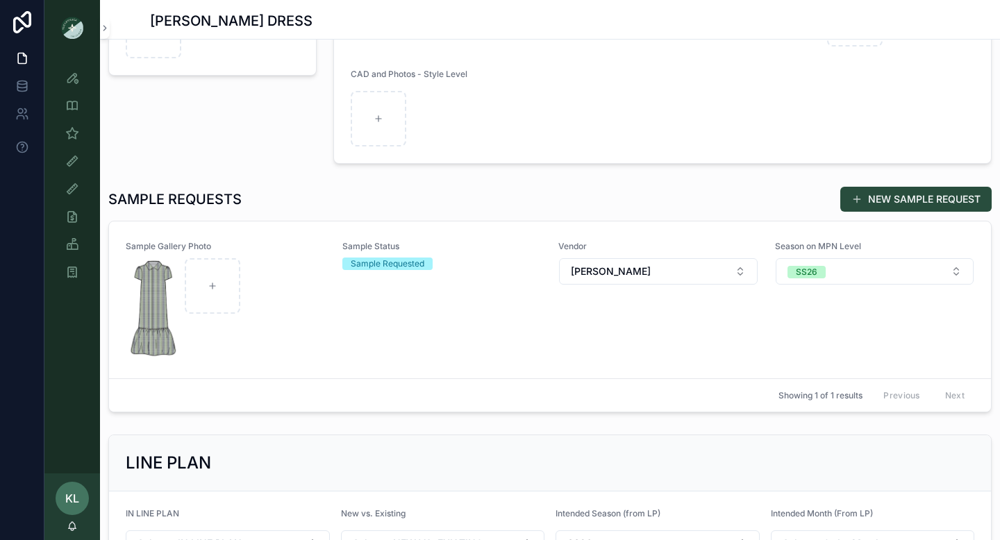
scroll to position [298, 0]
